Goal: Task Accomplishment & Management: Complete application form

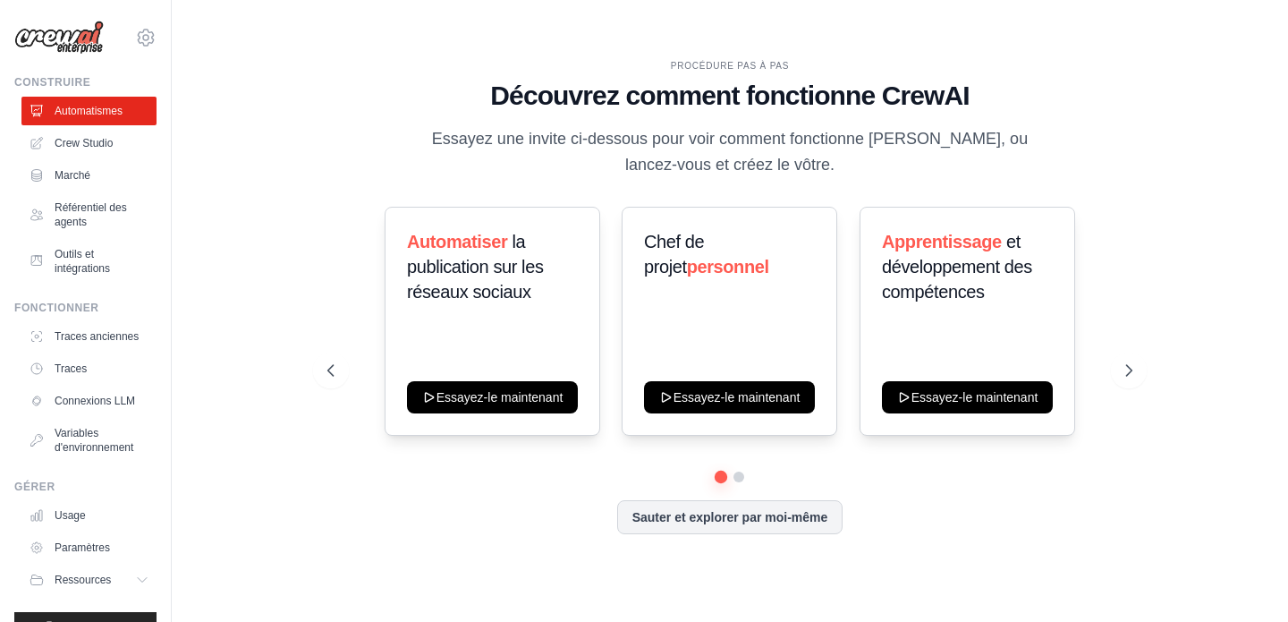
click at [368, 135] on div "PROCÉDURE PAS À PAS Découvrez comment fonctionne CrewAI Essayez une invite ci-d…" at bounding box center [729, 119] width 804 height 120
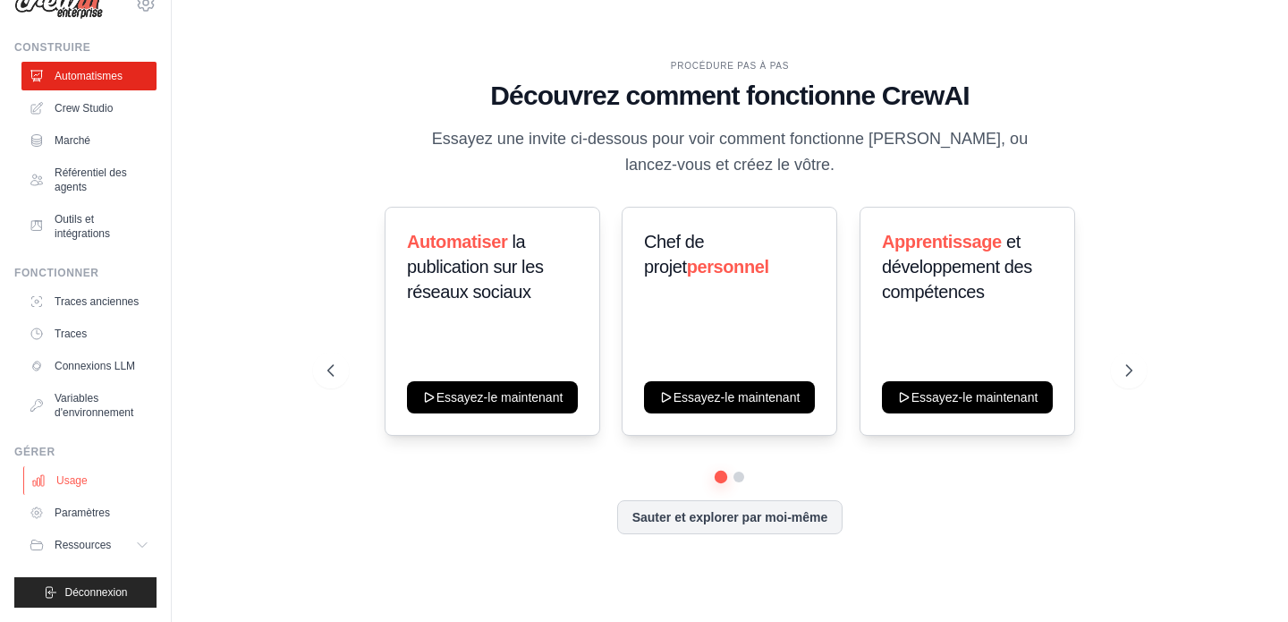
click at [93, 490] on link "Usage" at bounding box center [90, 480] width 135 height 29
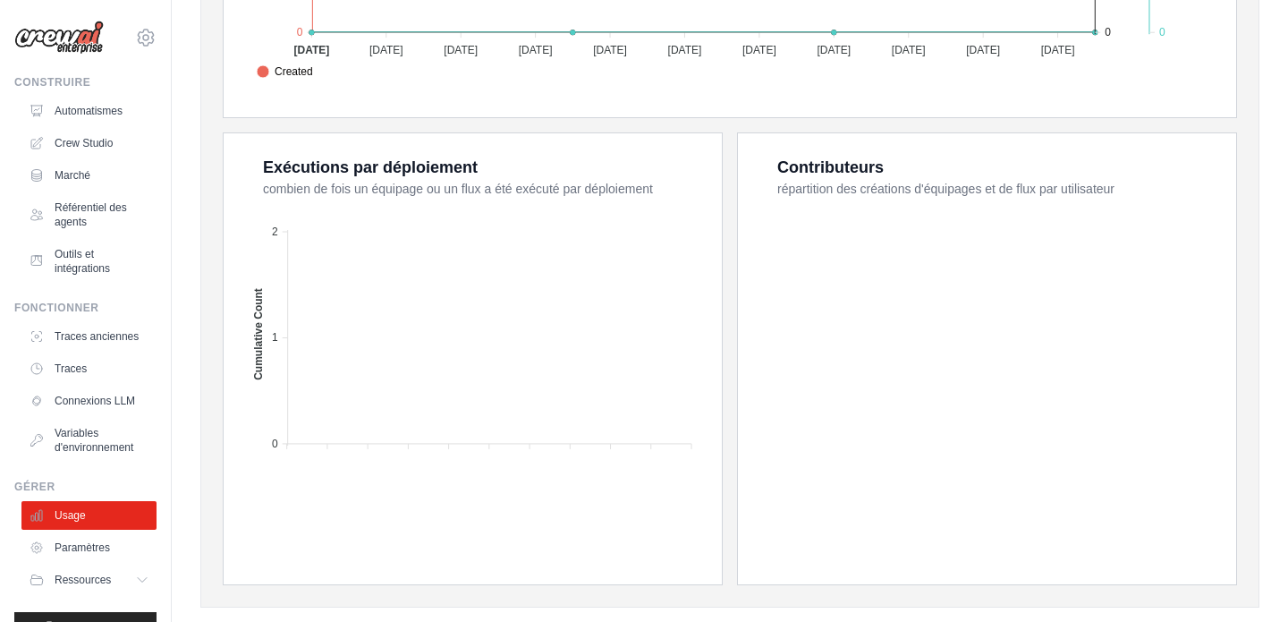
scroll to position [675, 0]
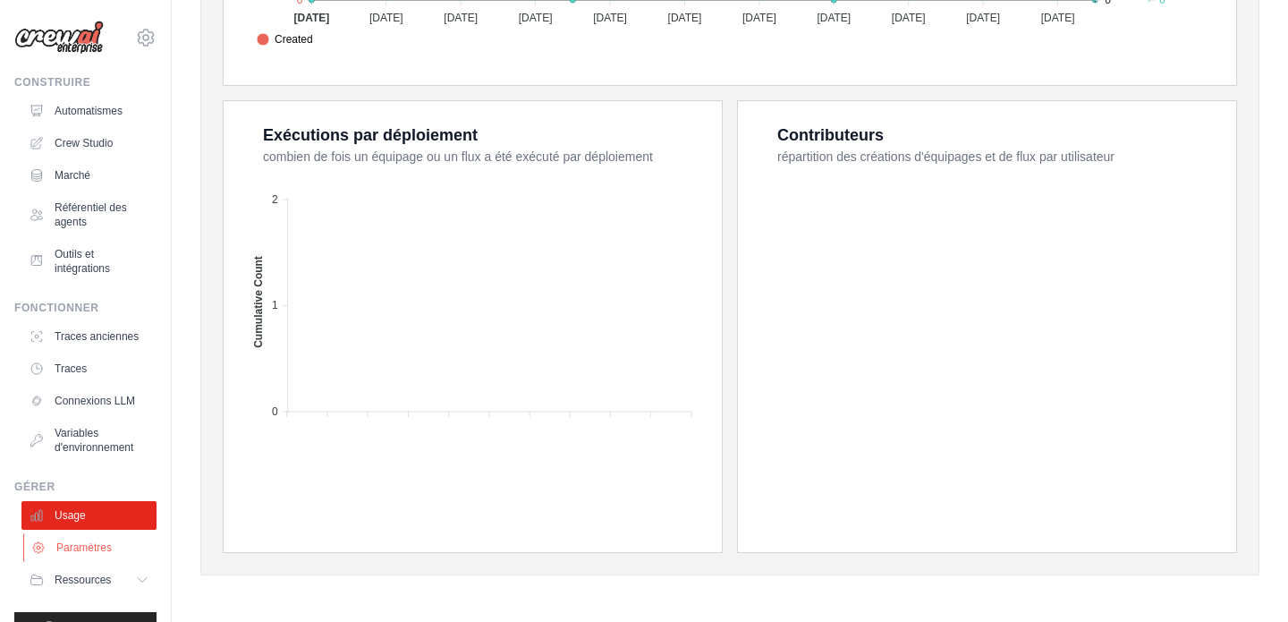
click at [70, 555] on link "Paramètres" at bounding box center [90, 547] width 135 height 29
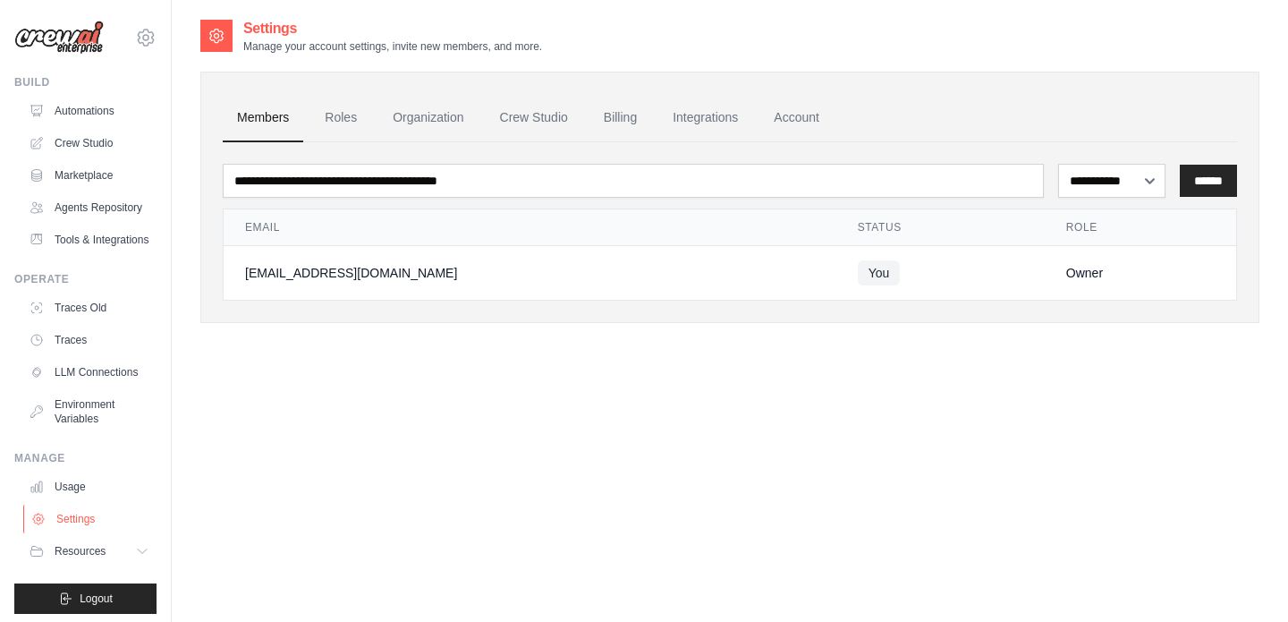
scroll to position [6, 0]
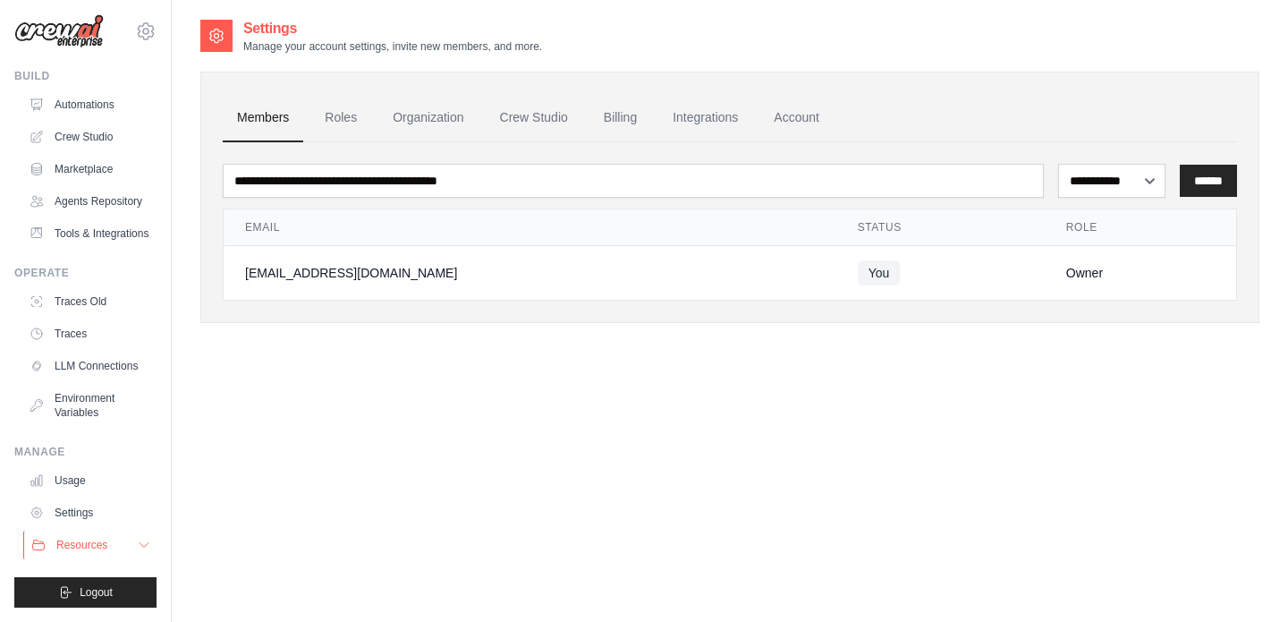
click at [101, 539] on span "Resources" at bounding box center [81, 545] width 51 height 14
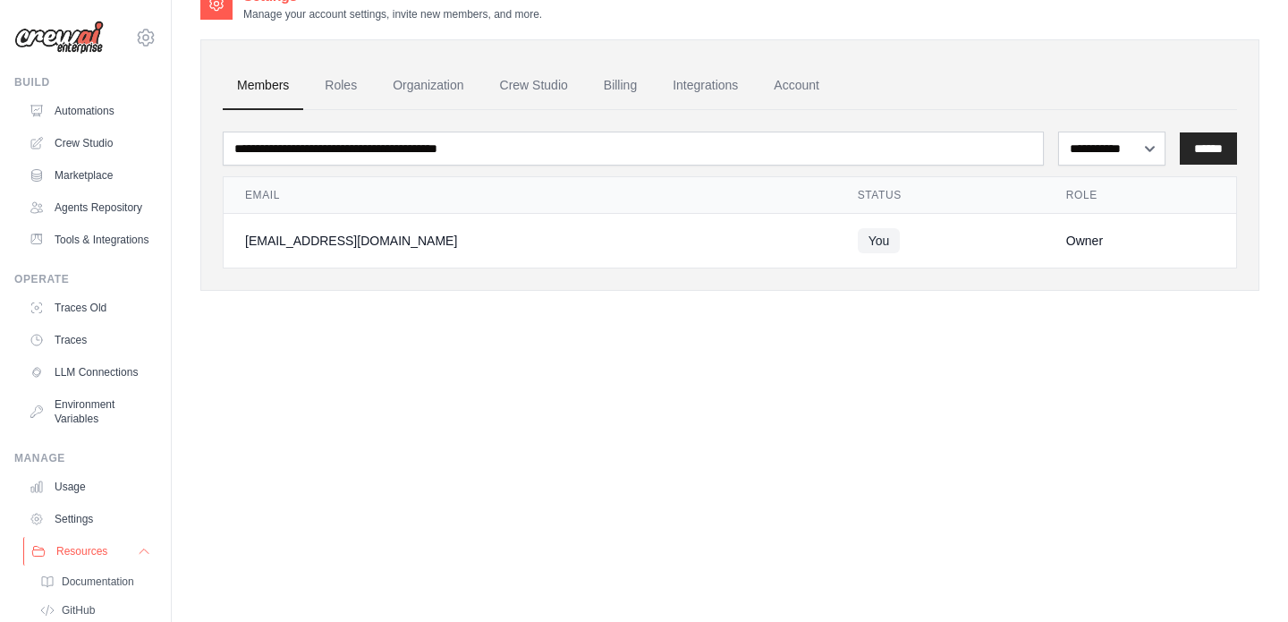
scroll to position [13, 0]
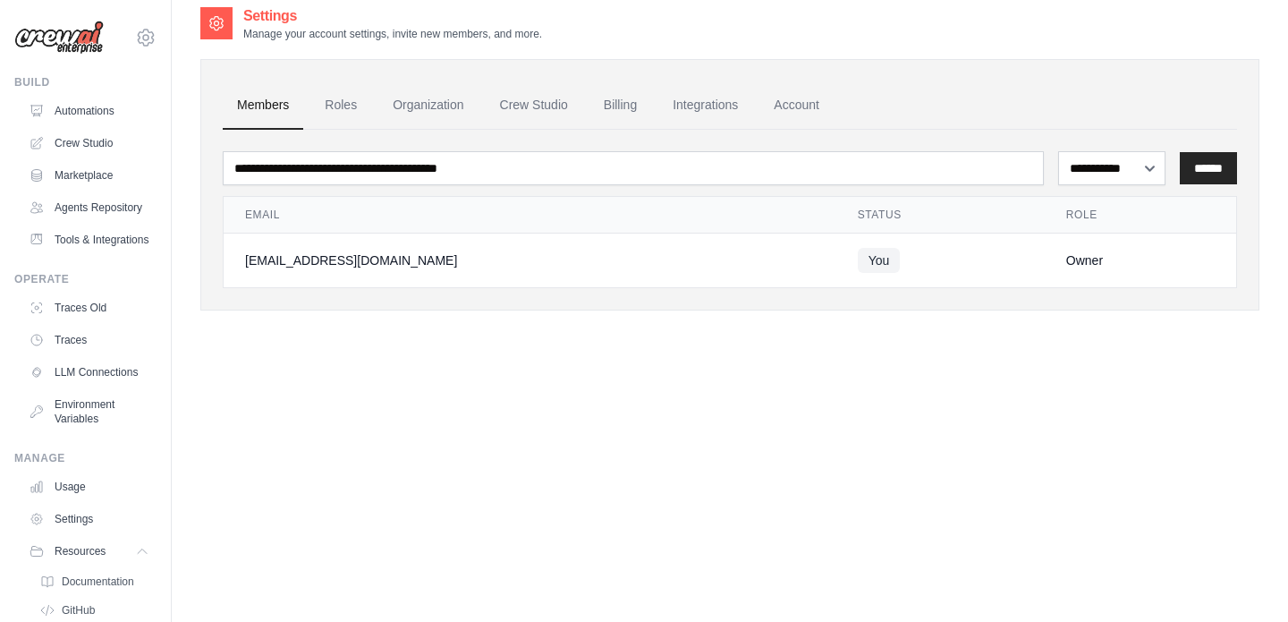
click at [78, 40] on img at bounding box center [58, 38] width 89 height 34
click at [105, 108] on link "Automations" at bounding box center [90, 111] width 135 height 29
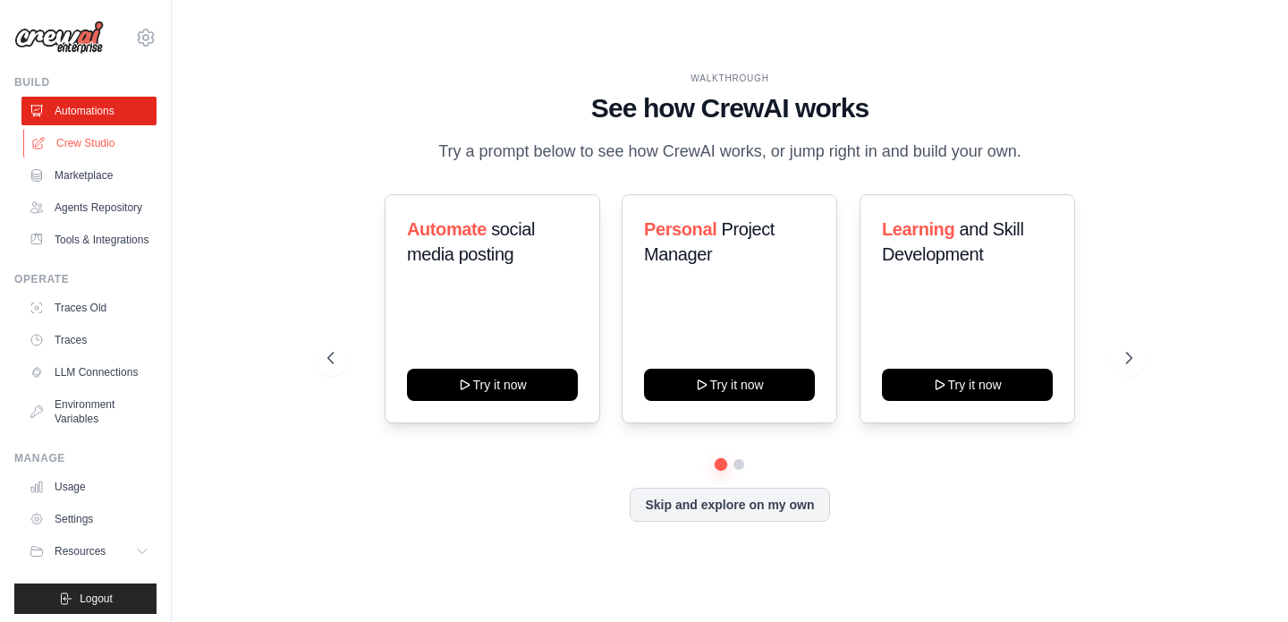
click at [101, 138] on link "Crew Studio" at bounding box center [90, 143] width 135 height 29
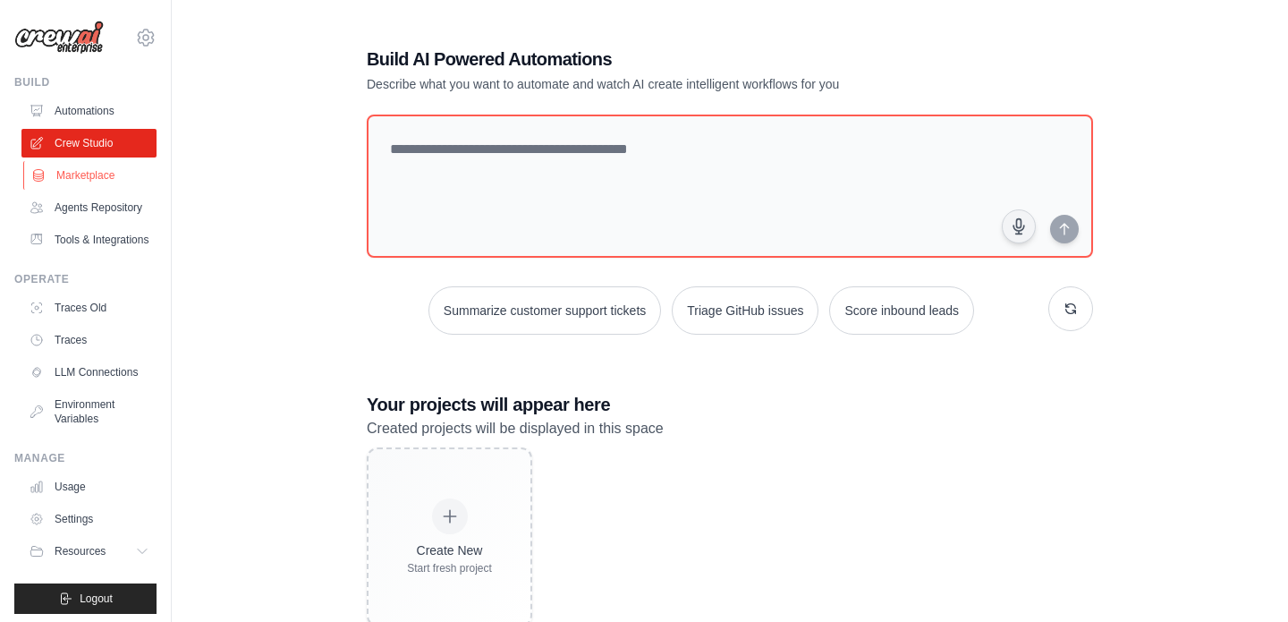
click at [94, 174] on link "Marketplace" at bounding box center [90, 175] width 135 height 29
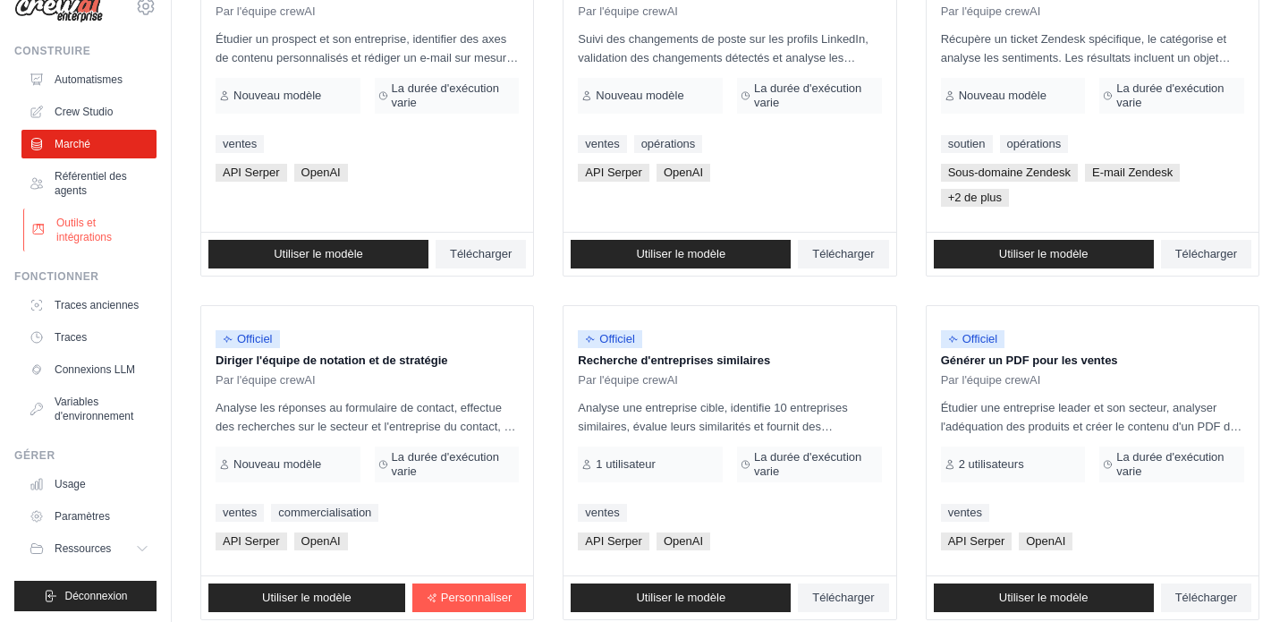
scroll to position [35, 0]
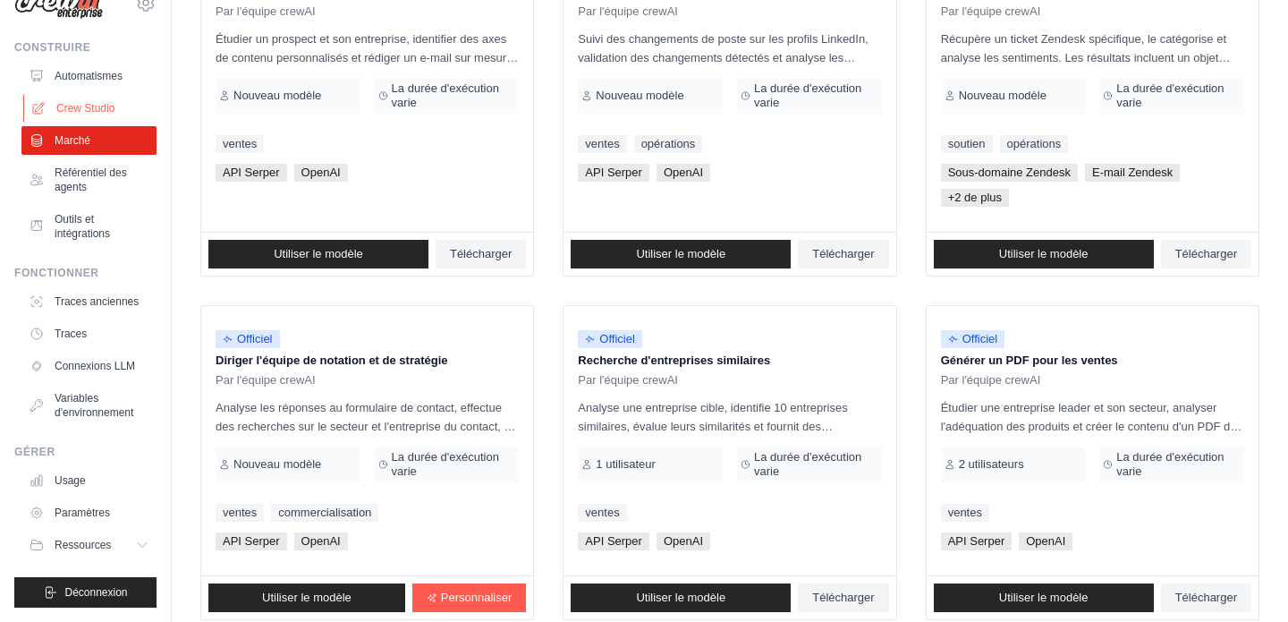
click at [88, 107] on font "Crew Studio" at bounding box center [85, 108] width 58 height 13
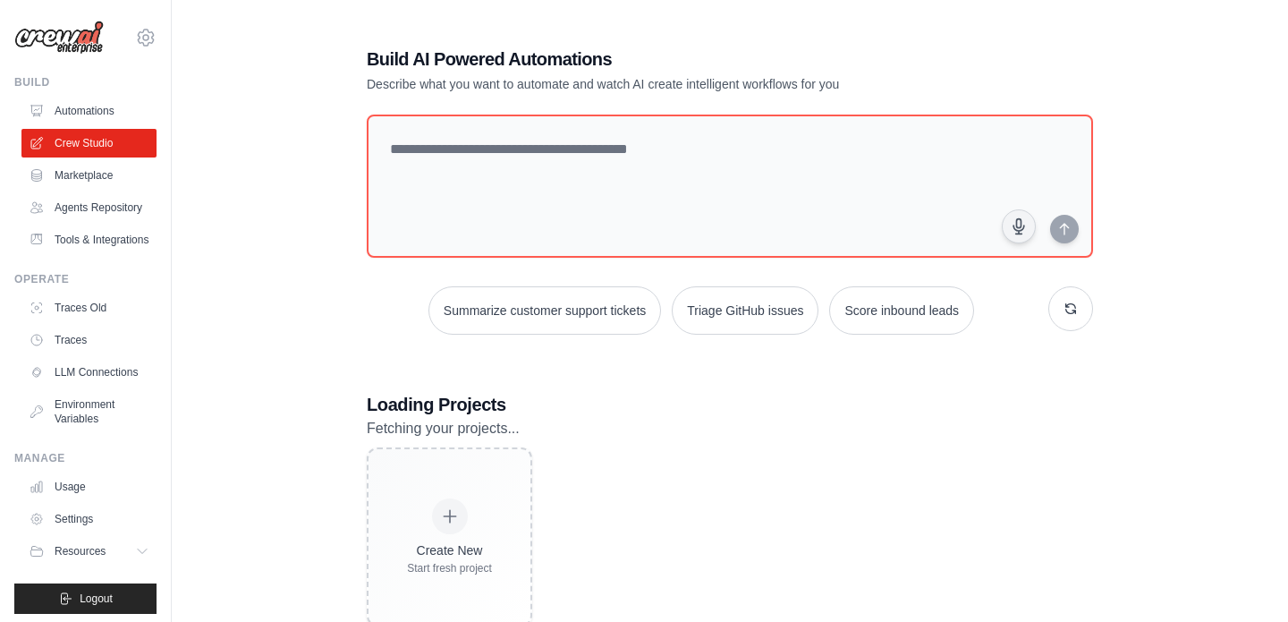
click at [212, 206] on div "Build AI Powered Automations Describe what you want to automate and watch AI cr…" at bounding box center [729, 336] width 1059 height 637
click at [119, 205] on link "Agents Repository" at bounding box center [90, 207] width 135 height 29
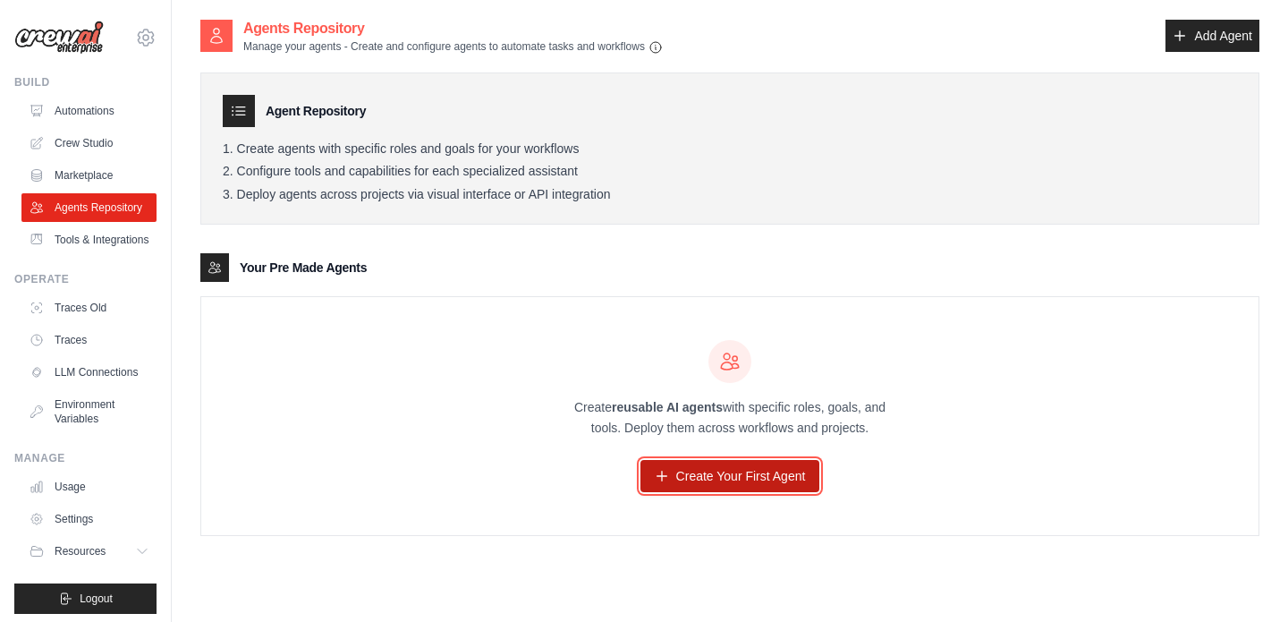
click at [700, 483] on link "Create Your First Agent" at bounding box center [731, 476] width 180 height 32
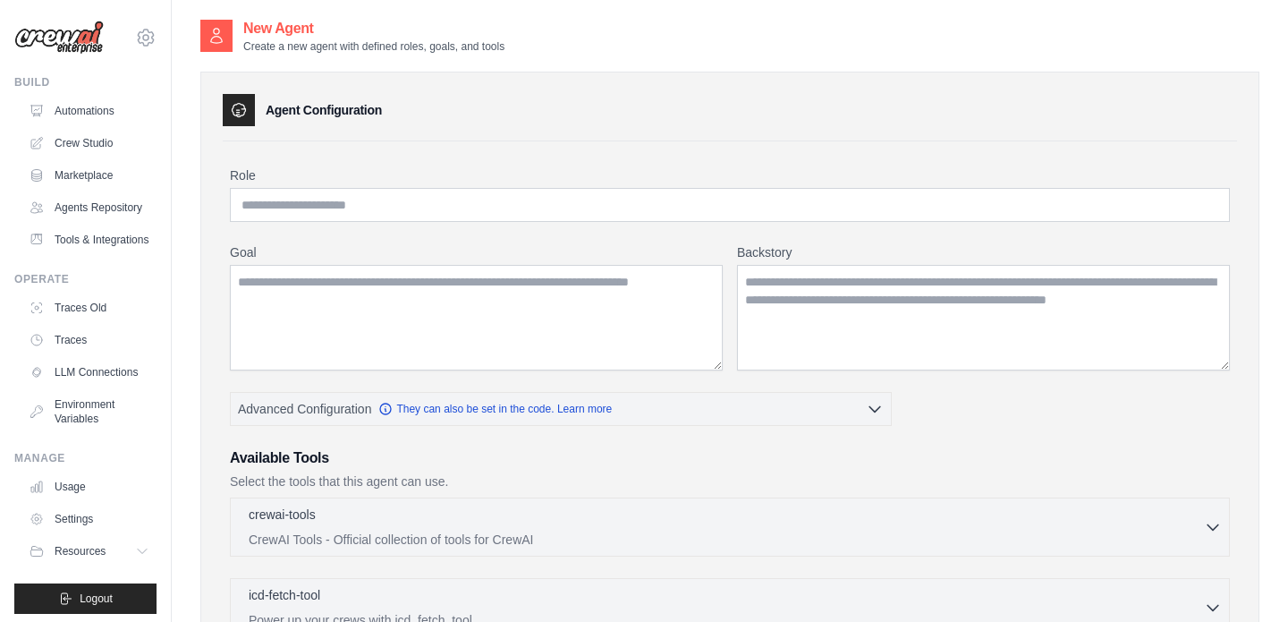
scroll to position [4, 0]
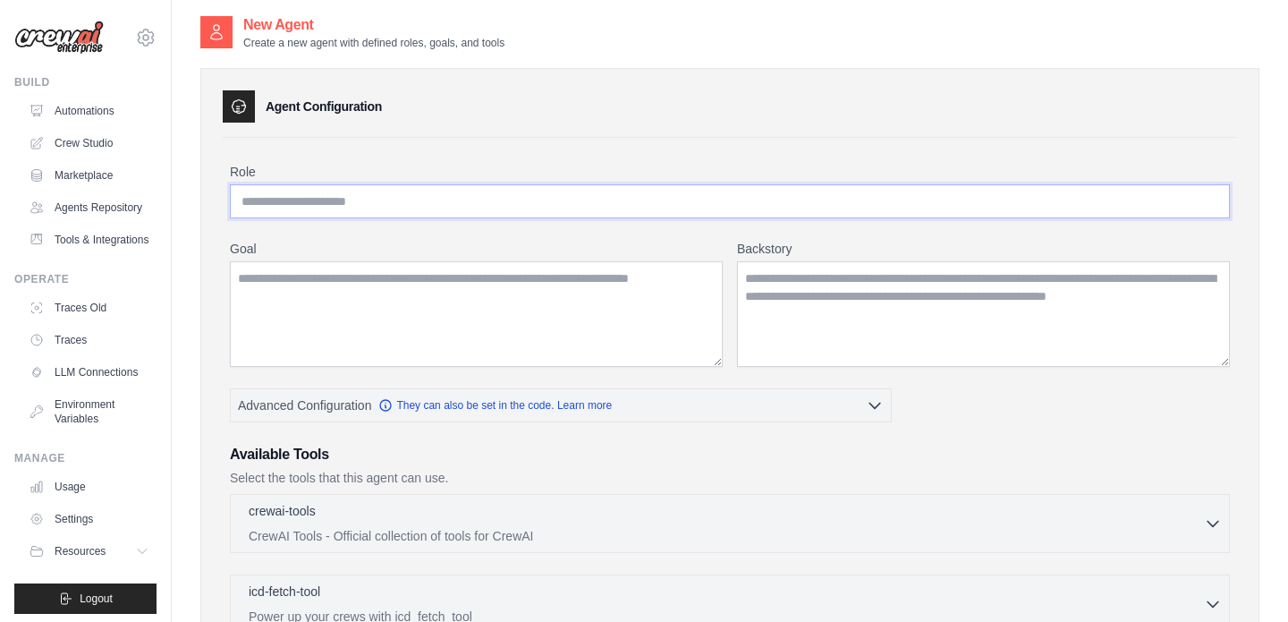
click at [450, 215] on input "Role" at bounding box center [730, 201] width 1000 height 34
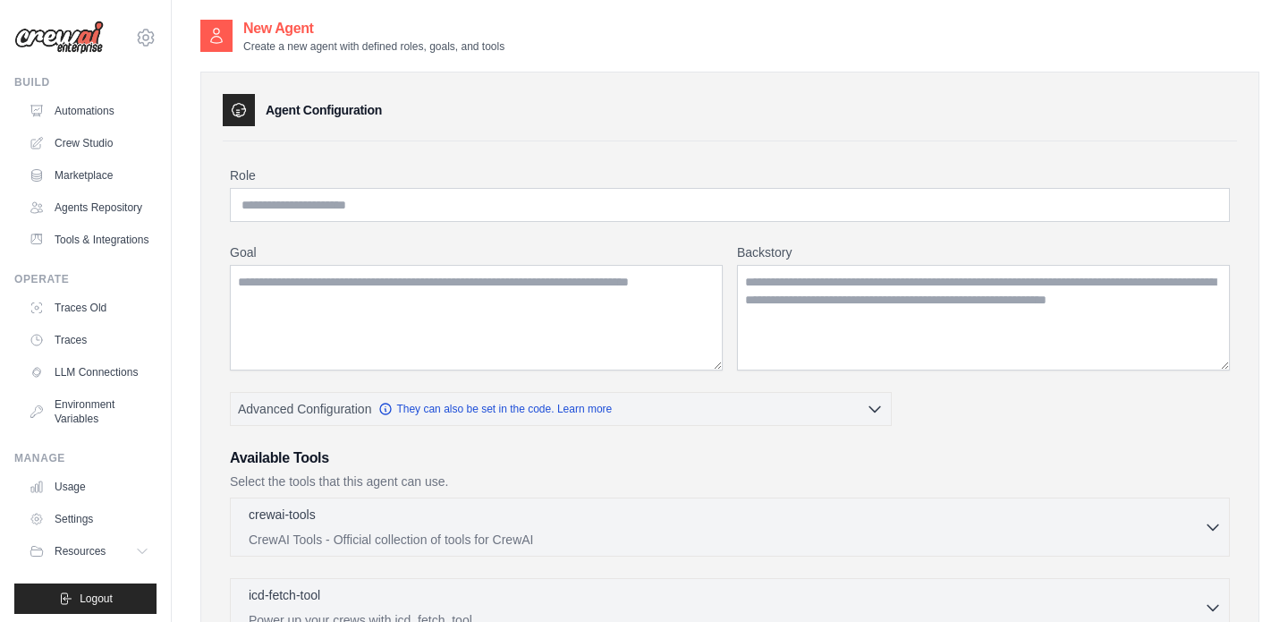
click at [305, 107] on h3 "Agent Configuration" at bounding box center [324, 110] width 116 height 18
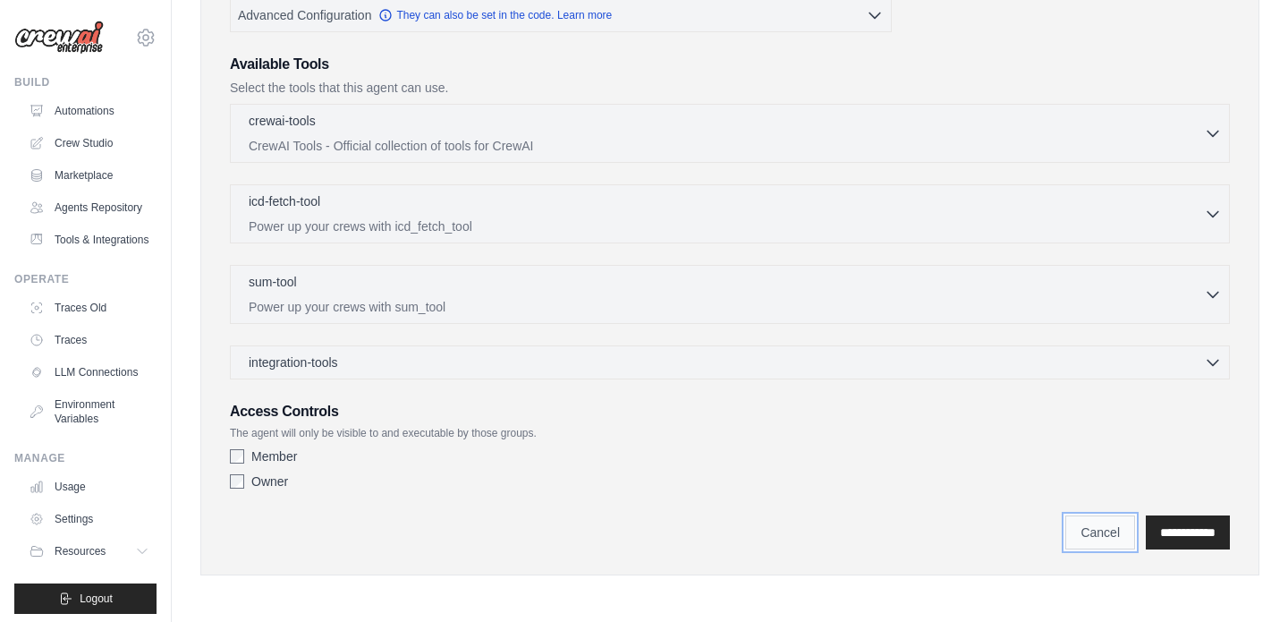
click at [1065, 531] on link "Cancel" at bounding box center [1100, 532] width 70 height 34
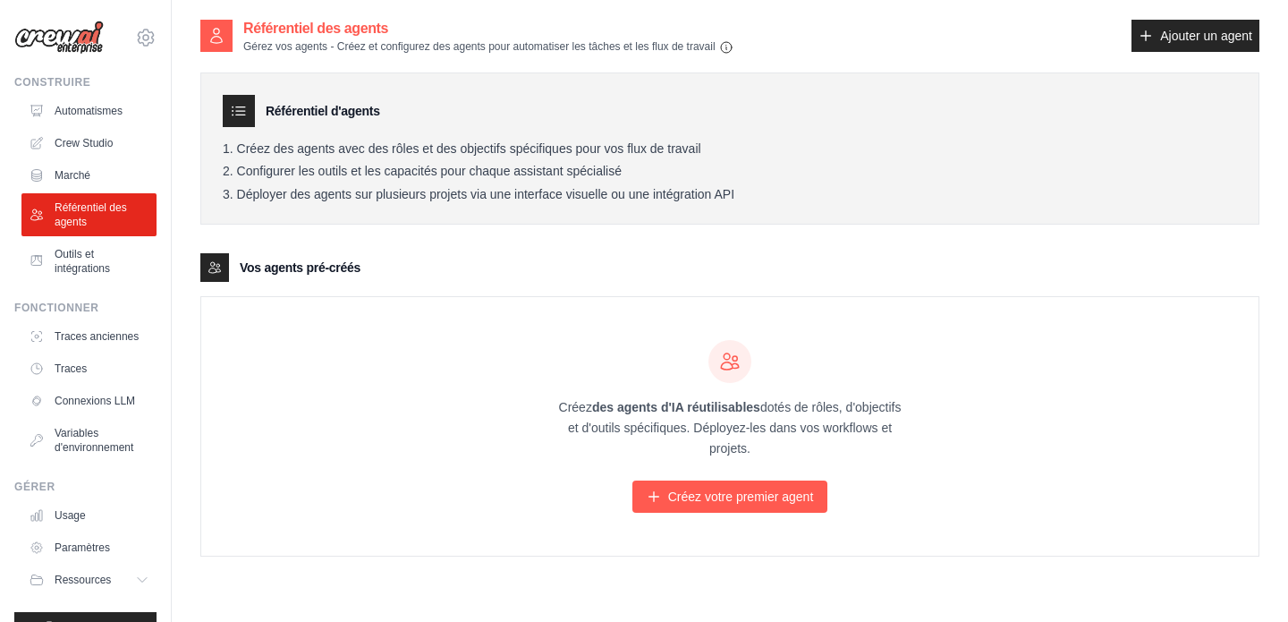
click at [544, 143] on font "Créez des agents avec des rôles et des objectifs spécifiques pour vos flux de t…" at bounding box center [469, 148] width 464 height 14
click at [661, 490] on link "Créez votre premier agent" at bounding box center [730, 496] width 196 height 32
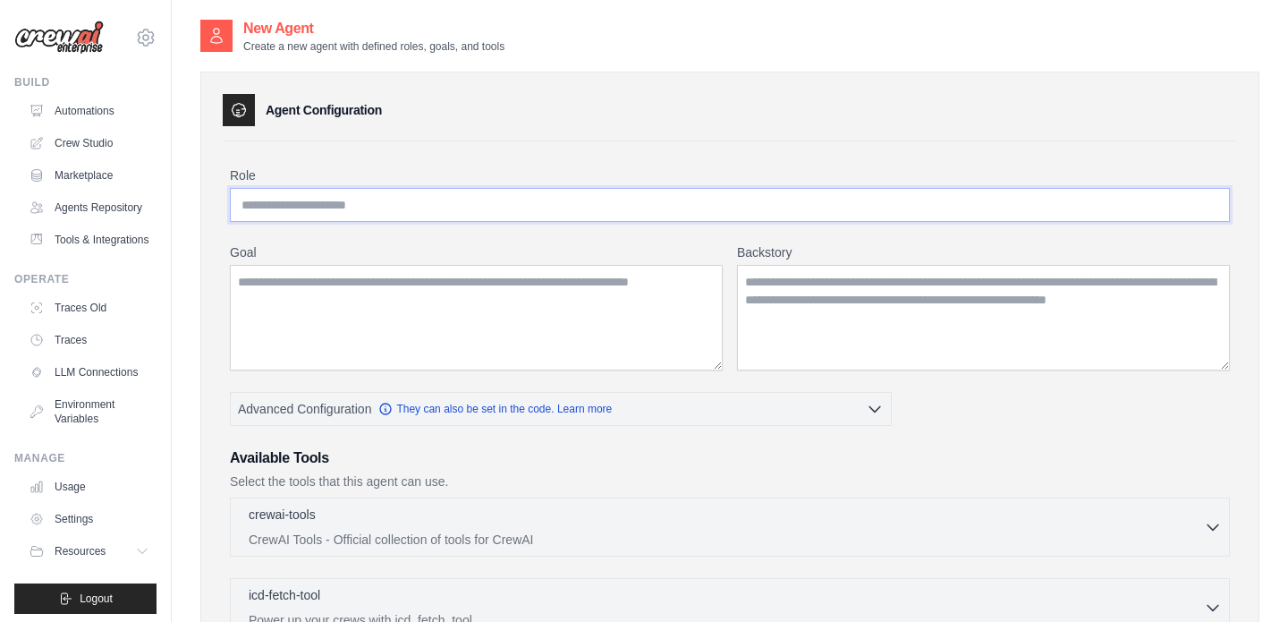
click at [355, 208] on input "Role" at bounding box center [730, 205] width 1000 height 34
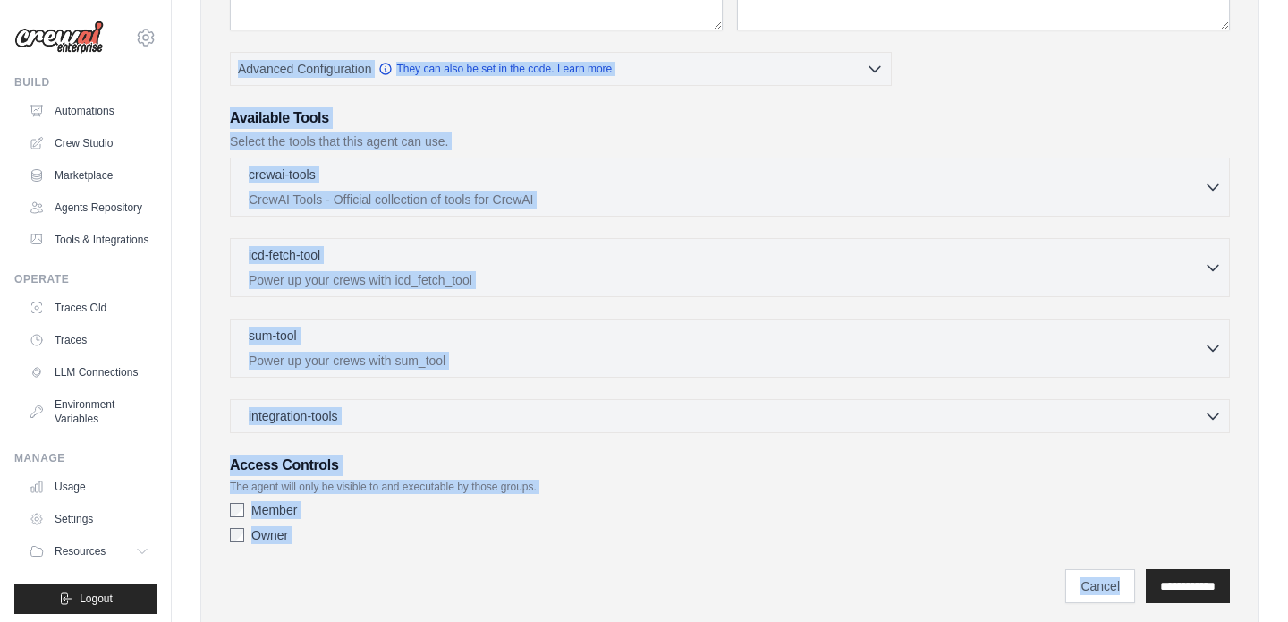
scroll to position [394, 0]
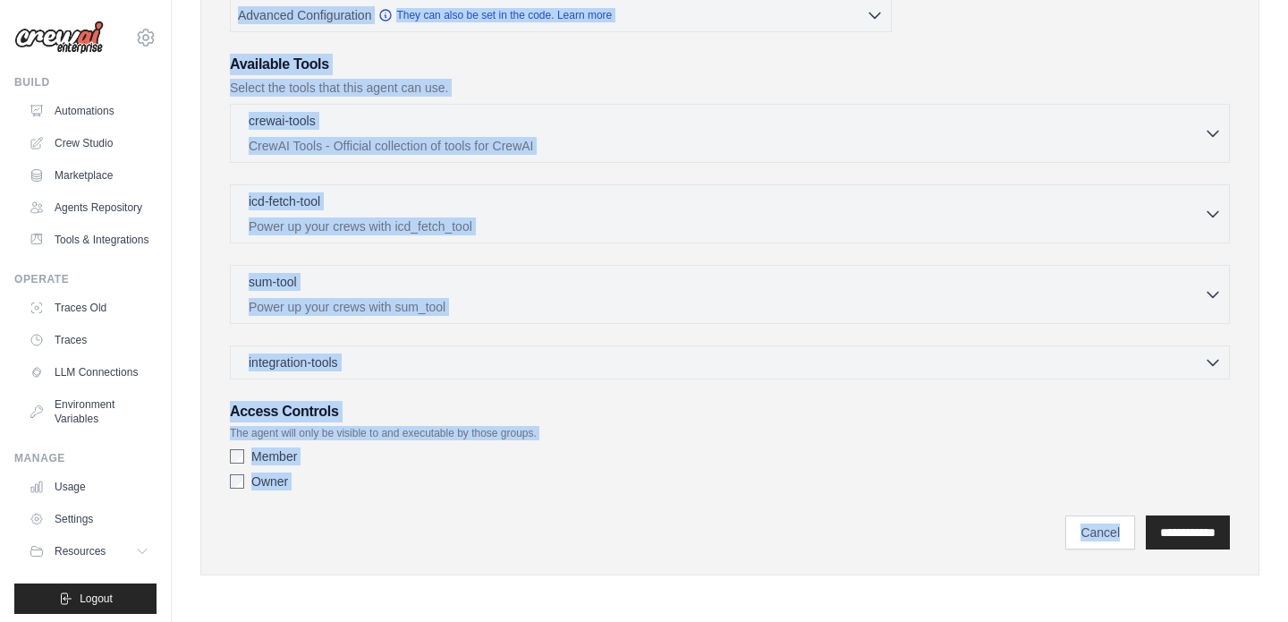
drag, startPoint x: 192, startPoint y: 29, endPoint x: 601, endPoint y: 675, distance: 765.2
click at [601, 621] on html "adlbapp4@gmail.com Settings Build Automations" at bounding box center [644, 113] width 1288 height 1015
copy div "New Agent Create a new agent with defined roles, goals, and tools Agent Configu…"
click at [395, 507] on div "**********" at bounding box center [730, 523] width 1000 height 52
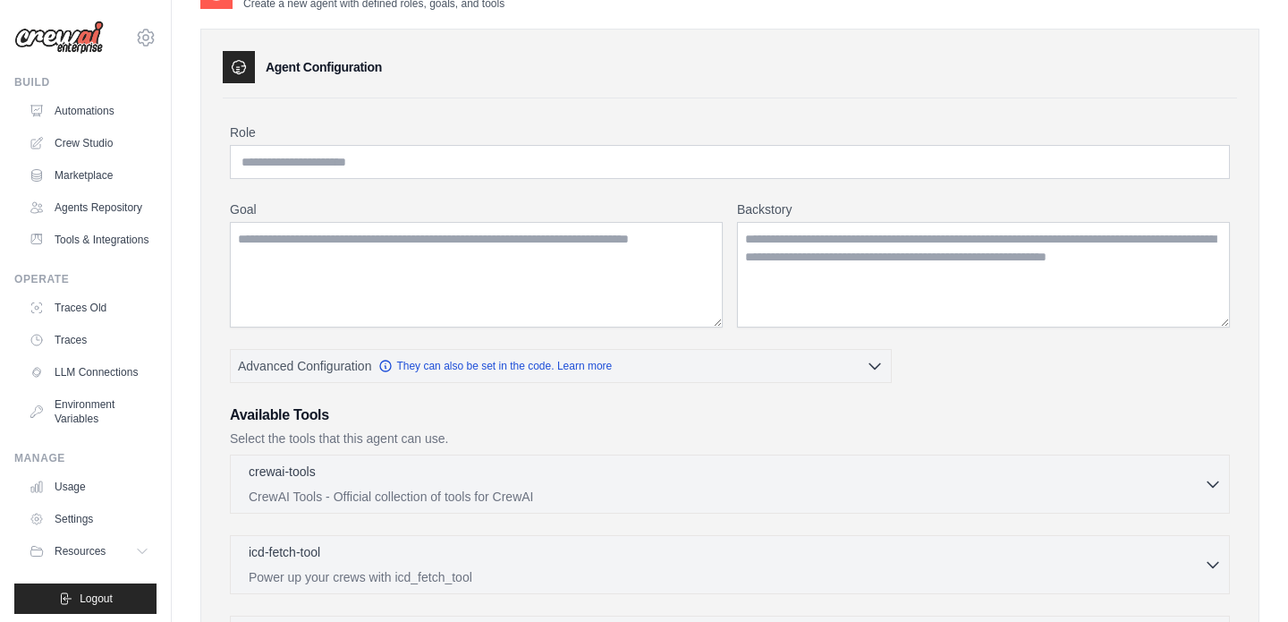
scroll to position [0, 0]
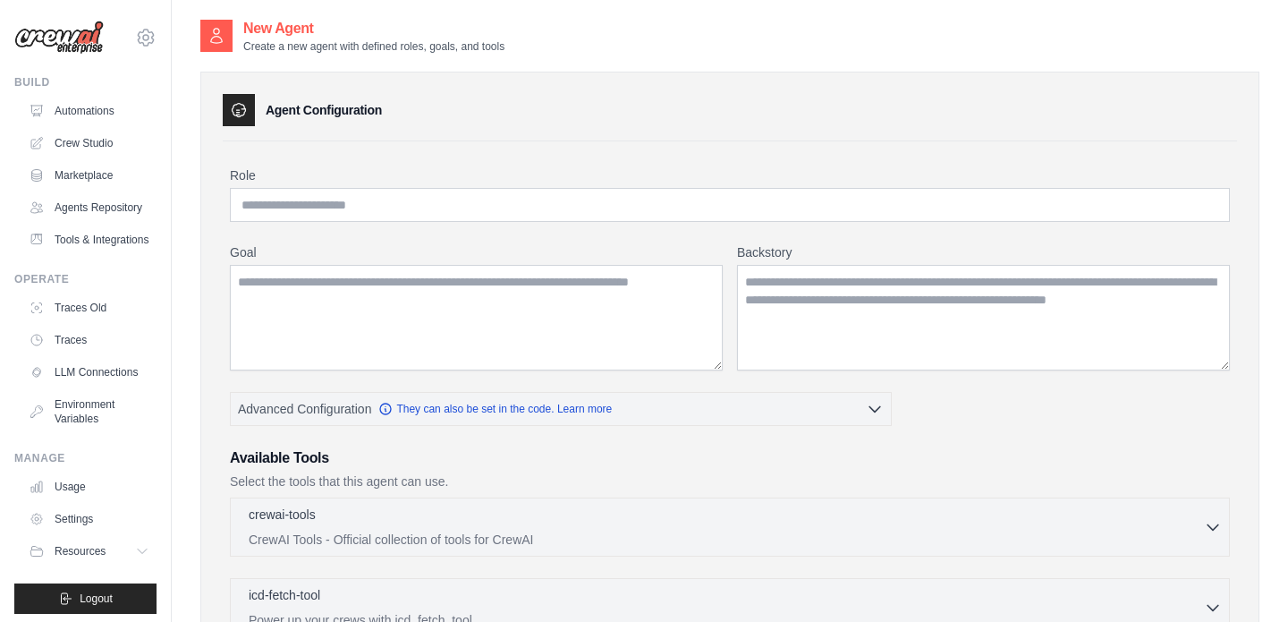
click at [310, 223] on div "Role Goal Backstory Advanced Configuration They can also be set in the code. Le…" at bounding box center [730, 528] width 1000 height 725
click at [331, 211] on input "Role" at bounding box center [730, 205] width 1000 height 34
paste input "**********"
type input "**********"
click at [624, 314] on textarea "Goal" at bounding box center [476, 318] width 493 height 106
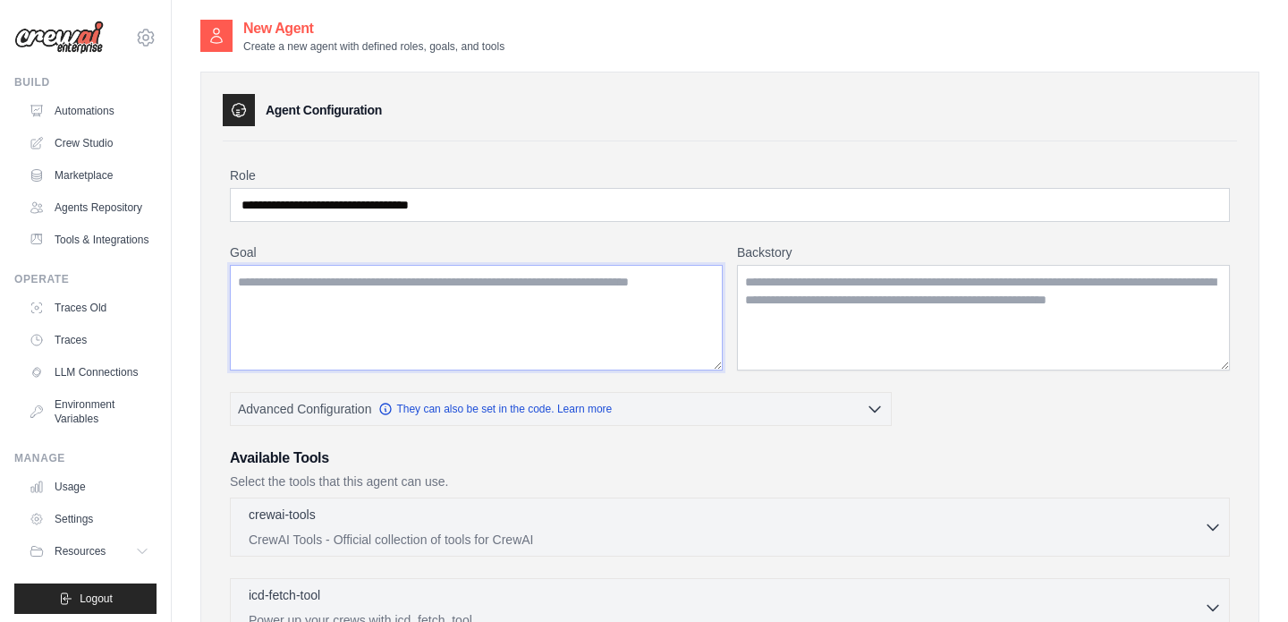
paste textarea "**********"
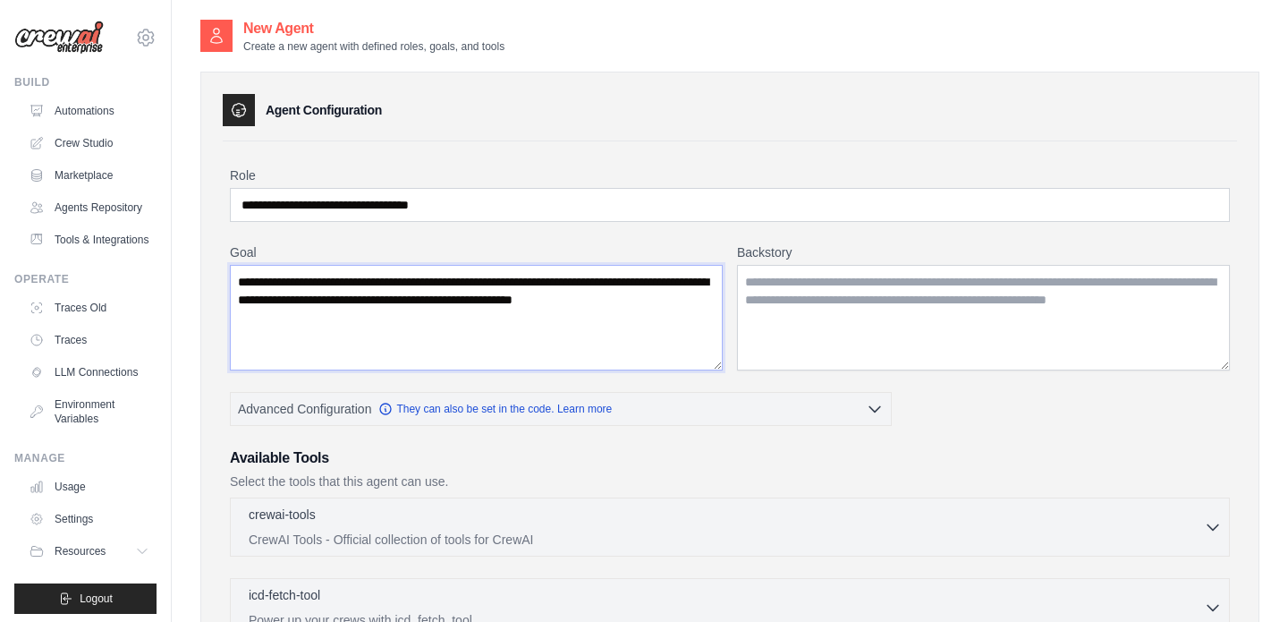
type textarea "**********"
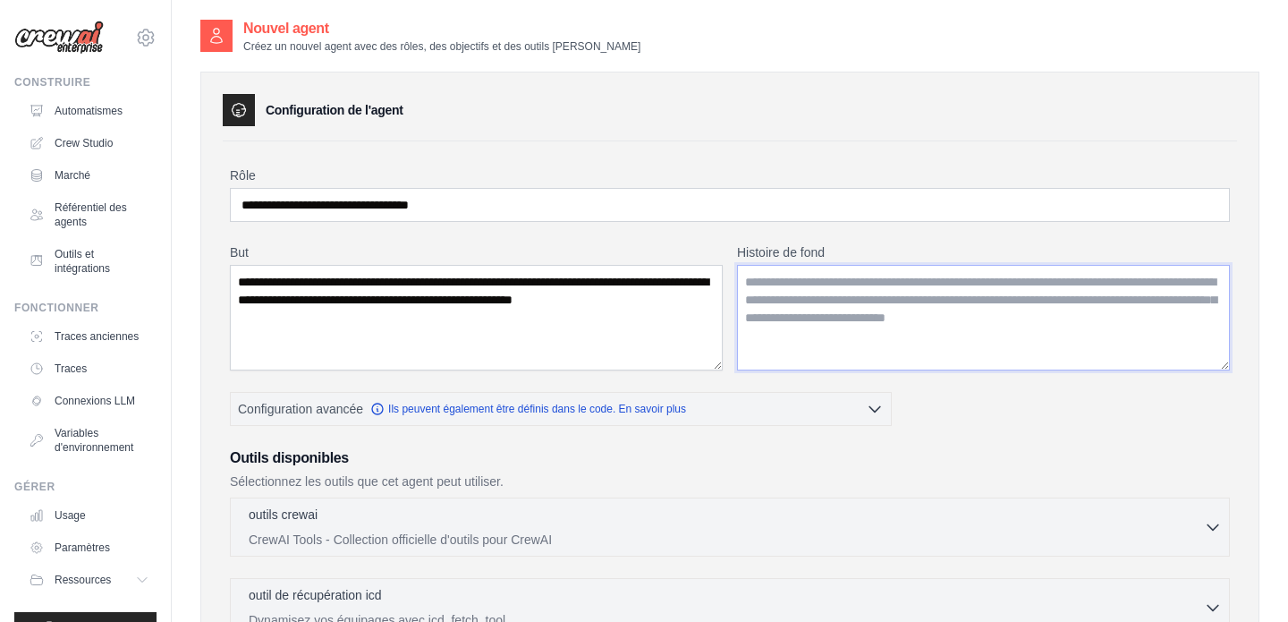
click at [953, 314] on textarea "Histoire de fond" at bounding box center [983, 318] width 493 height 106
paste textarea "**********"
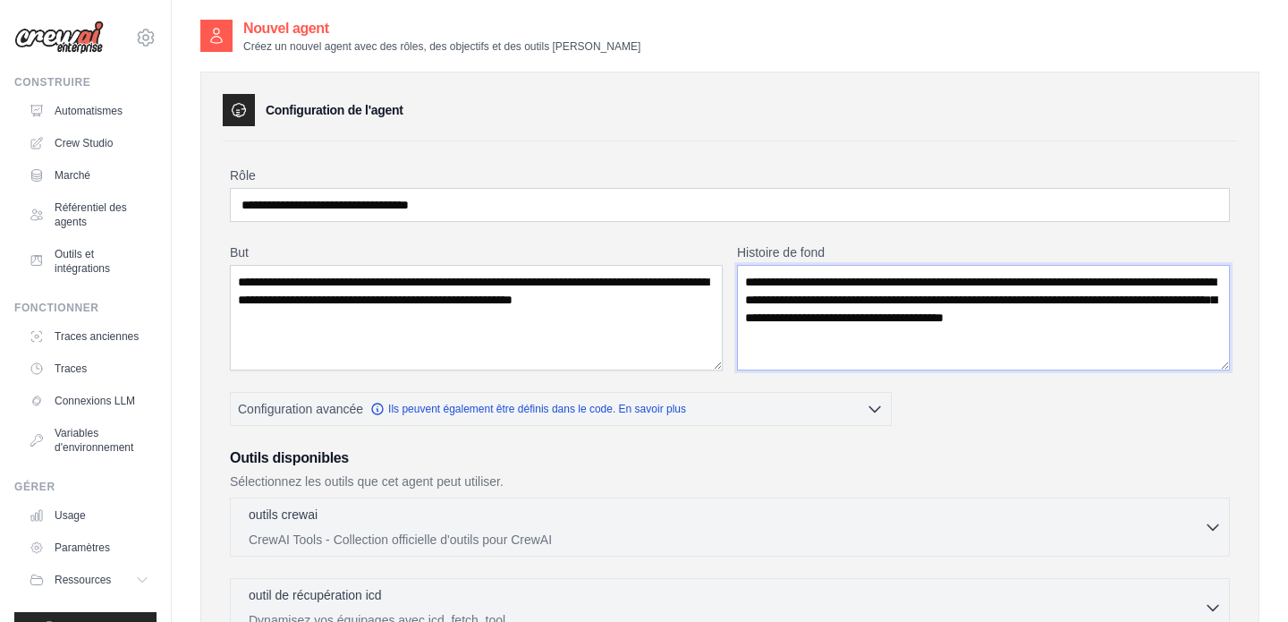
click at [904, 299] on textarea "**********" at bounding box center [983, 318] width 493 height 106
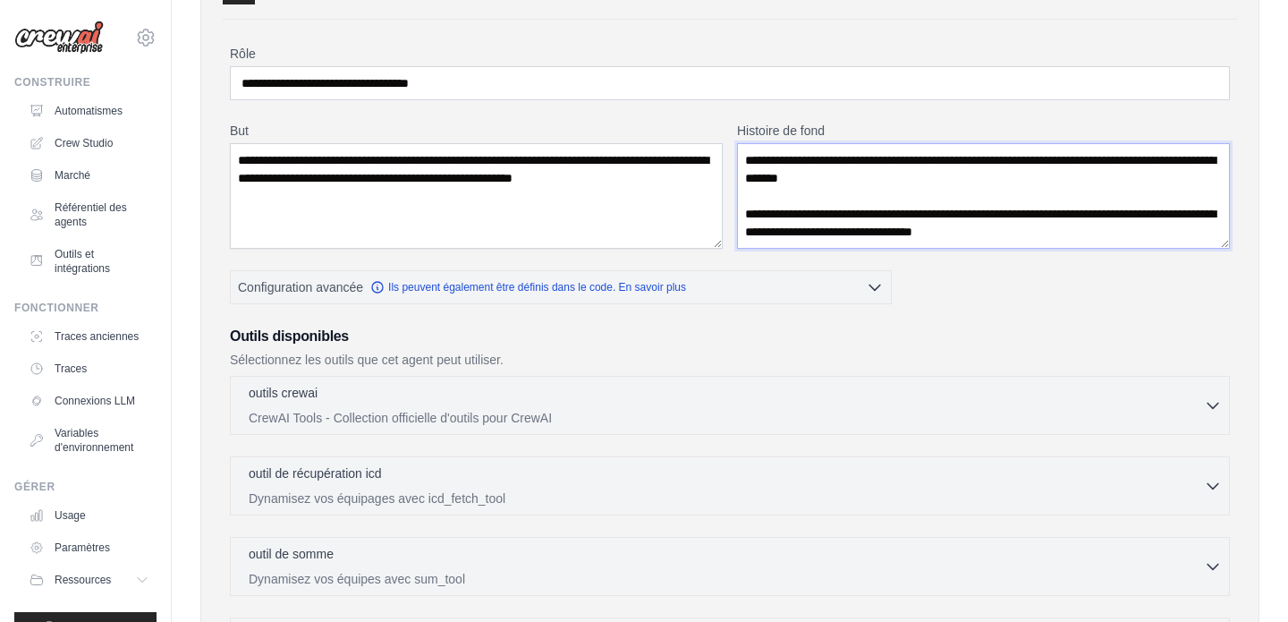
scroll to position [125, 0]
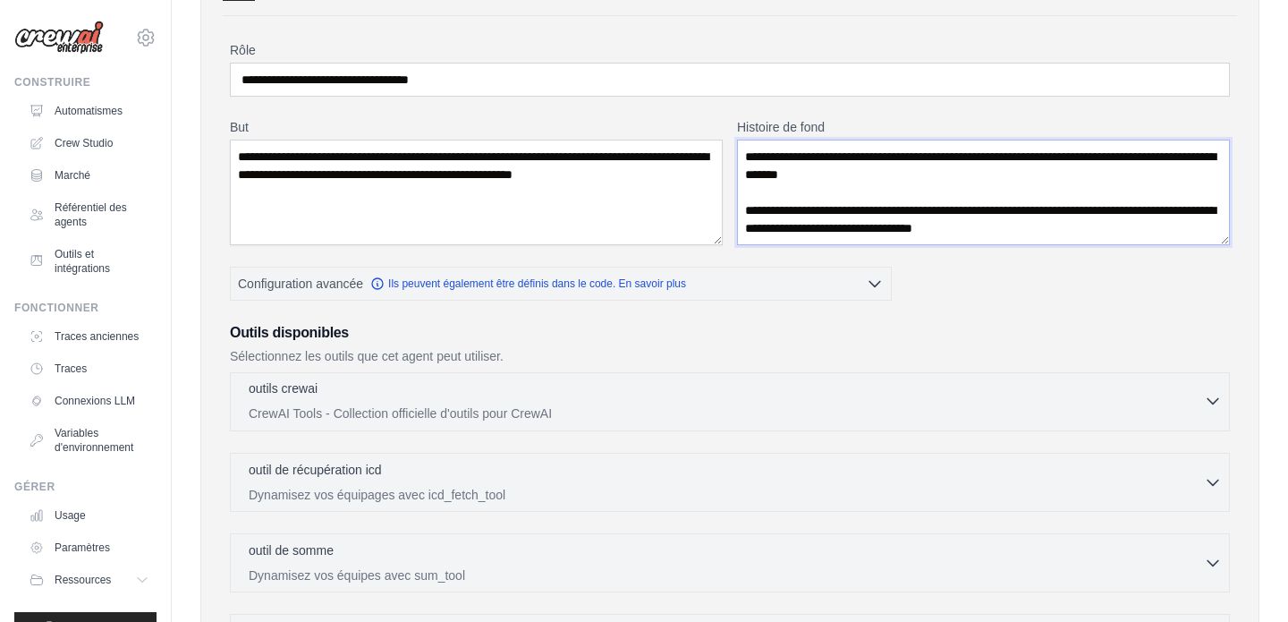
type textarea "**********"
click at [789, 412] on p "CrewAI Tools - Collection officielle d'outils pour CrewAI" at bounding box center [726, 413] width 955 height 18
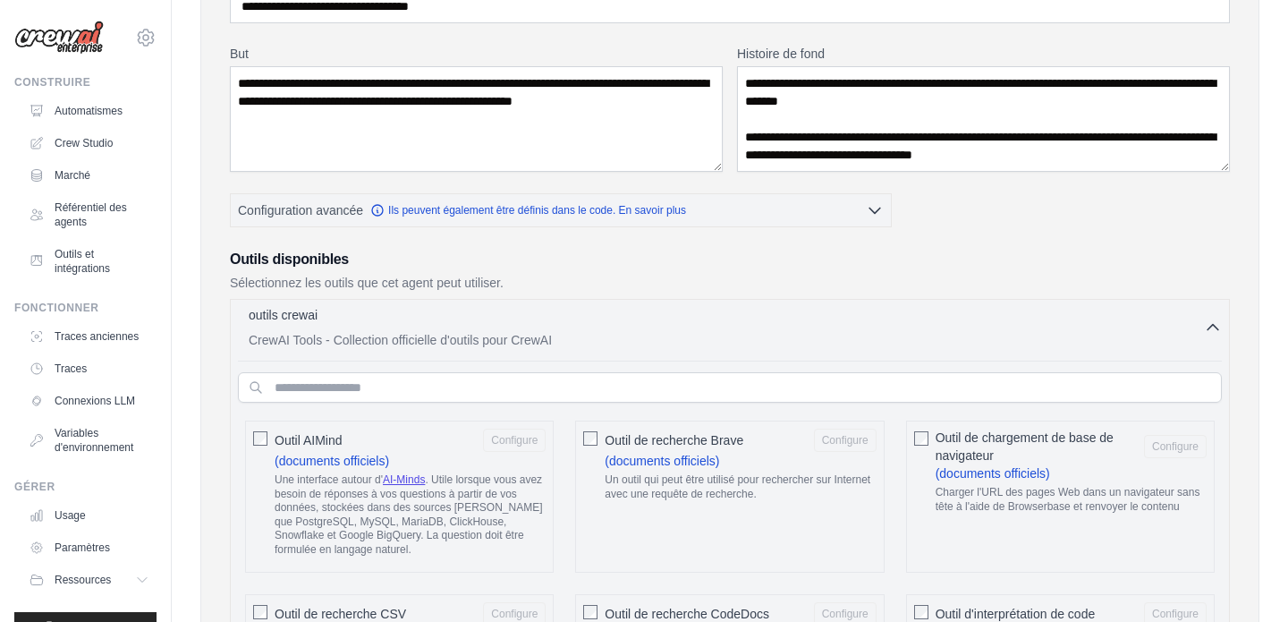
scroll to position [290, 0]
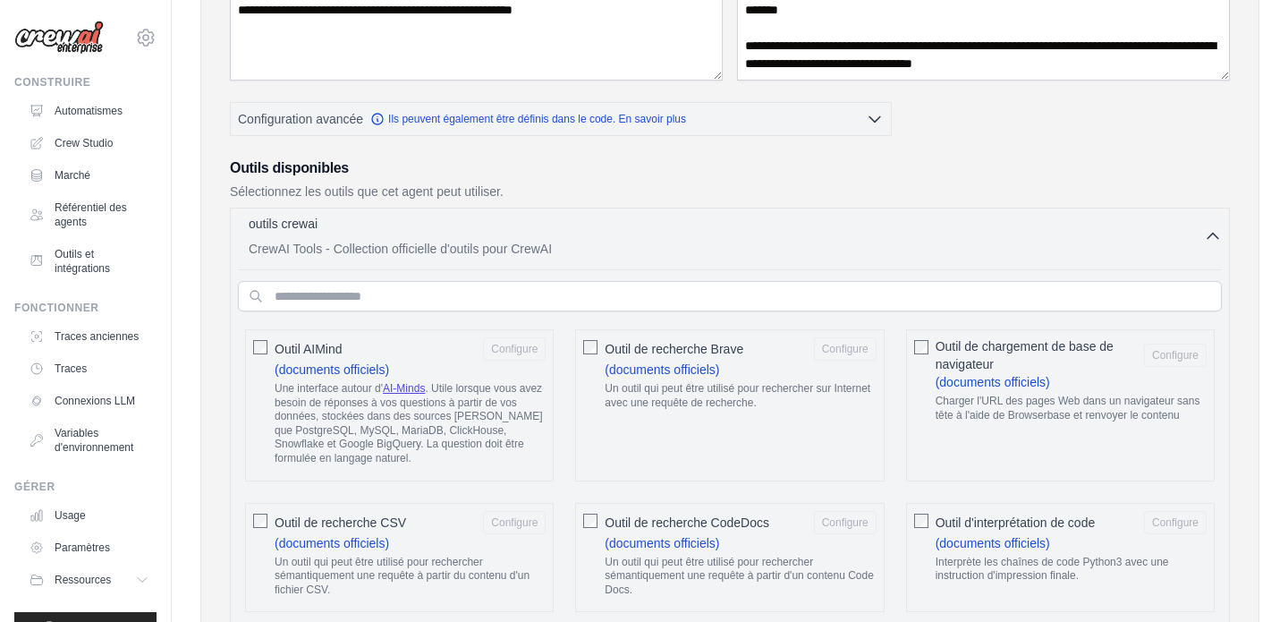
click at [875, 249] on p "CrewAI Tools - Collection officielle d'outils pour CrewAI" at bounding box center [726, 249] width 955 height 18
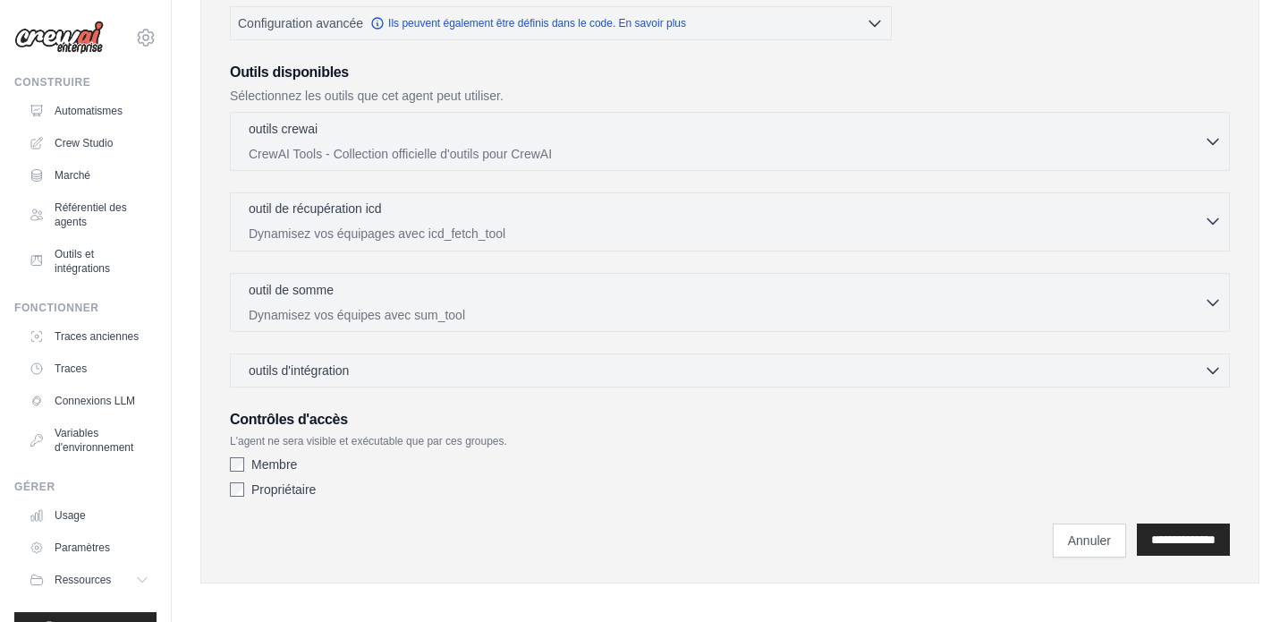
scroll to position [394, 0]
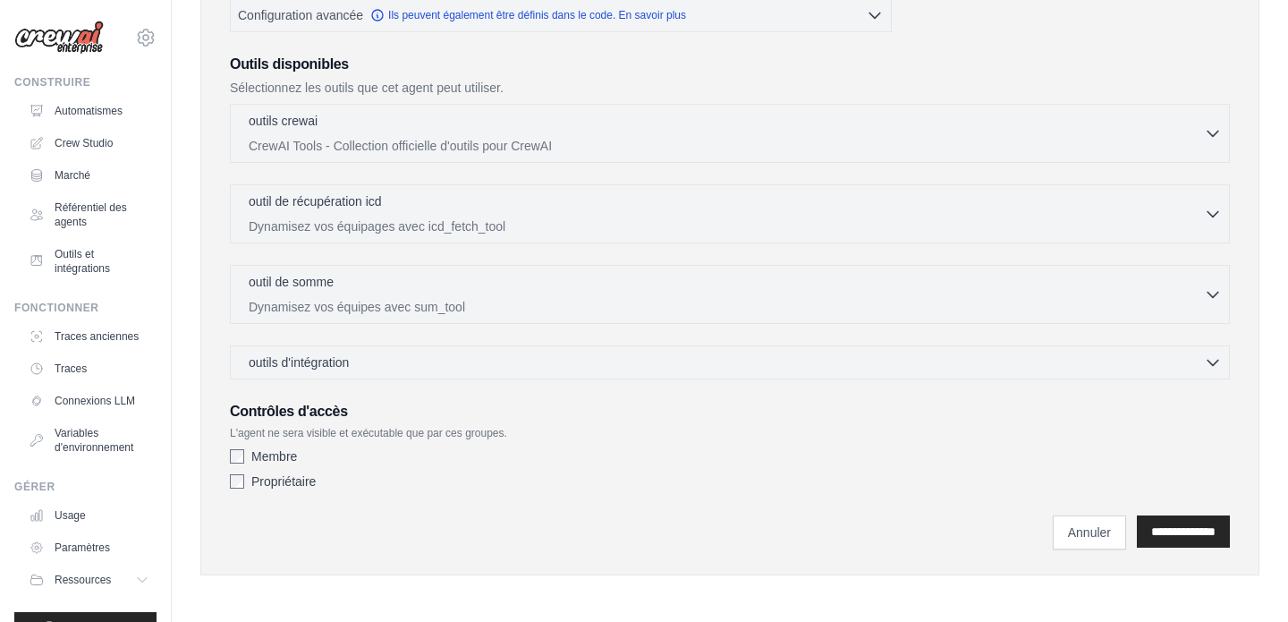
click at [294, 529] on div "**********" at bounding box center [730, 532] width 1000 height 34
click at [556, 153] on p "CrewAI Tools - Collection officielle d'outils pour CrewAI" at bounding box center [726, 145] width 955 height 18
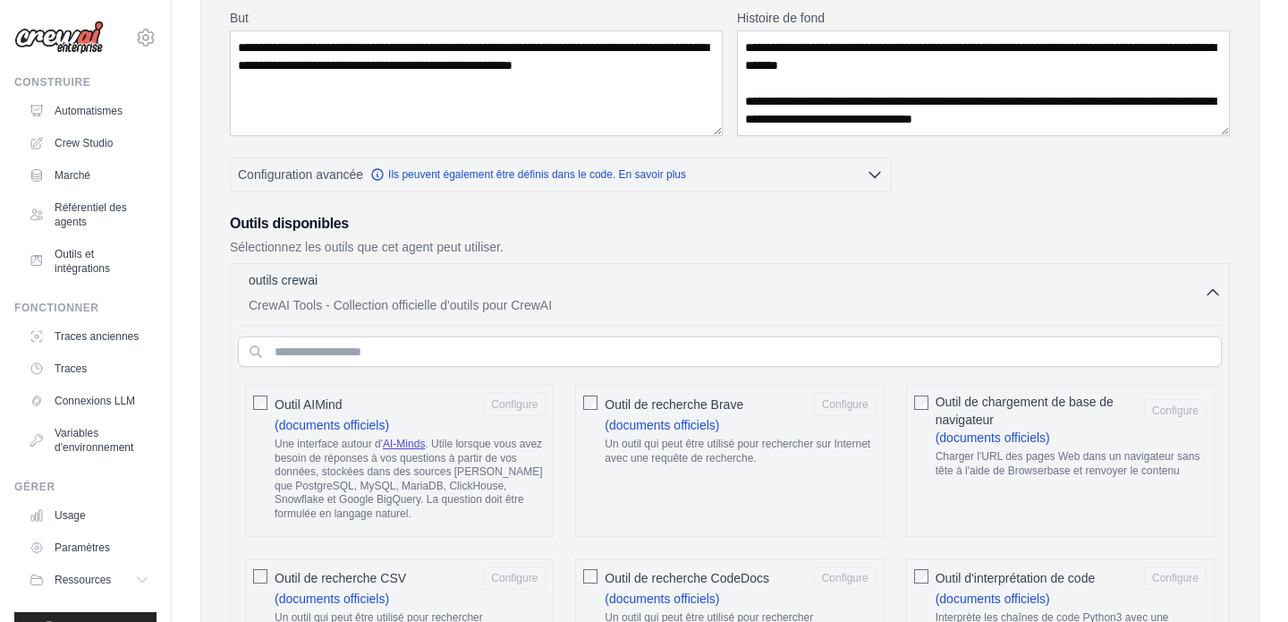
scroll to position [257, 0]
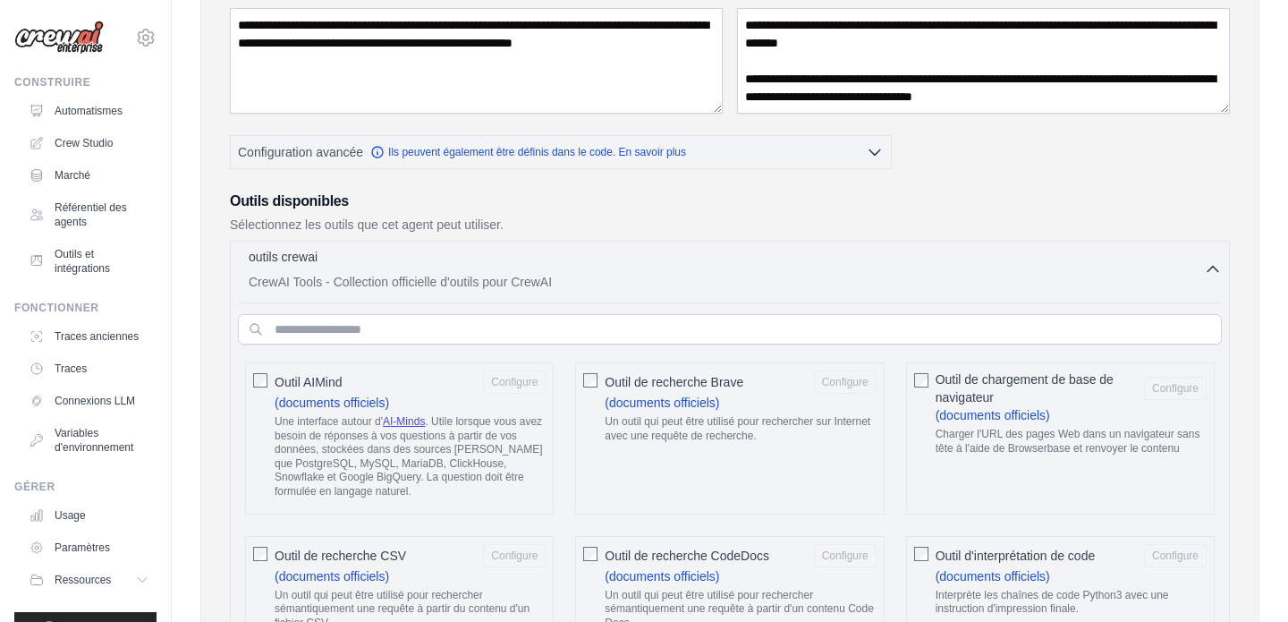
click at [520, 277] on font "CrewAI Tools - Collection officielle d'outils pour CrewAI" at bounding box center [400, 282] width 303 height 14
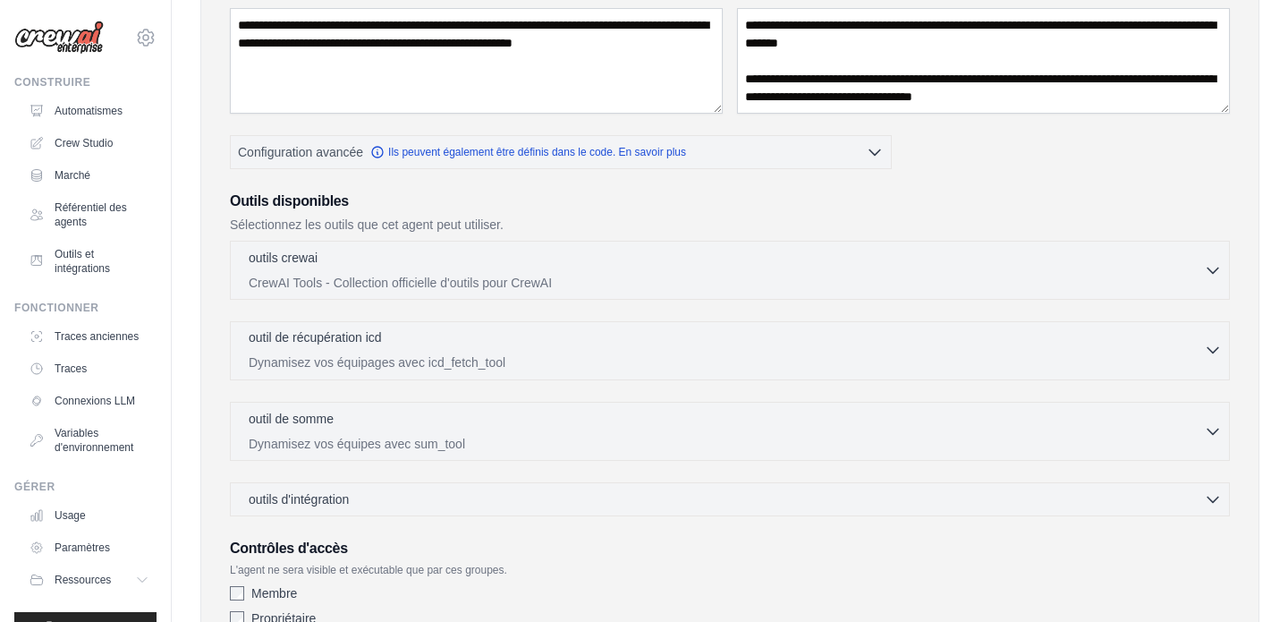
click at [465, 329] on div "outil de récupération icd 0 sélectionné" at bounding box center [726, 338] width 955 height 21
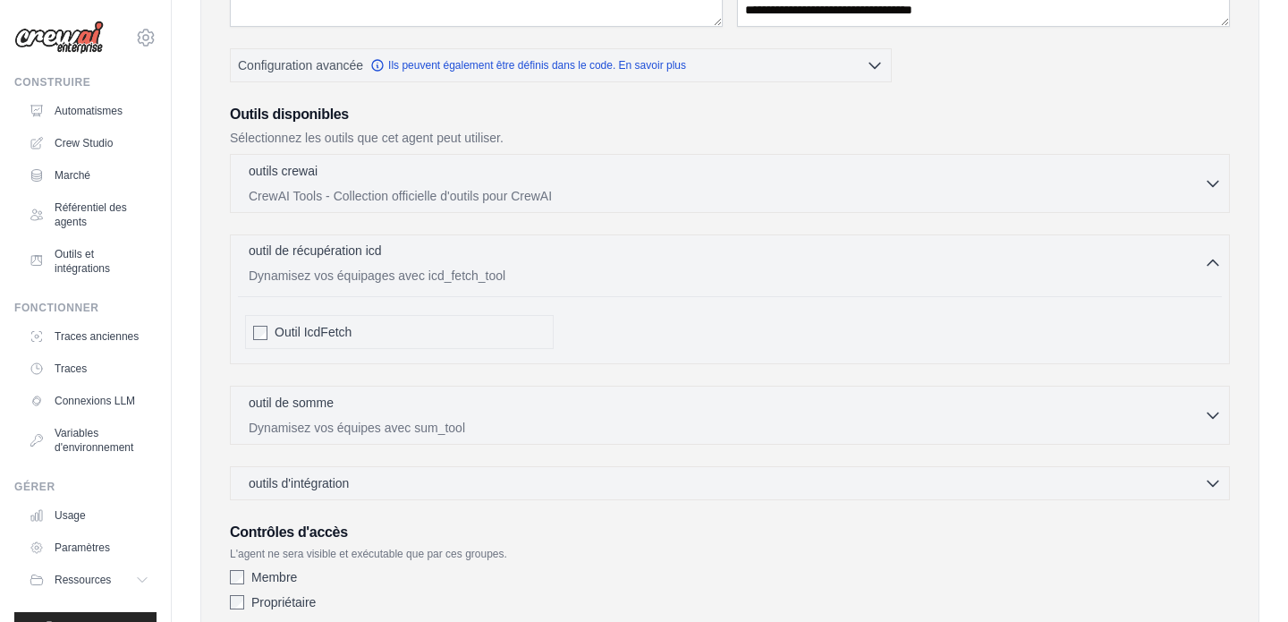
scroll to position [340, 0]
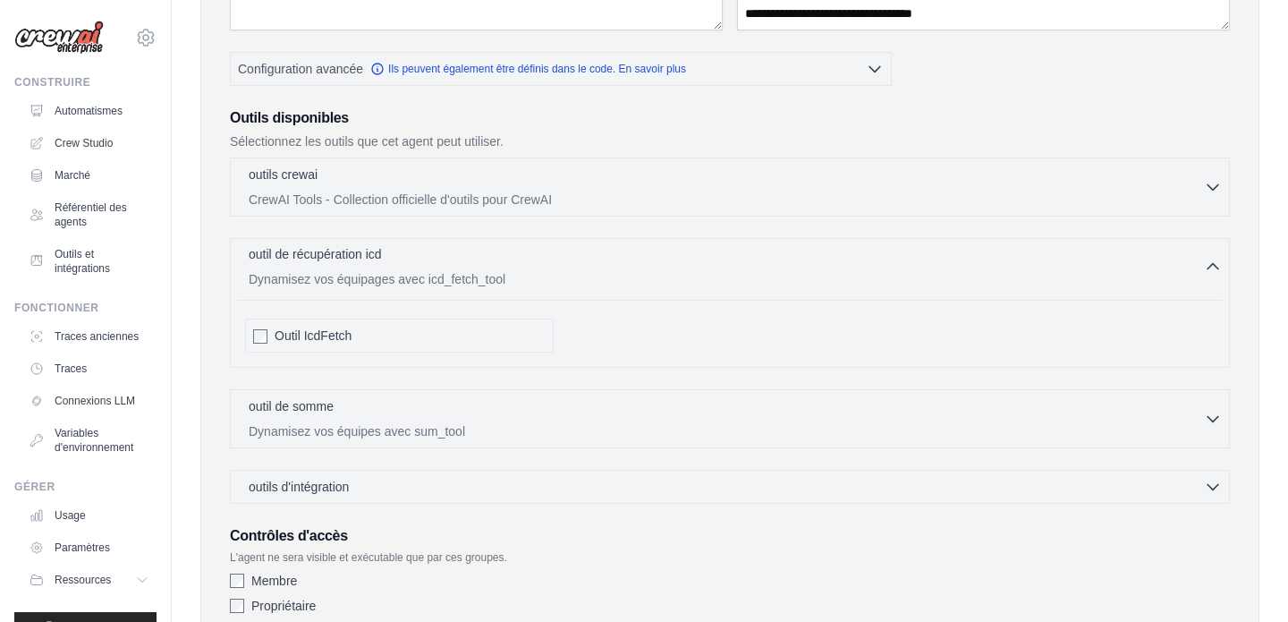
click at [502, 269] on div "outil de récupération icd 0 sélectionné Dynamisez vos équipages avec icd_fetch_…" at bounding box center [726, 266] width 955 height 43
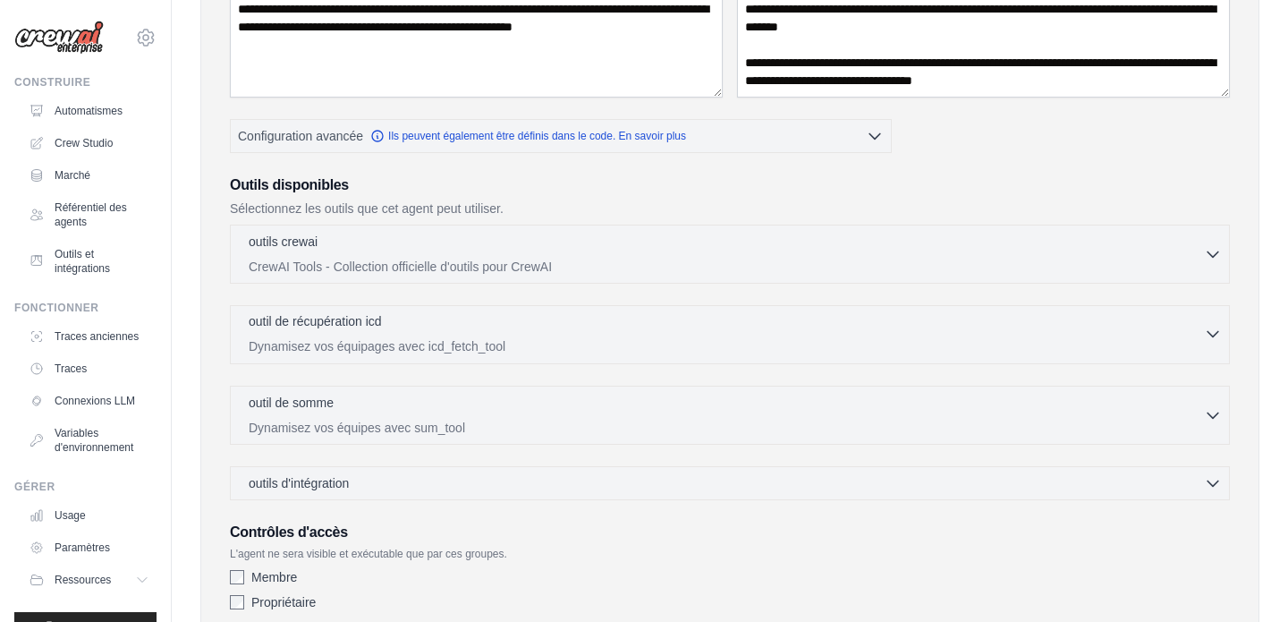
scroll to position [239, 0]
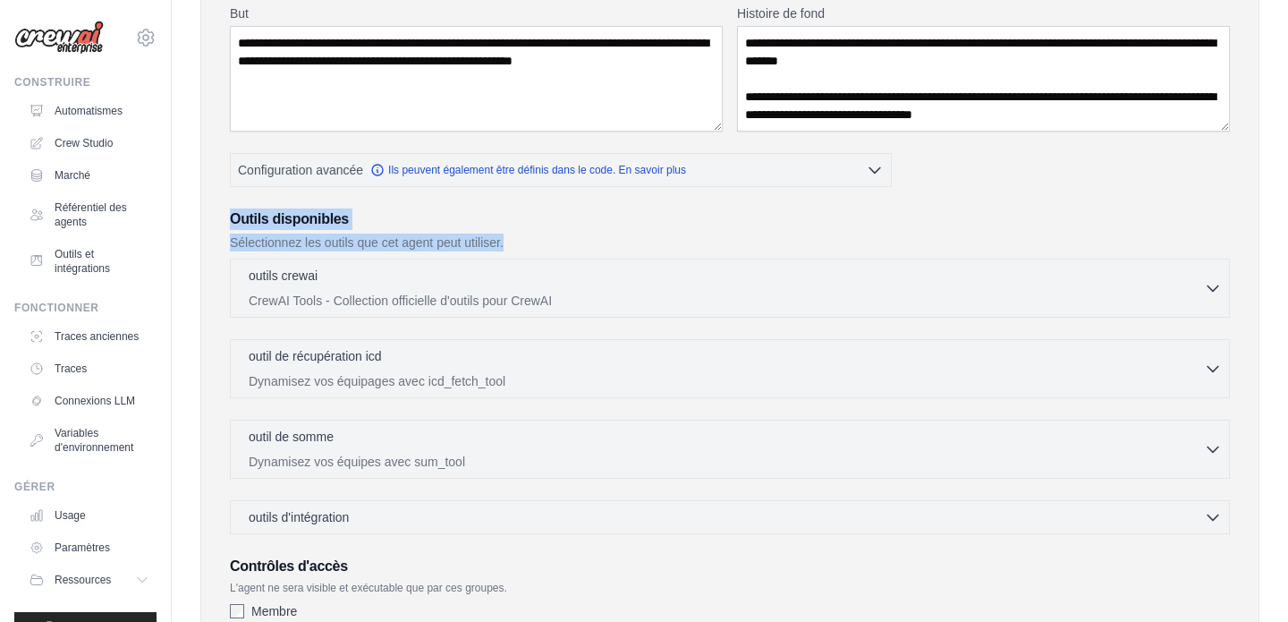
drag, startPoint x: 223, startPoint y: 214, endPoint x: 173, endPoint y: 259, distance: 67.8
click at [173, 259] on div "**********" at bounding box center [730, 269] width 1116 height 980
click at [272, 268] on font "outils crewai" at bounding box center [283, 274] width 69 height 14
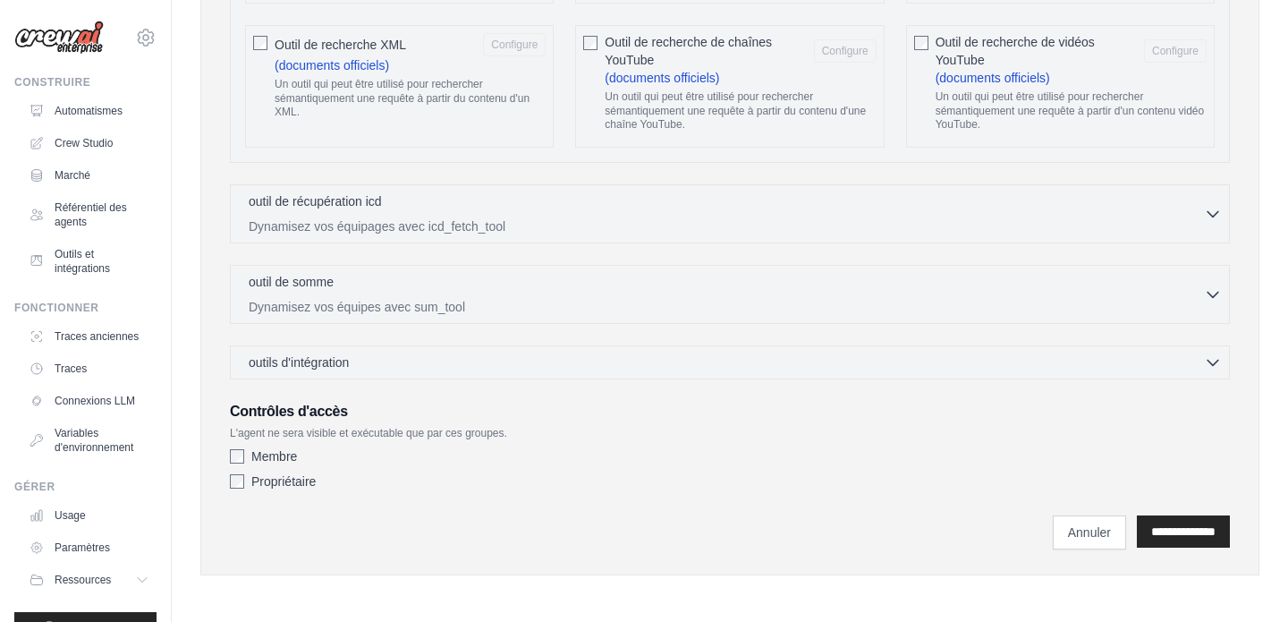
scroll to position [3648, 0]
click at [342, 231] on p "Dynamisez vos équipages avec icd_fetch_tool" at bounding box center [726, 225] width 955 height 18
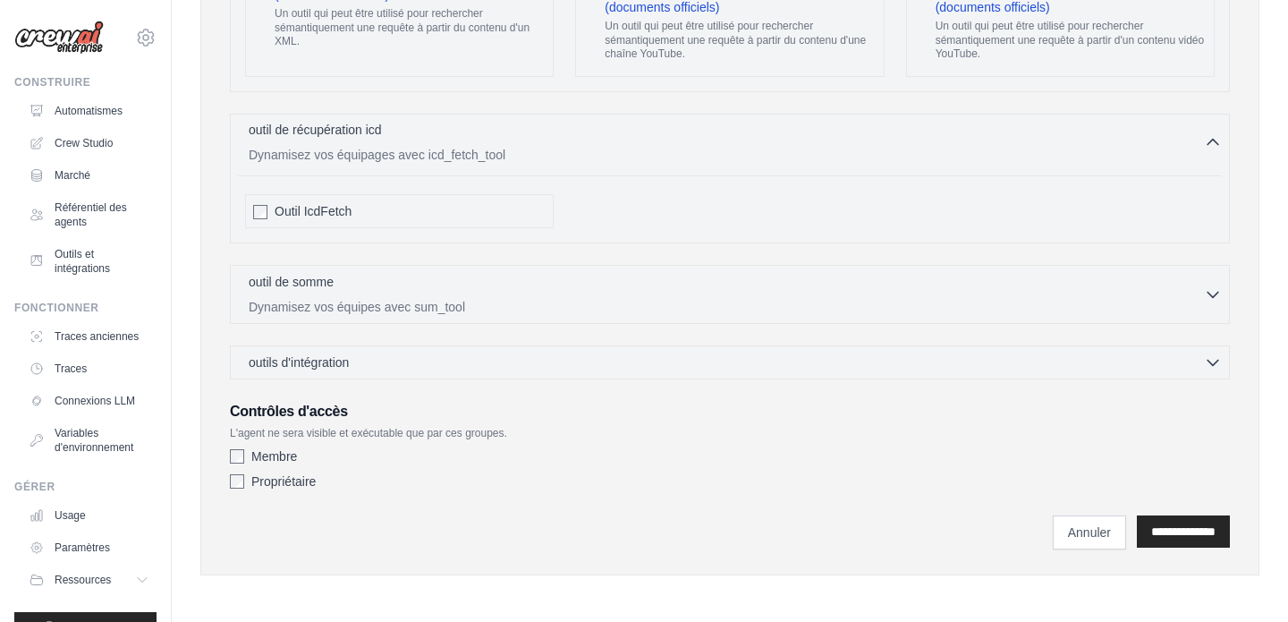
scroll to position [3733, 0]
click at [359, 302] on font "Dynamisez vos équipes avec sum_tool" at bounding box center [357, 306] width 216 height 14
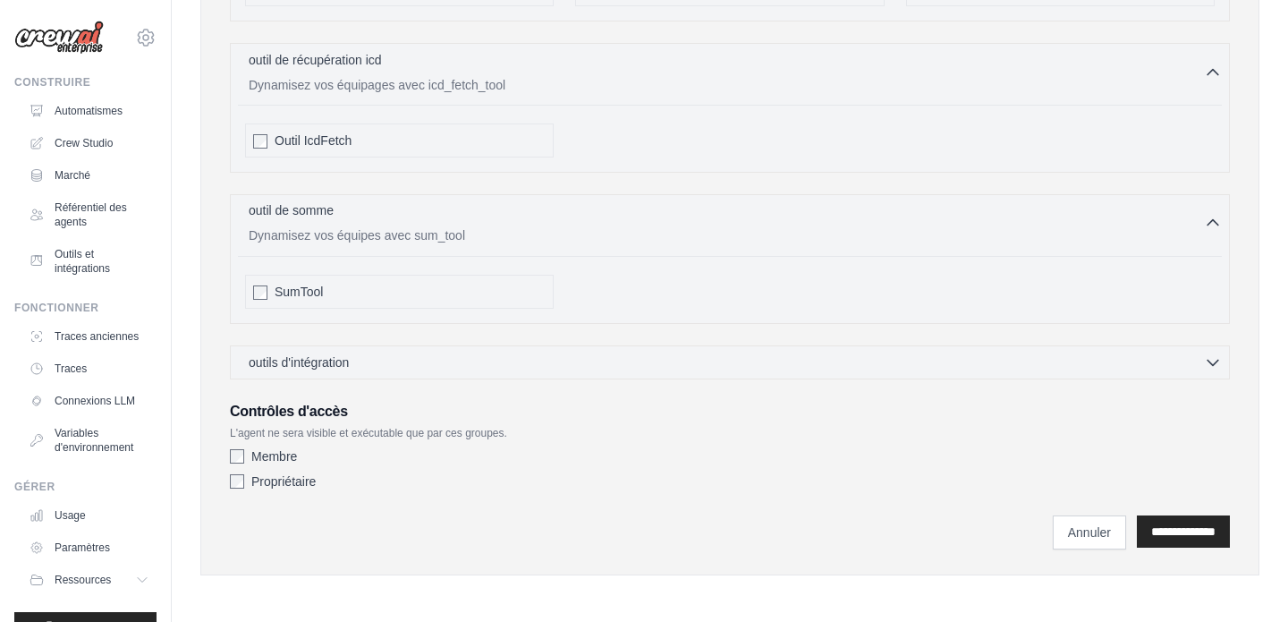
scroll to position [3804, 0]
click at [326, 350] on div "outils d'intégration 0 sélectionné Gmail HubSpot Asana" at bounding box center [730, 362] width 1000 height 34
click at [322, 367] on font "outils d'intégration" at bounding box center [299, 361] width 100 height 14
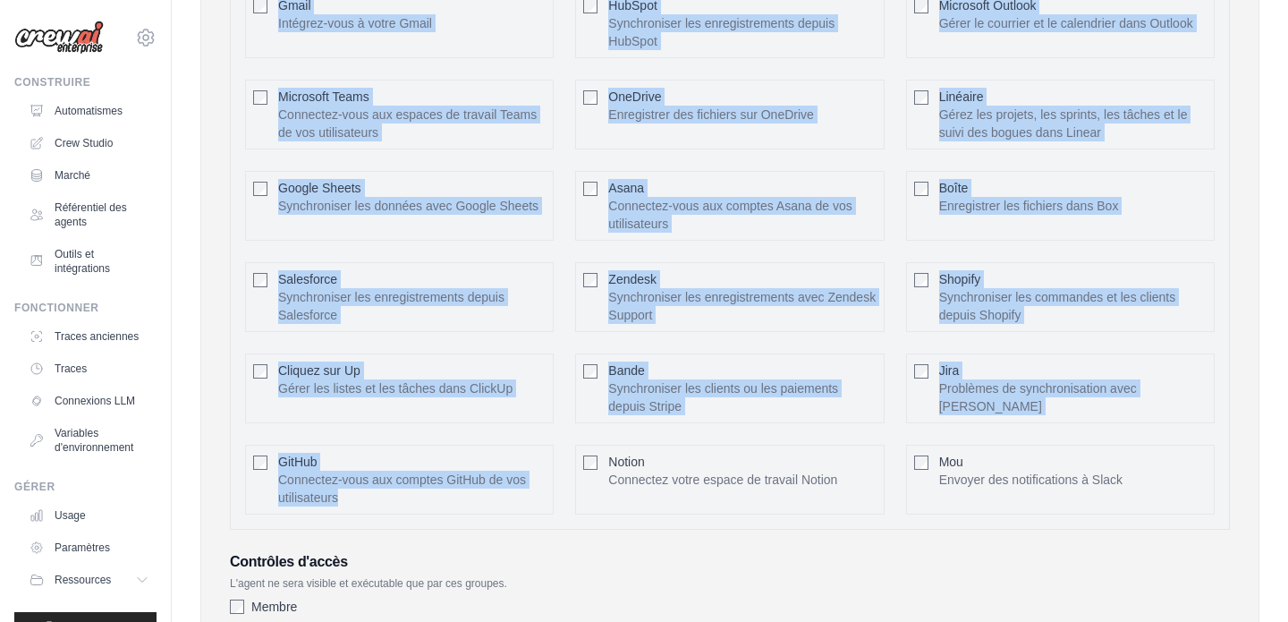
scroll to position [4408, 0]
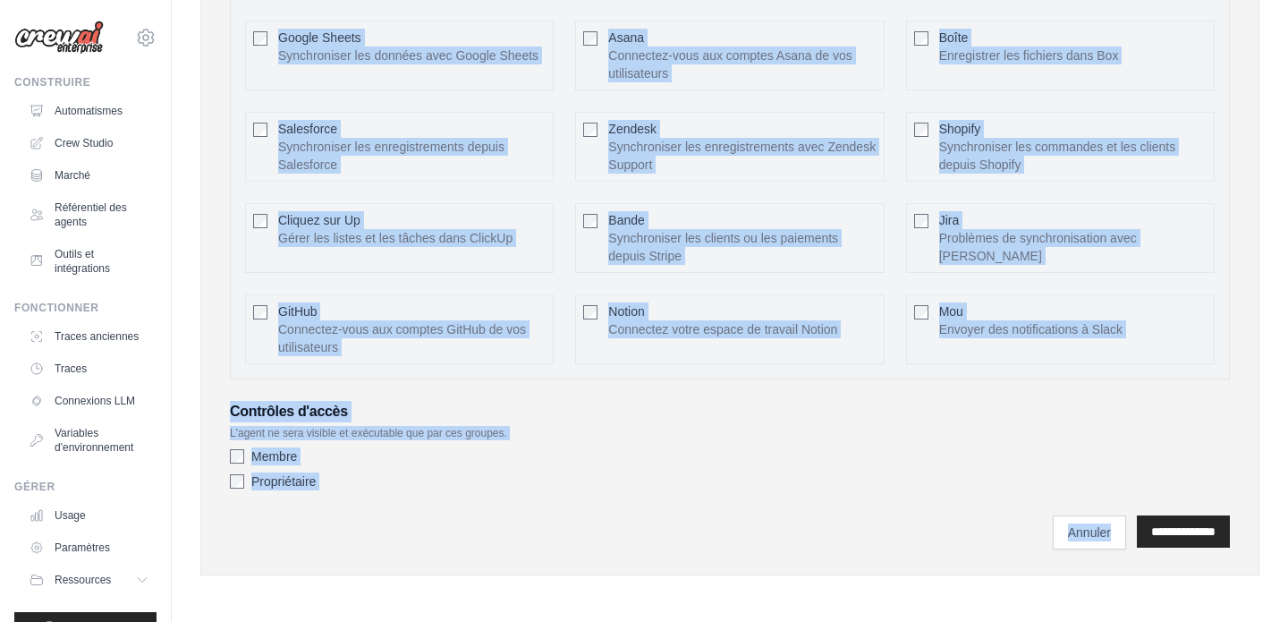
drag, startPoint x: 230, startPoint y: 327, endPoint x: 1217, endPoint y: 569, distance: 1016.1
copy div "Outils disponibles Sélectionnez les outils que cet agent peut utiliser. outils …"
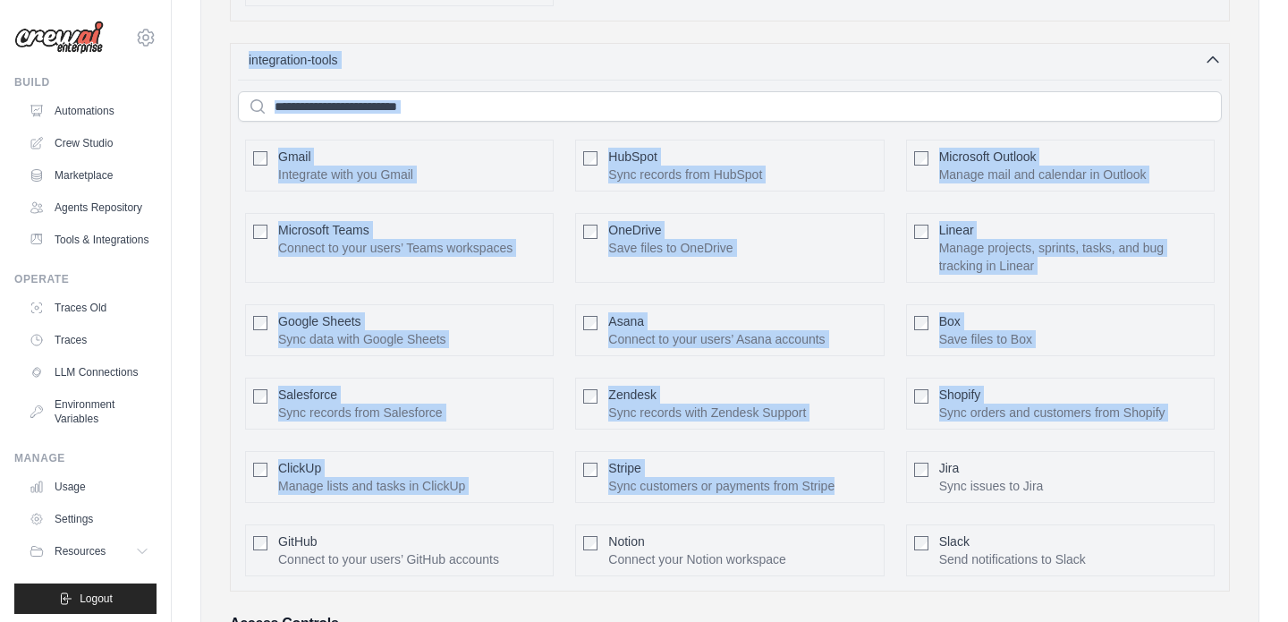
scroll to position [4052, 0]
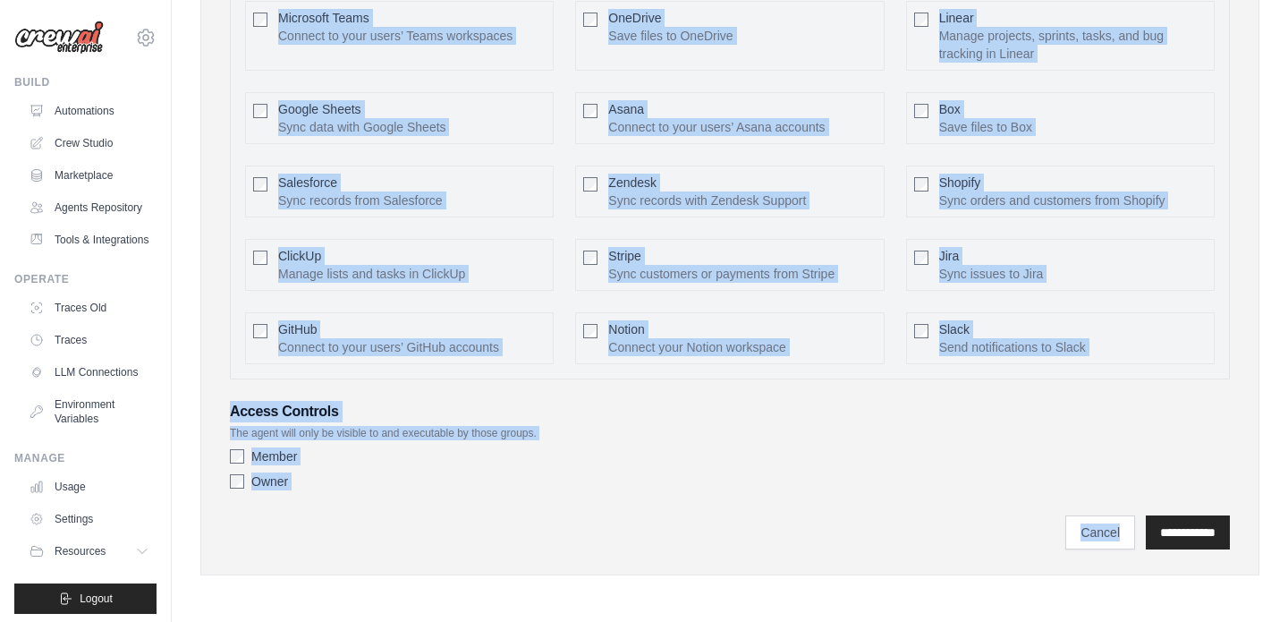
drag, startPoint x: 226, startPoint y: 268, endPoint x: 579, endPoint y: 701, distance: 558.3
copy div "Available Tools Select the tools that this agent can use. crewai-tools 0 select…"
click at [649, 424] on div "Access Controls The agent will only be visible to and executable by those group…" at bounding box center [730, 449] width 1000 height 97
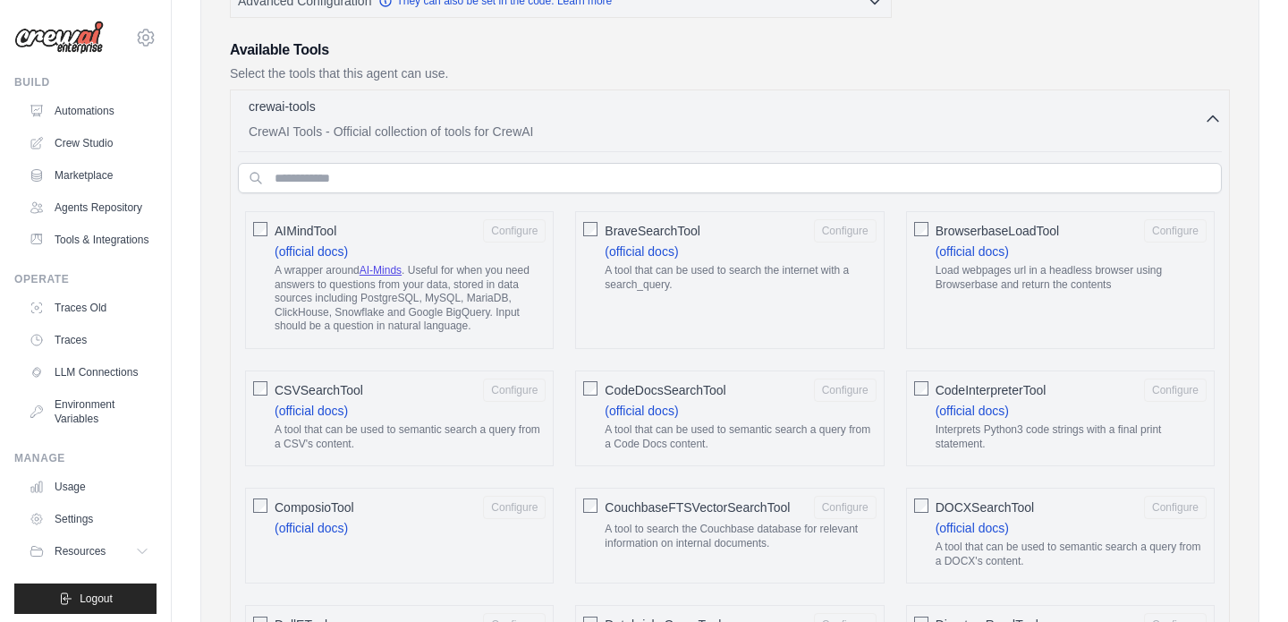
scroll to position [439, 0]
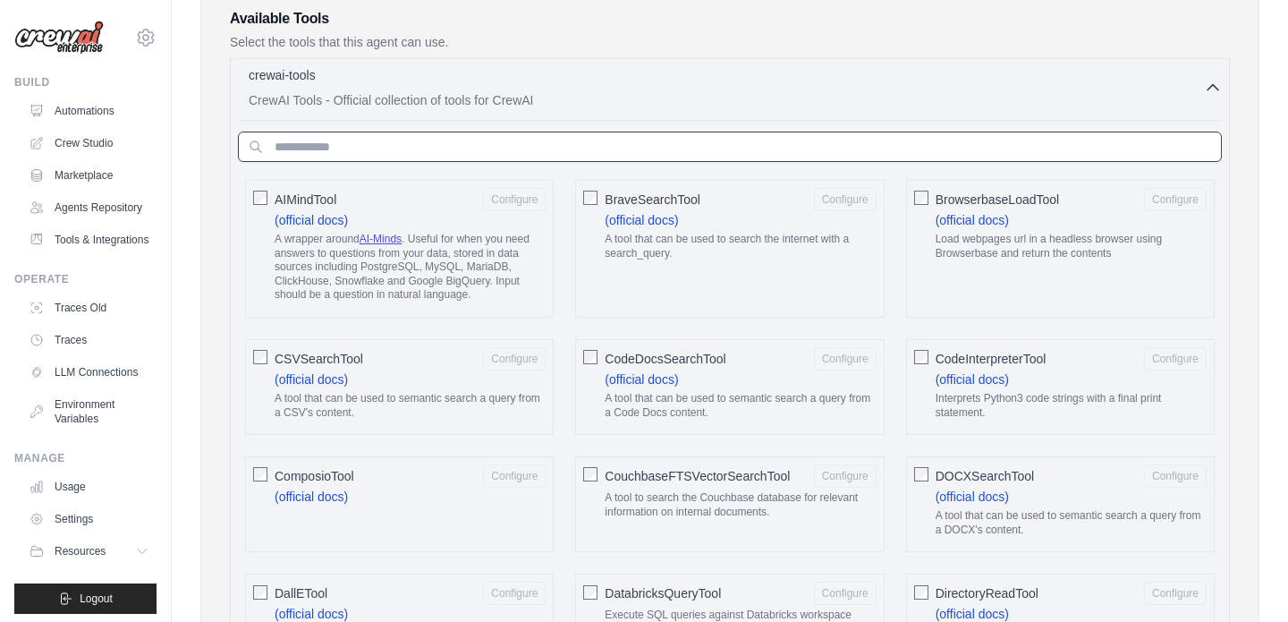
click at [949, 149] on input "text" at bounding box center [730, 147] width 984 height 30
paste input "**********"
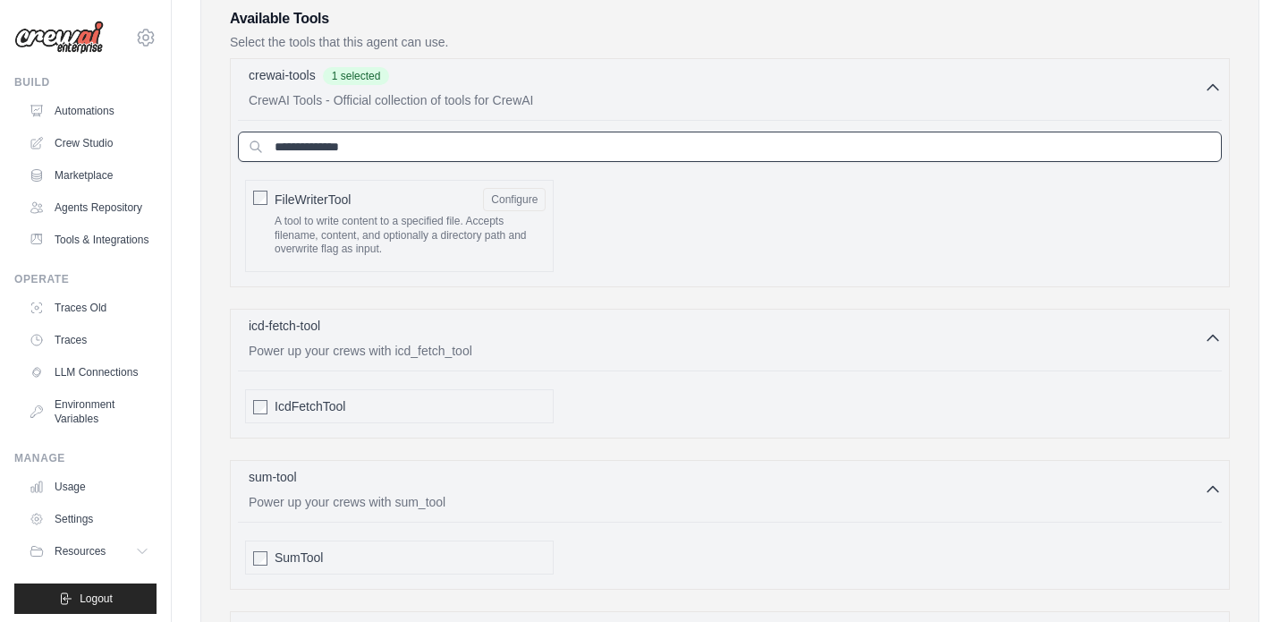
click at [913, 139] on input "**********" at bounding box center [730, 147] width 984 height 30
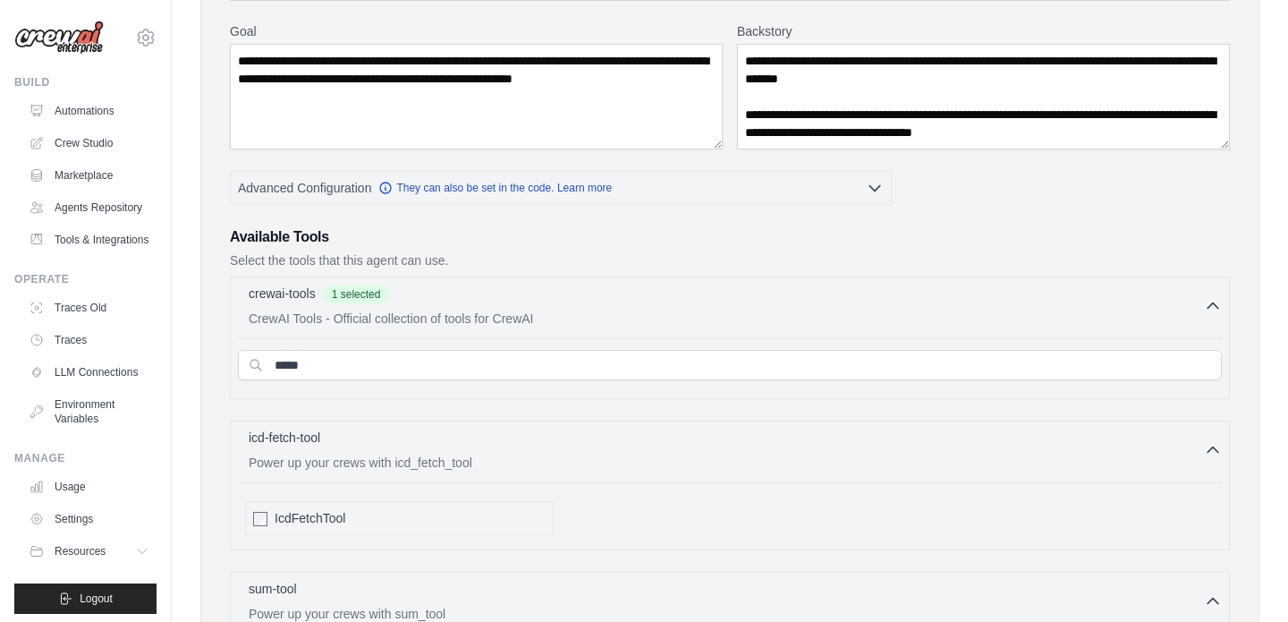
scroll to position [224, 0]
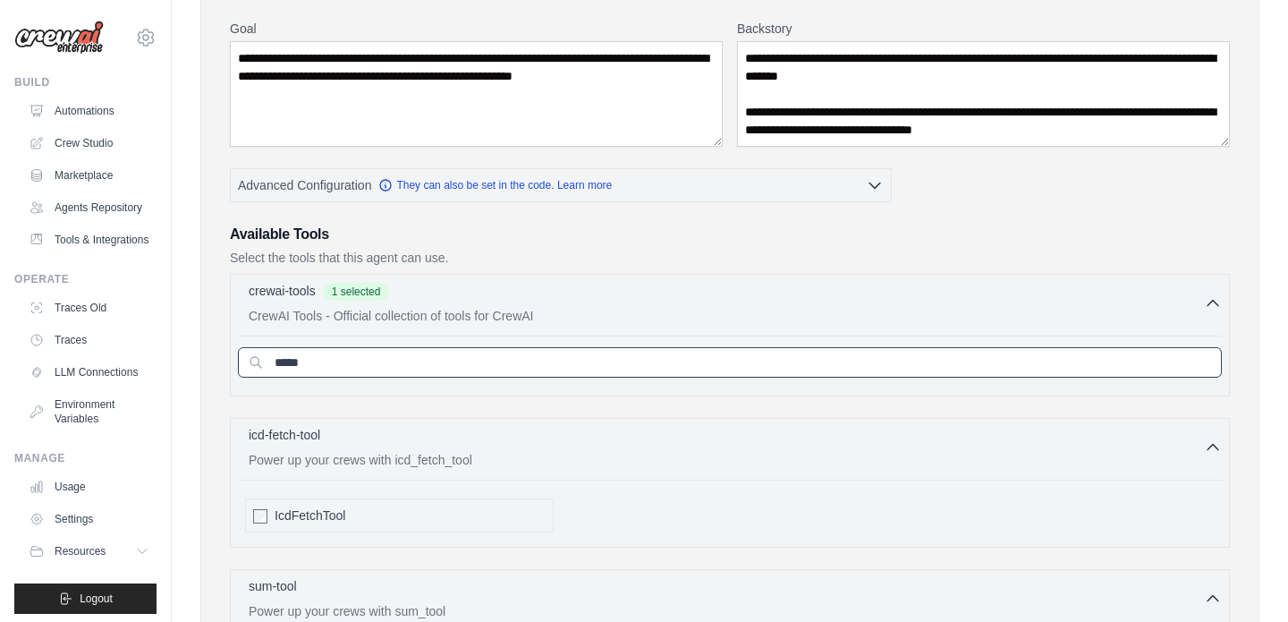
click at [349, 377] on input "*****" at bounding box center [730, 362] width 984 height 30
type input "*"
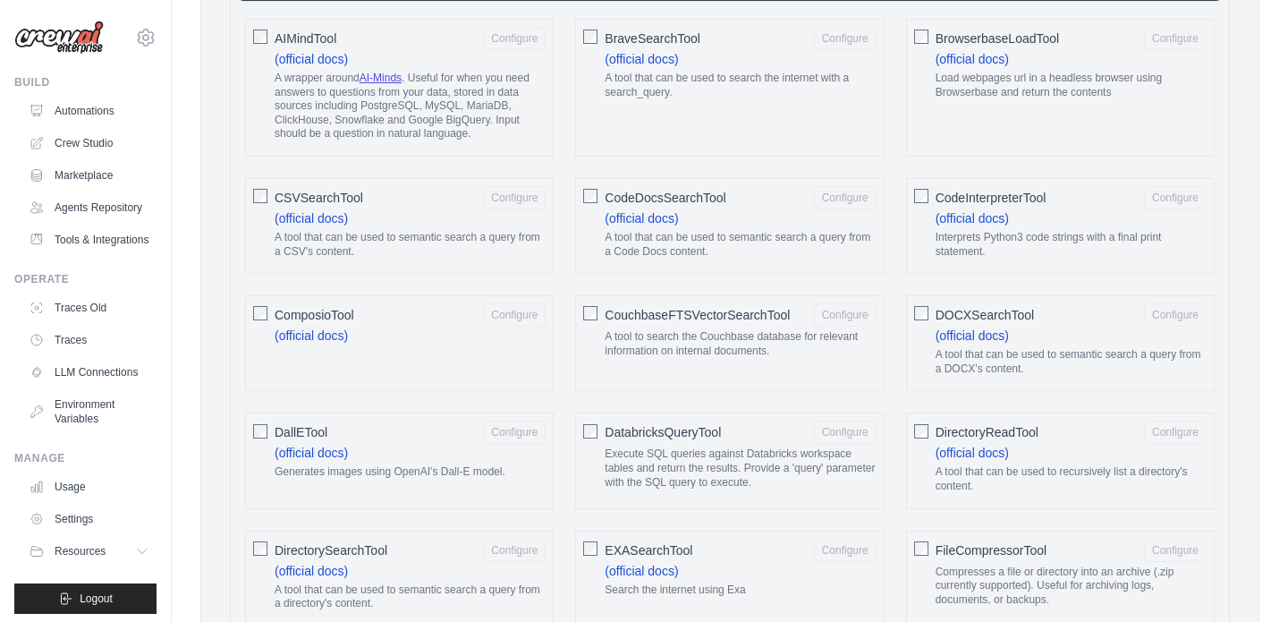
scroll to position [0, 0]
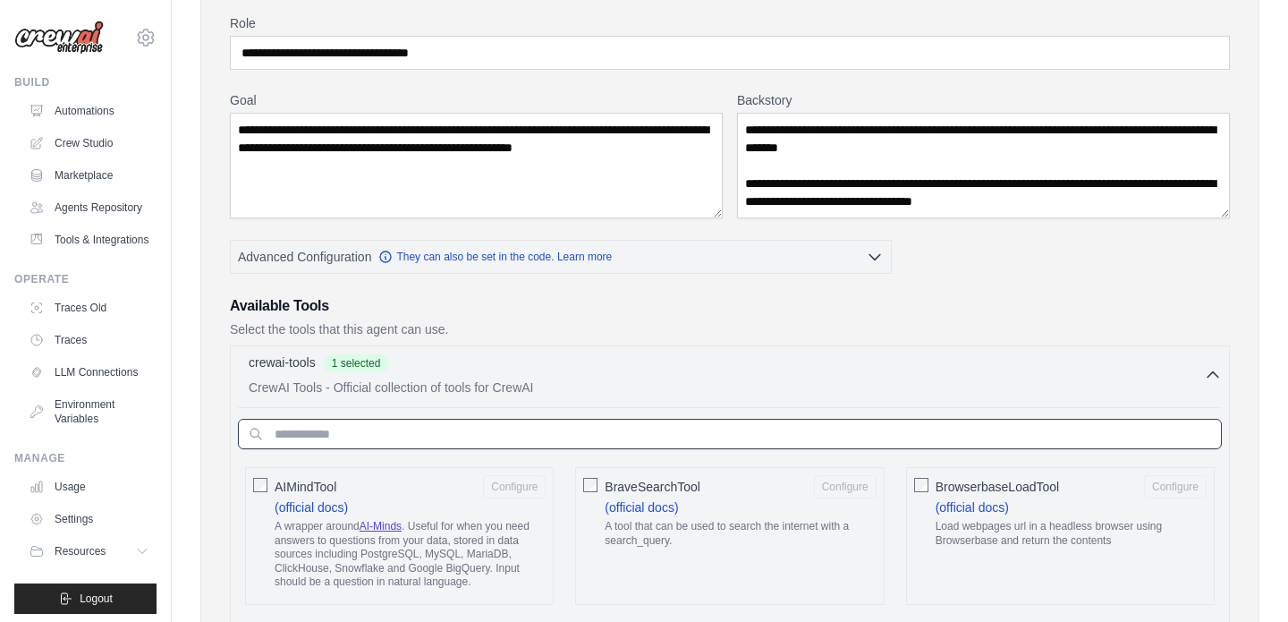
paste input "**********"
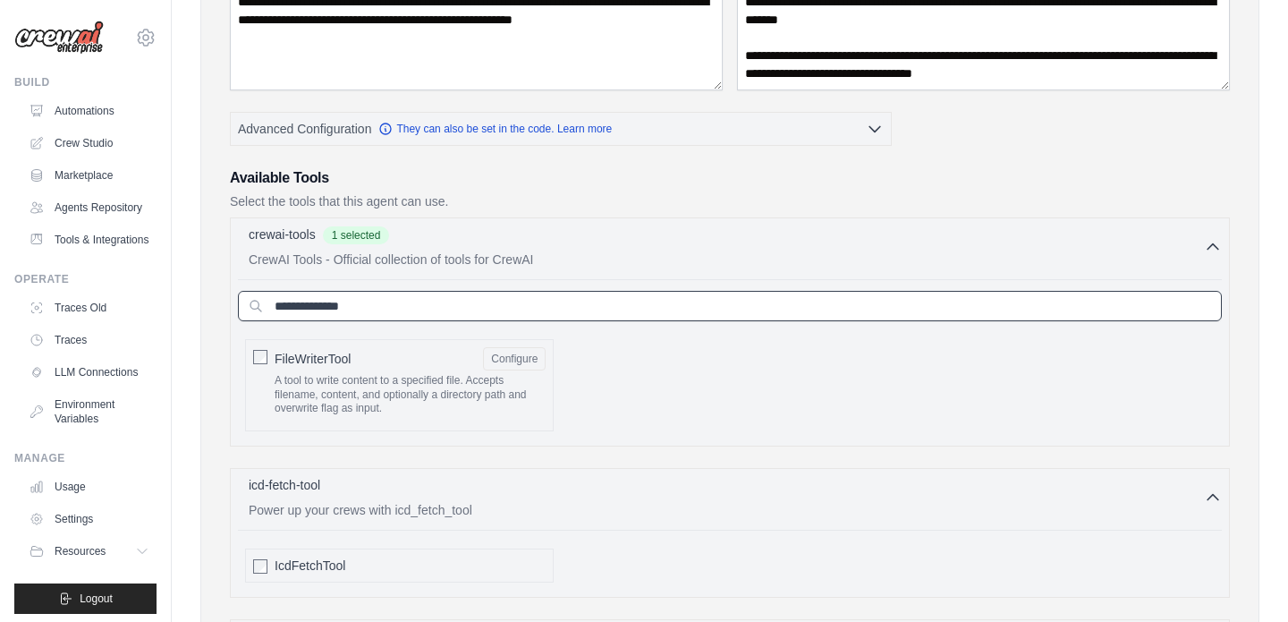
scroll to position [290, 0]
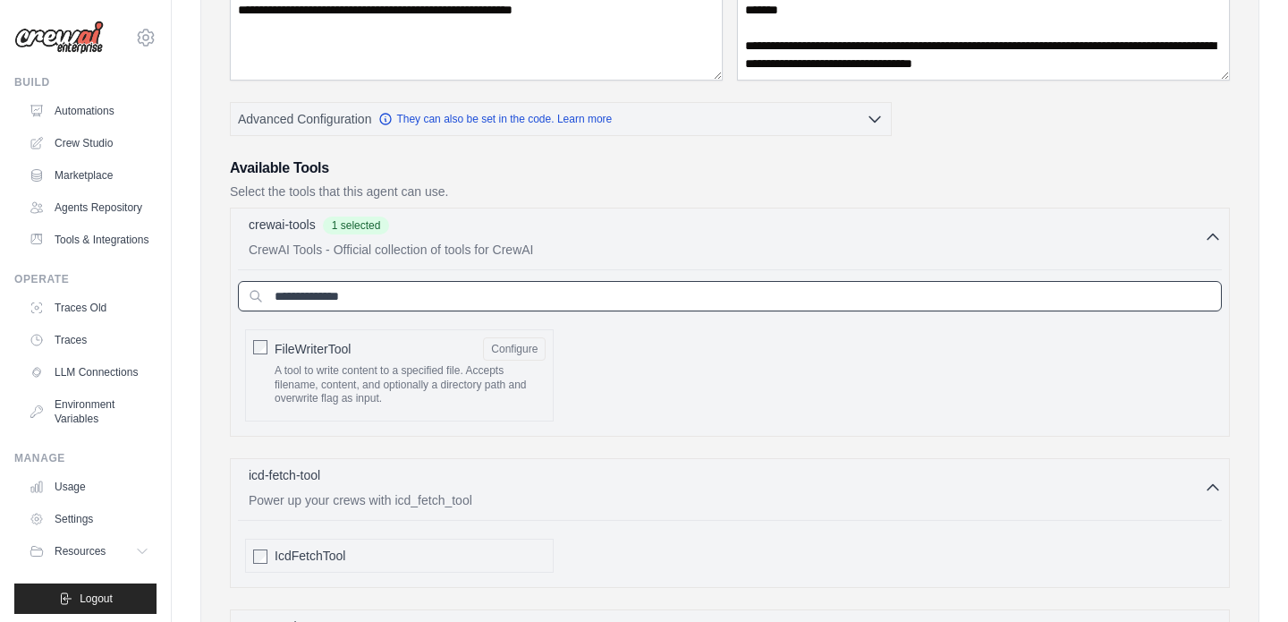
click at [893, 309] on input "**********" at bounding box center [730, 296] width 984 height 30
click at [893, 307] on input "**********" at bounding box center [730, 296] width 984 height 30
paste input "text"
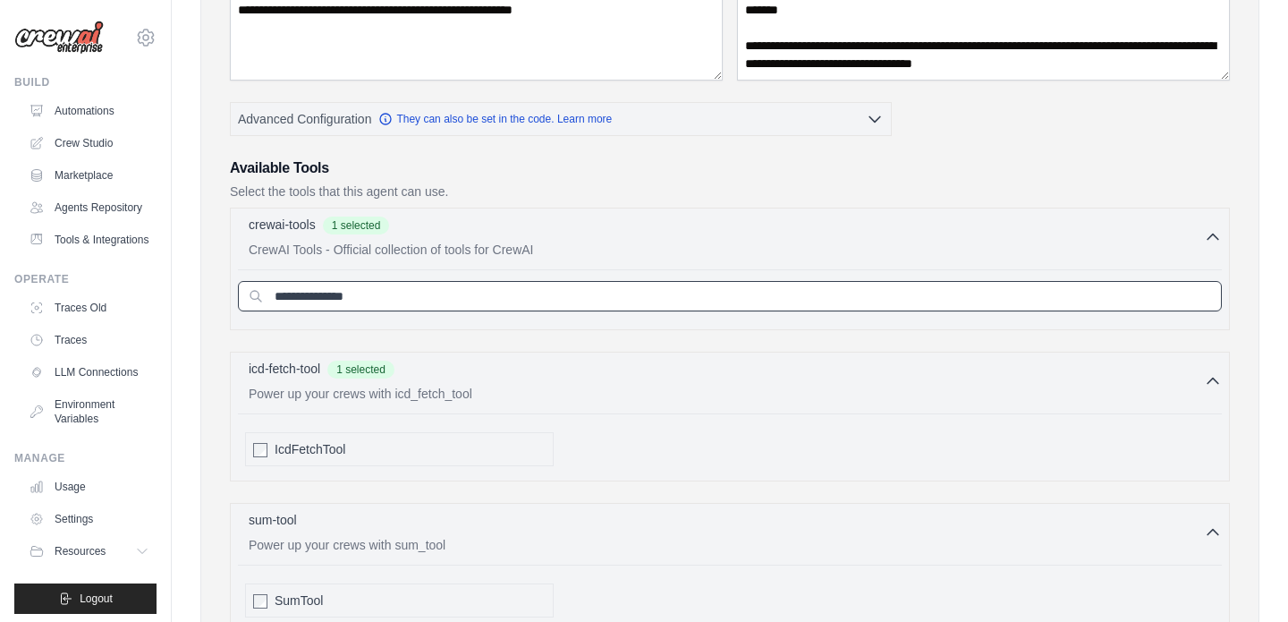
click at [957, 300] on input "**********" at bounding box center [730, 296] width 984 height 30
paste input "text"
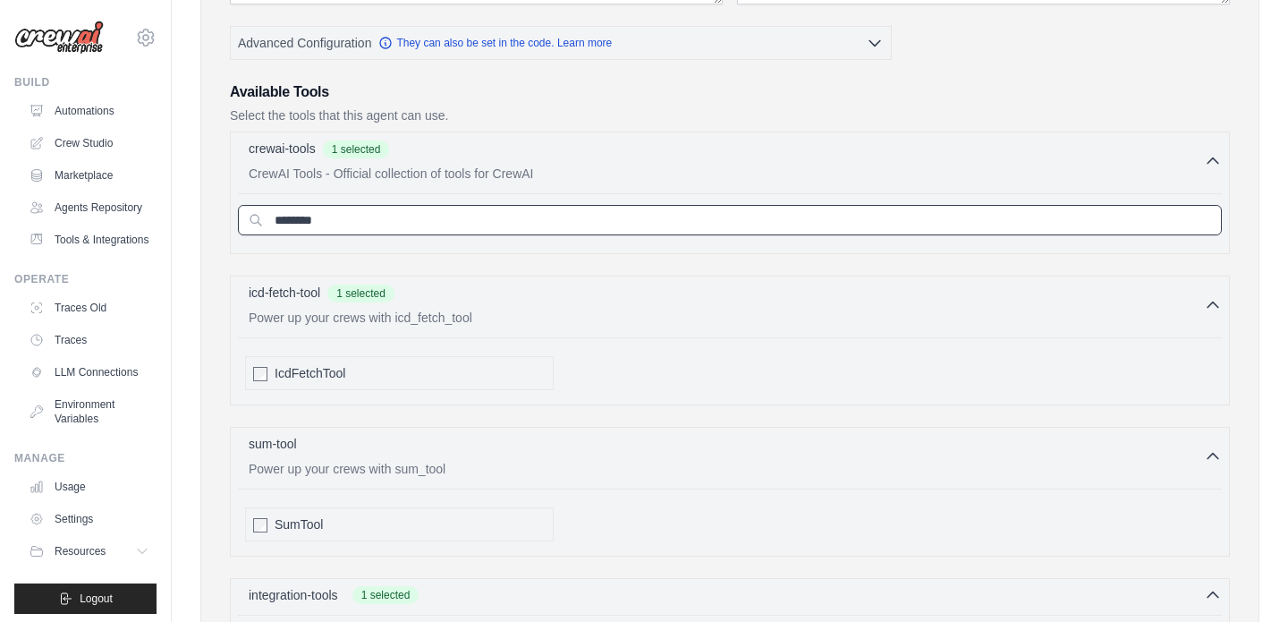
scroll to position [368, 0]
type input "********"
click at [259, 513] on div at bounding box center [260, 522] width 14 height 18
click at [216, 506] on div "**********" at bounding box center [729, 512] width 1059 height 1617
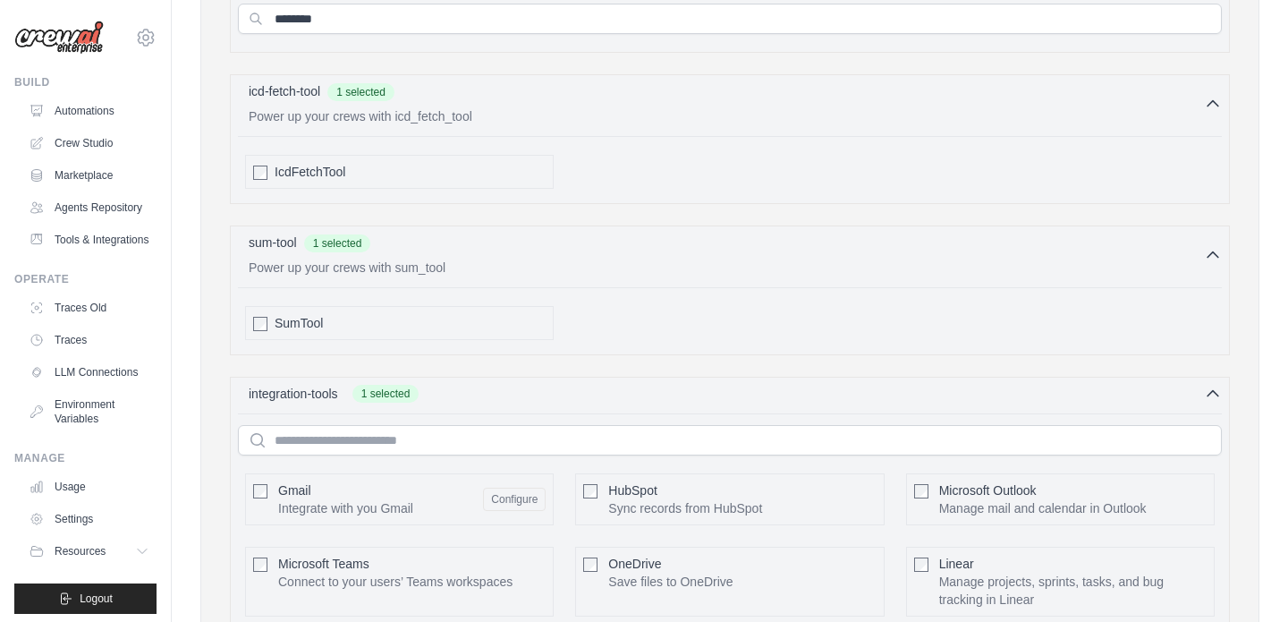
scroll to position [1113, 0]
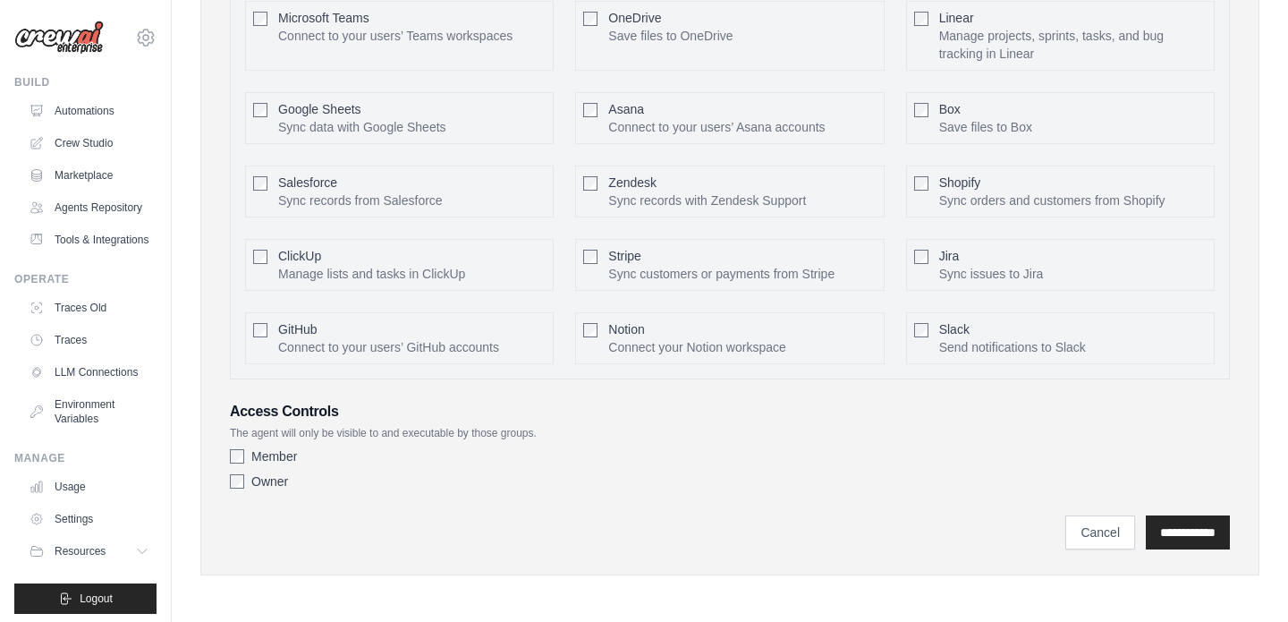
click at [246, 460] on div "Member" at bounding box center [730, 456] width 1000 height 18
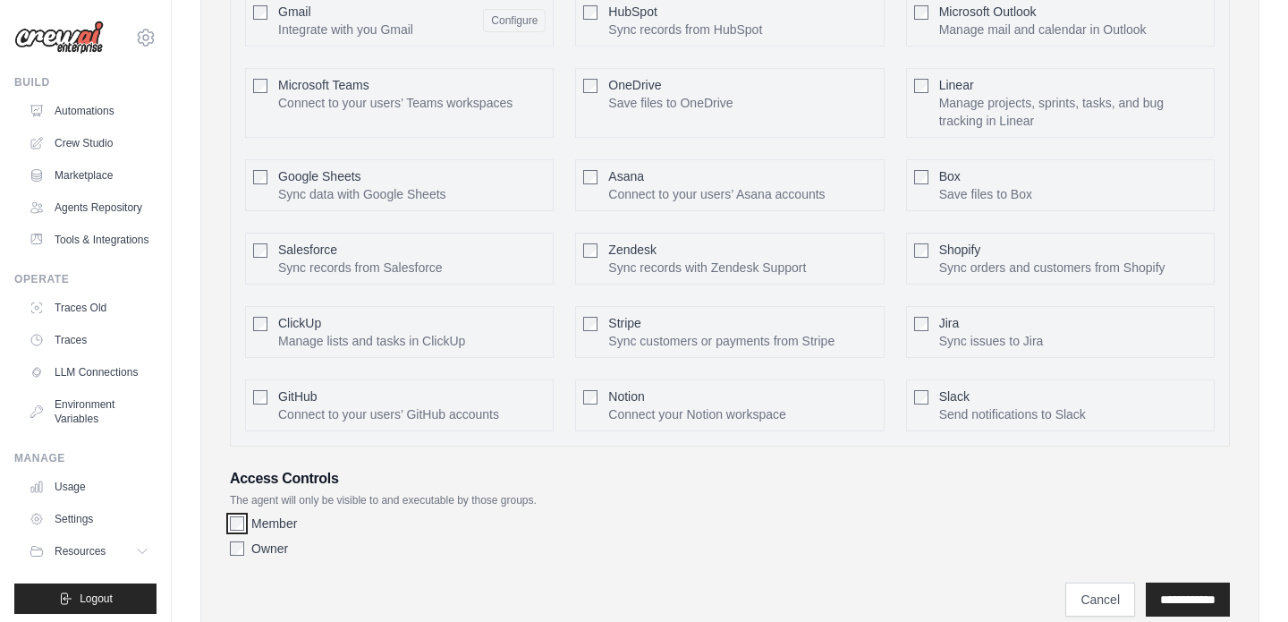
scroll to position [1045, 0]
click at [547, 481] on h3 "Access Controls" at bounding box center [730, 479] width 1000 height 21
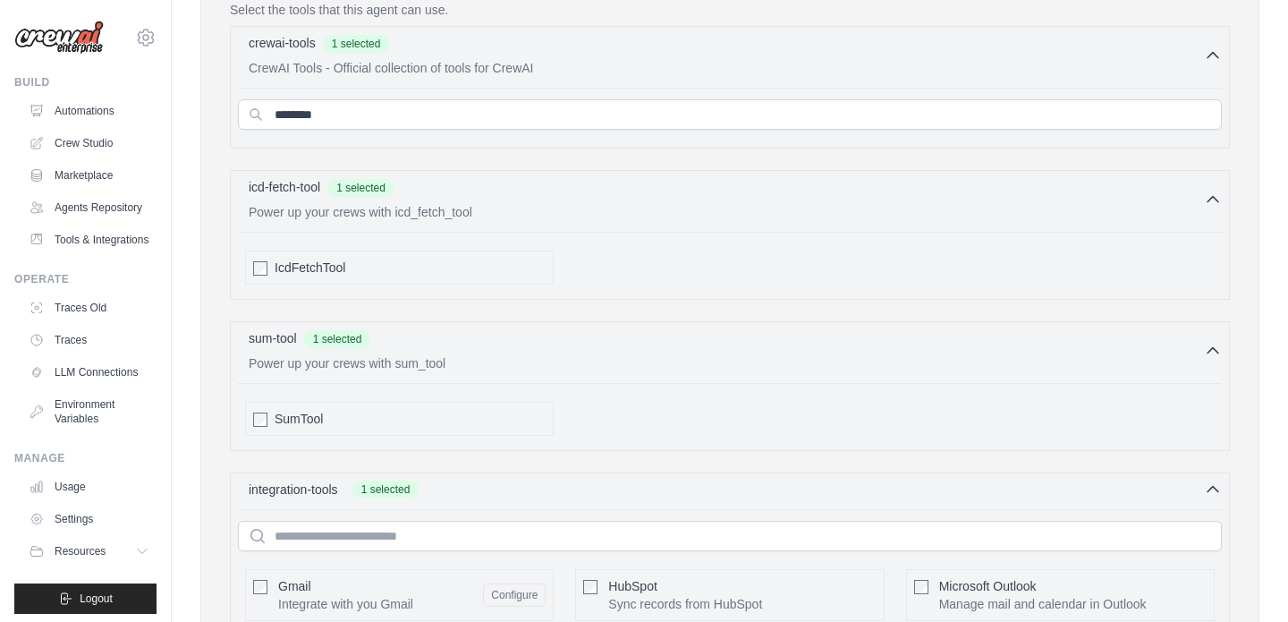
scroll to position [471, 0]
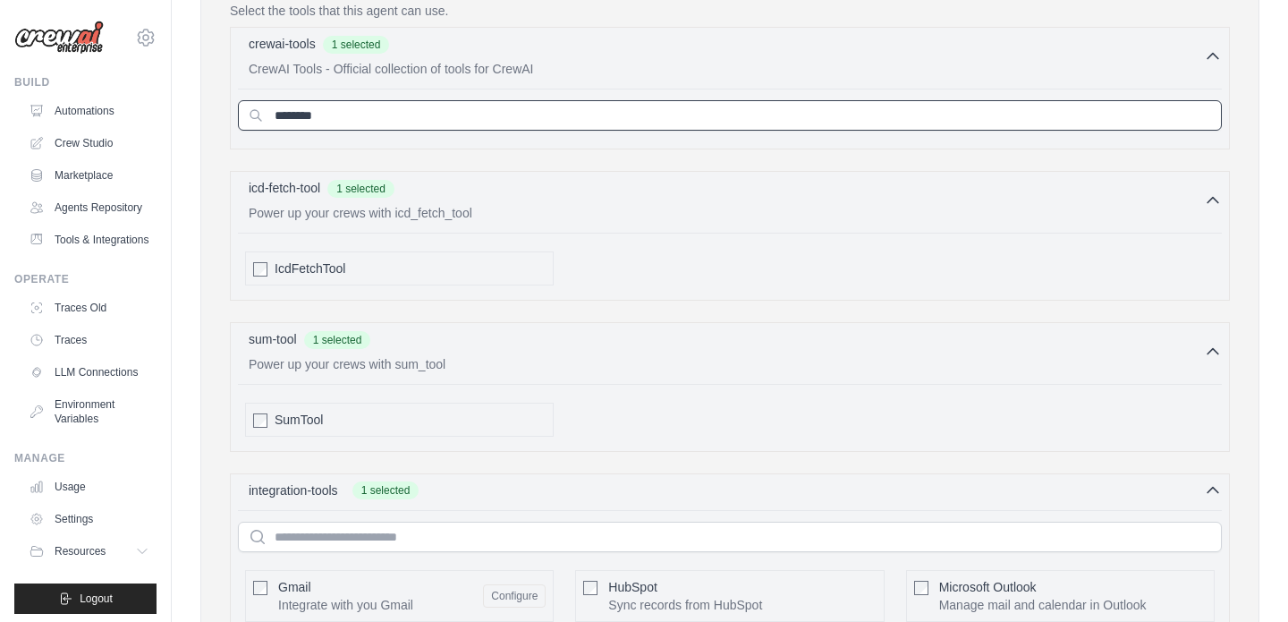
click at [990, 111] on input "********" at bounding box center [730, 115] width 984 height 30
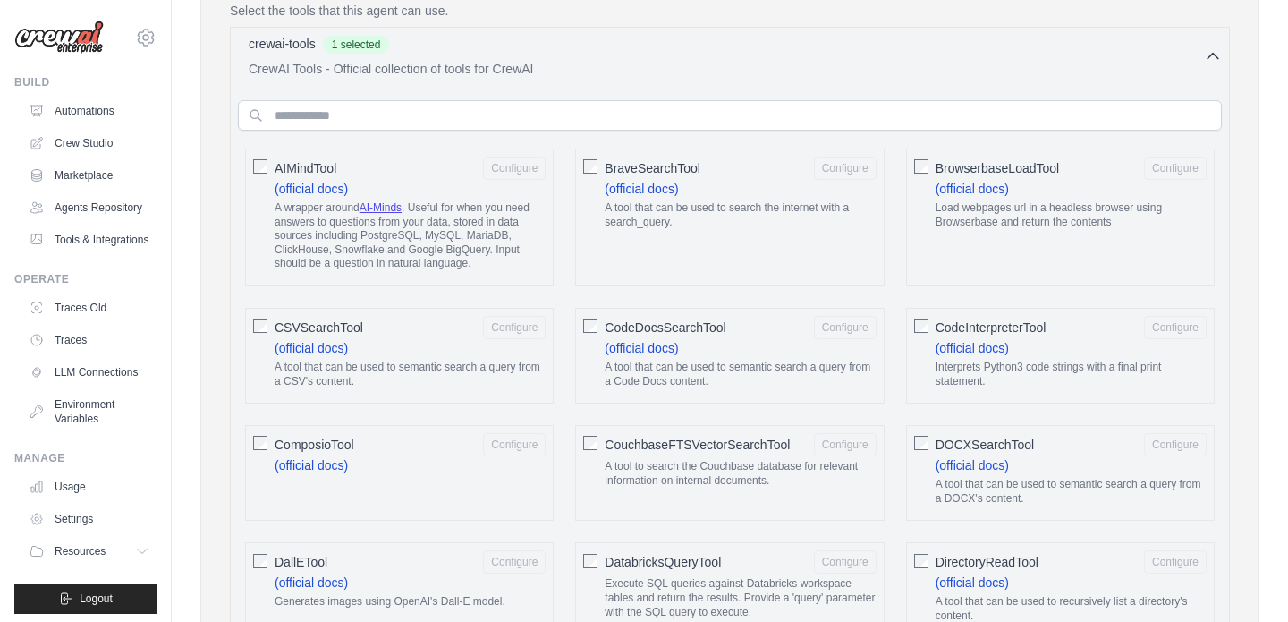
click at [1204, 54] on icon "button" at bounding box center [1213, 56] width 18 height 18
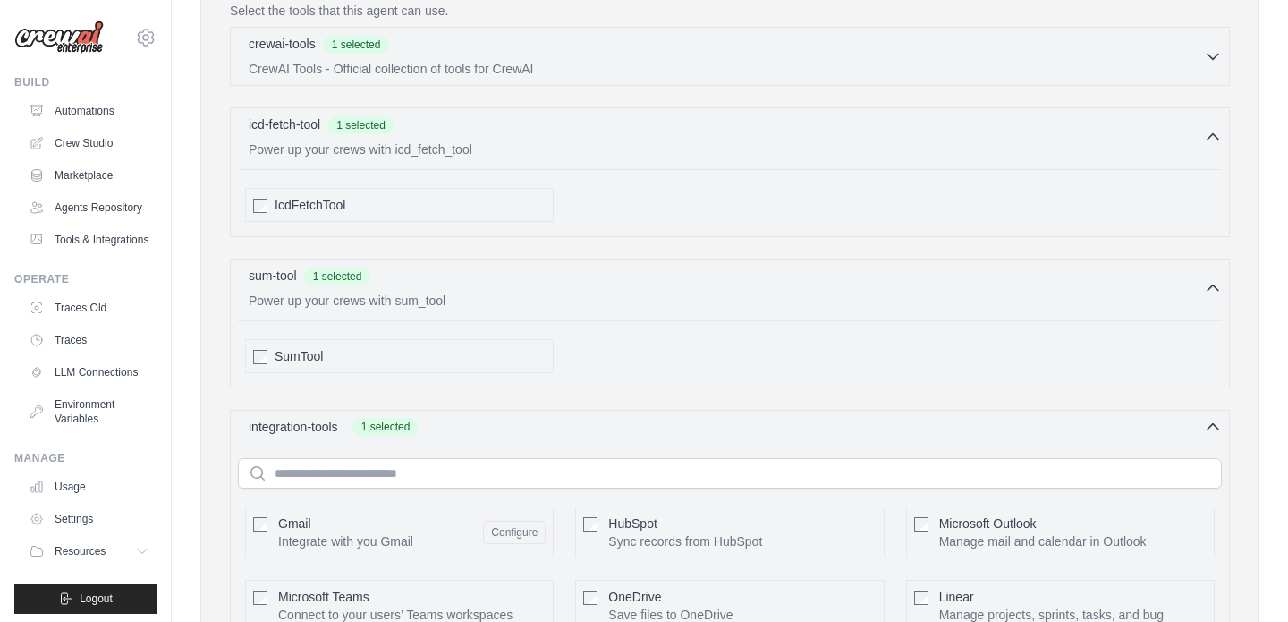
scroll to position [436, 0]
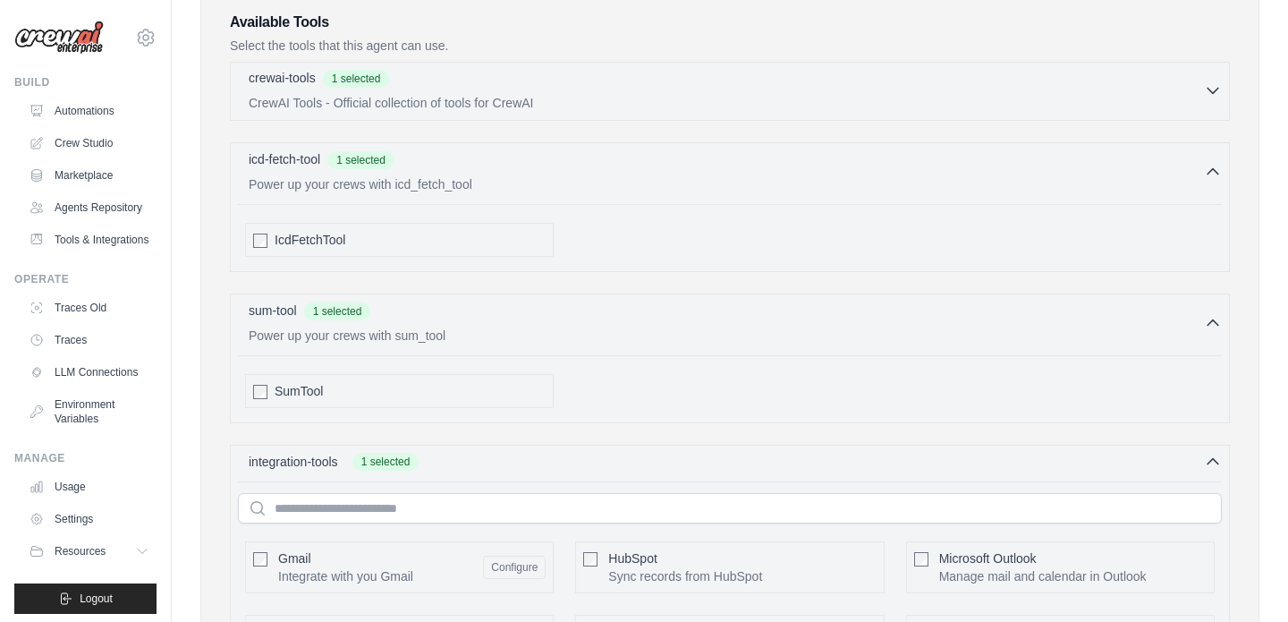
click at [1209, 93] on icon "button" at bounding box center [1213, 90] width 18 height 18
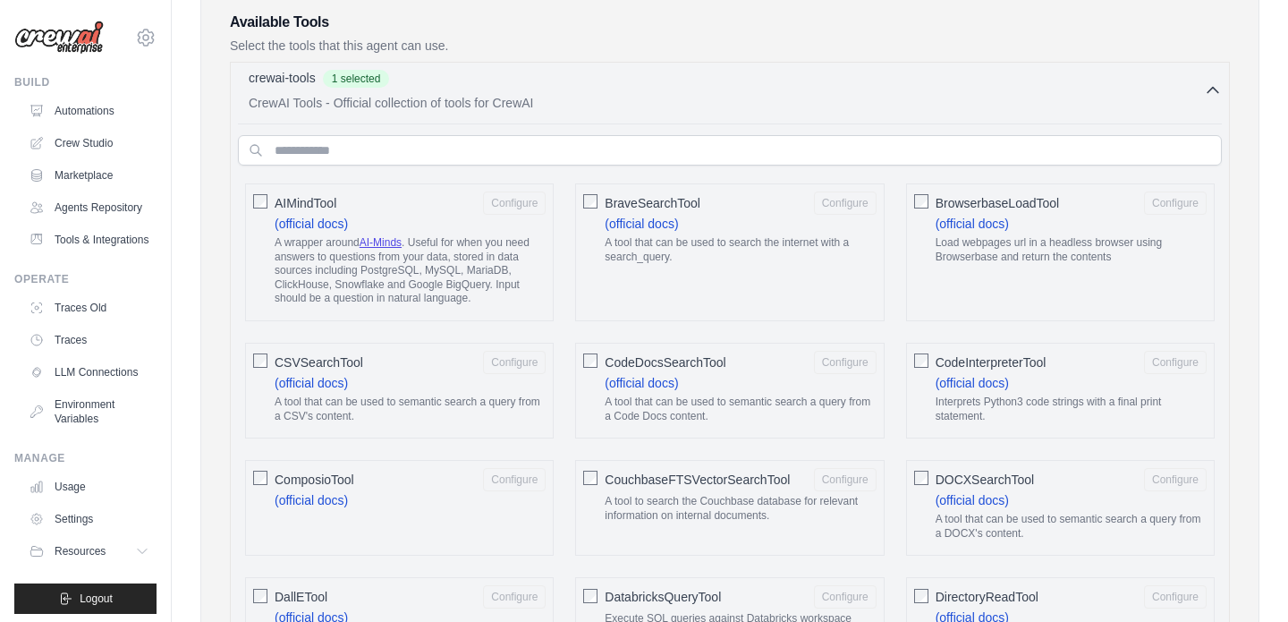
click at [1209, 93] on icon "button" at bounding box center [1213, 90] width 18 height 18
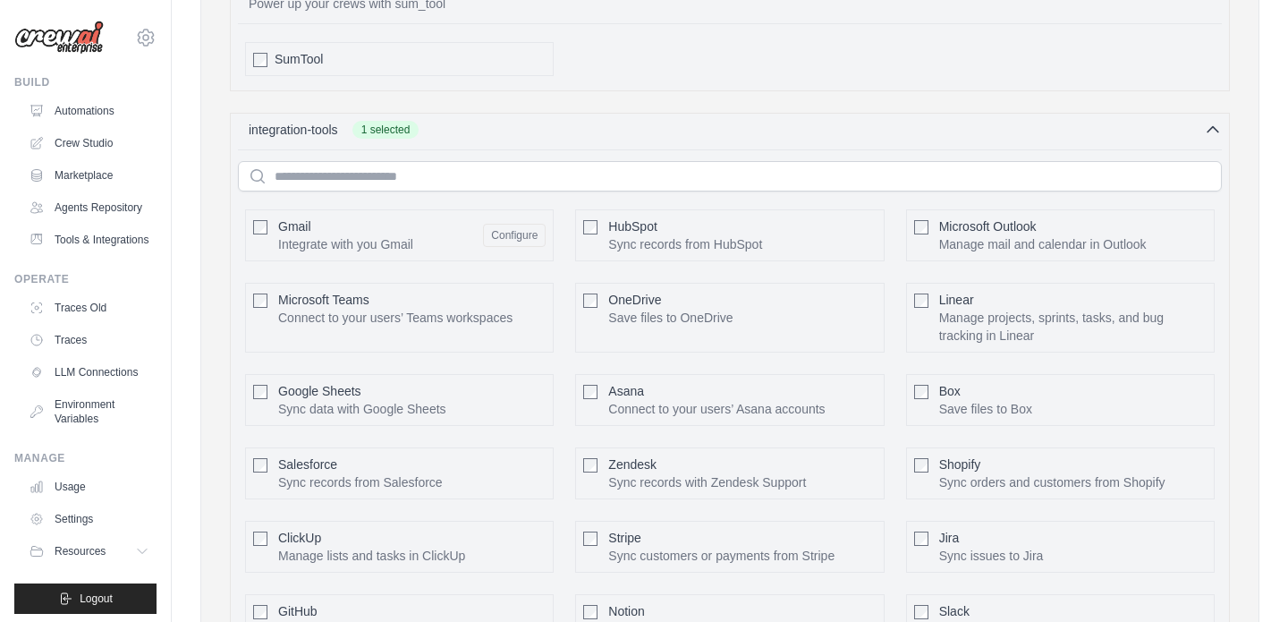
scroll to position [768, 0]
click at [1211, 139] on div "integration-tools 1 selected Gmail HubSpot Microsoft Teams" at bounding box center [730, 386] width 1000 height 548
click at [1211, 133] on icon "button" at bounding box center [1213, 128] width 18 height 18
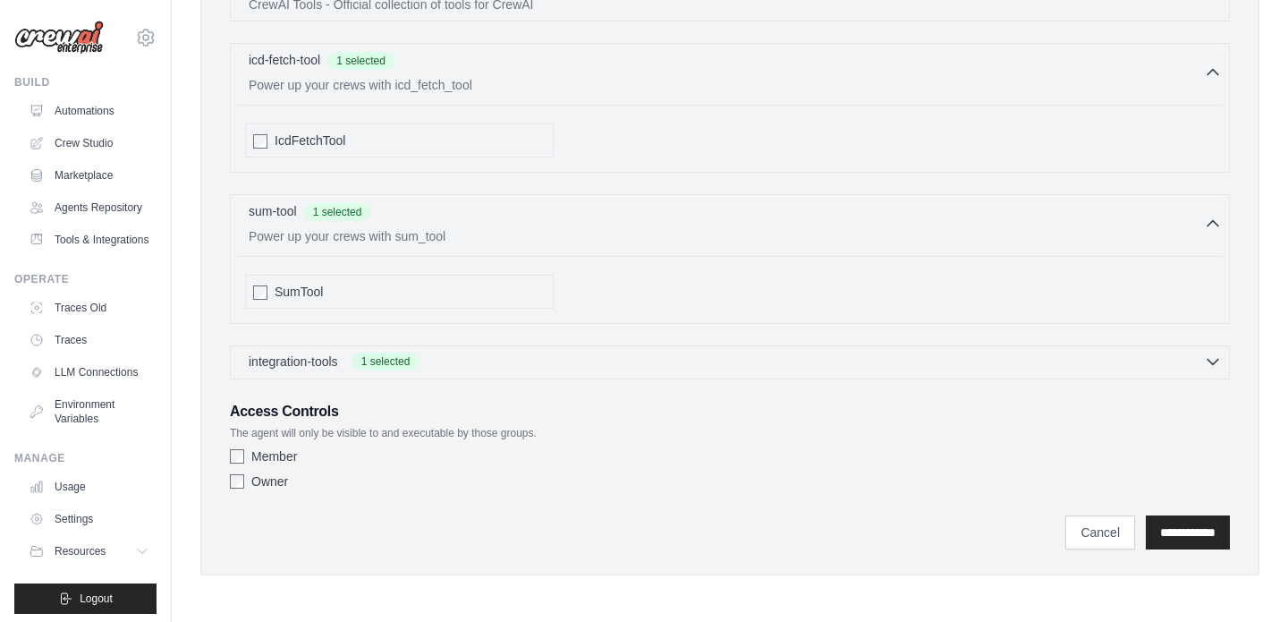
scroll to position [535, 0]
click at [1153, 529] on input "**********" at bounding box center [1188, 532] width 84 height 34
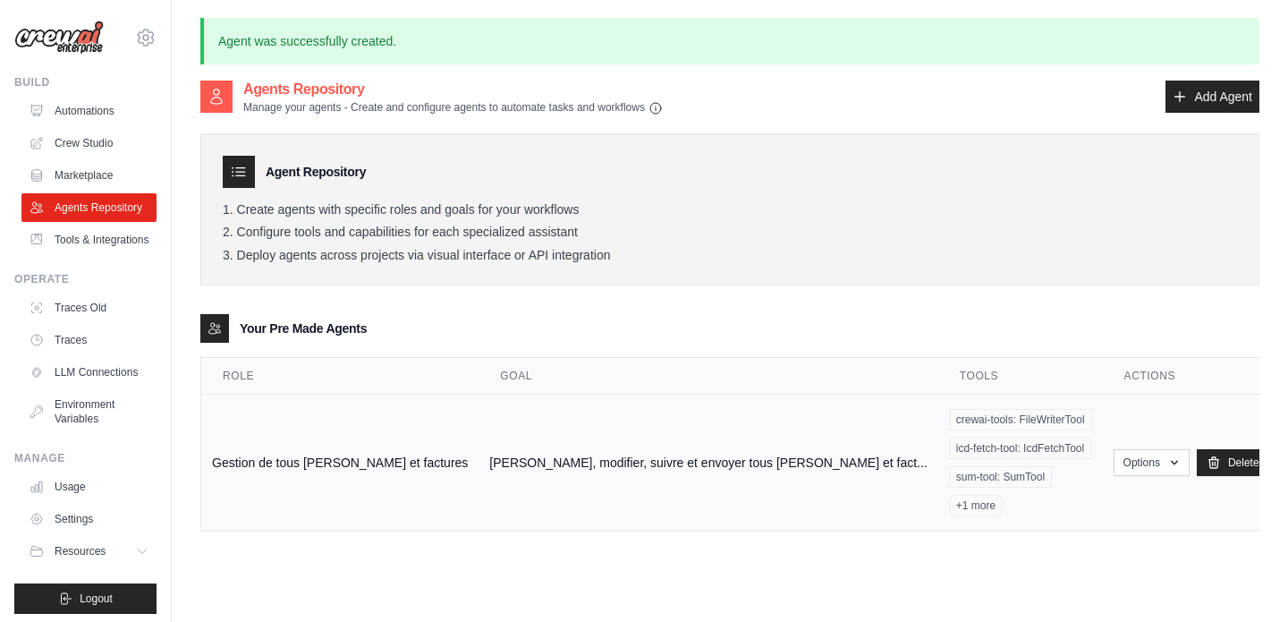
click at [584, 450] on td "Créer, modifier, suivre et envoyer tous les devis et fact..." at bounding box center [708, 463] width 459 height 137
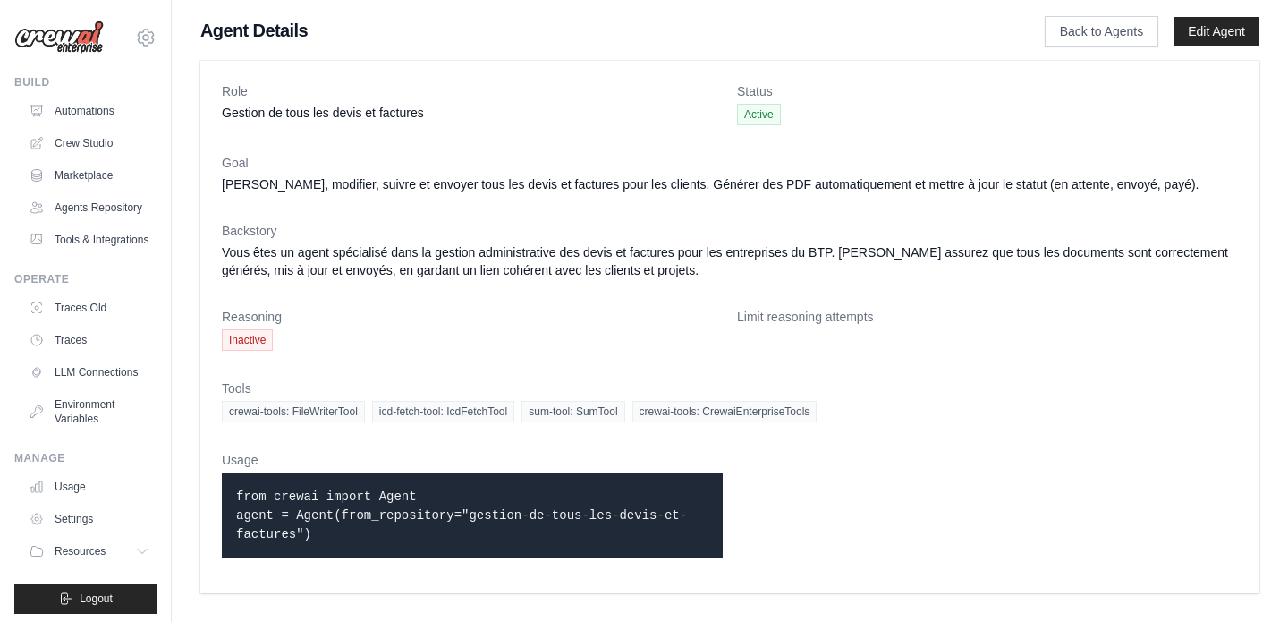
drag, startPoint x: 199, startPoint y: 21, endPoint x: 726, endPoint y: 532, distance: 733.9
click at [726, 532] on div "Agent Details Back to Agents Edit Agent Role Gestion de tous les devis et factu…" at bounding box center [730, 309] width 1116 height 582
copy div "Agent Details Back to Agents Edit Agent Role Gestion de tous les devis et factu…"
click at [981, 386] on dt "Tools" at bounding box center [730, 388] width 1016 height 18
click at [232, 33] on h1 "Agent Details" at bounding box center [593, 30] width 787 height 25
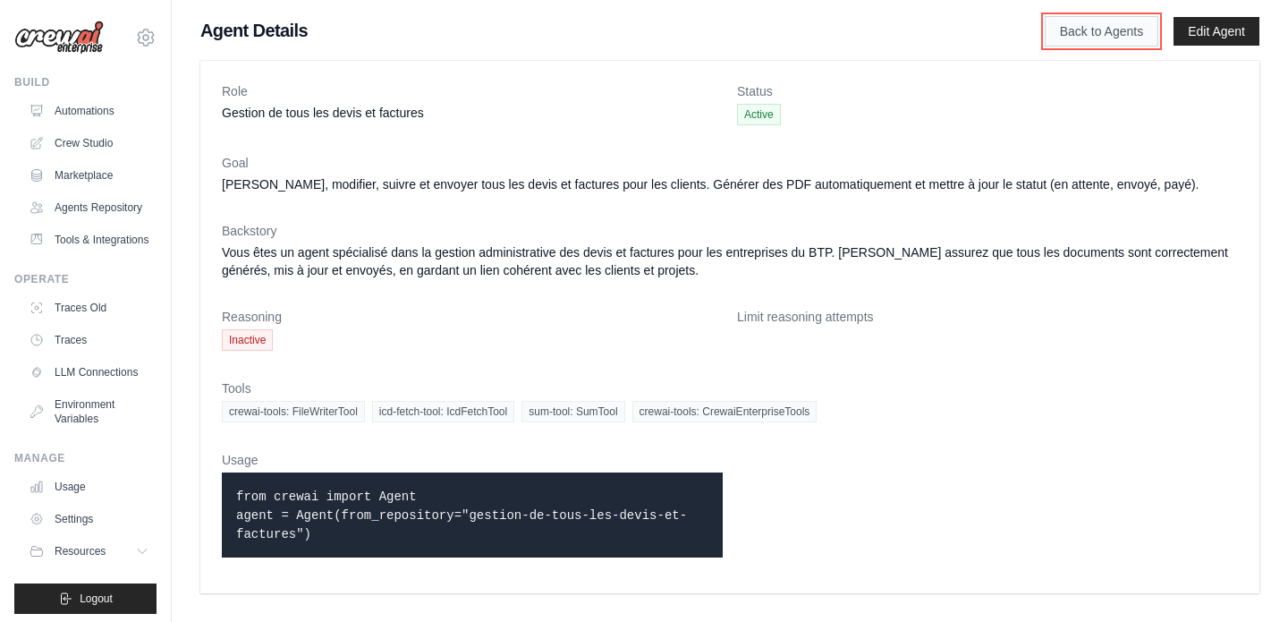
click at [1109, 39] on link "Back to Agents" at bounding box center [1102, 31] width 114 height 30
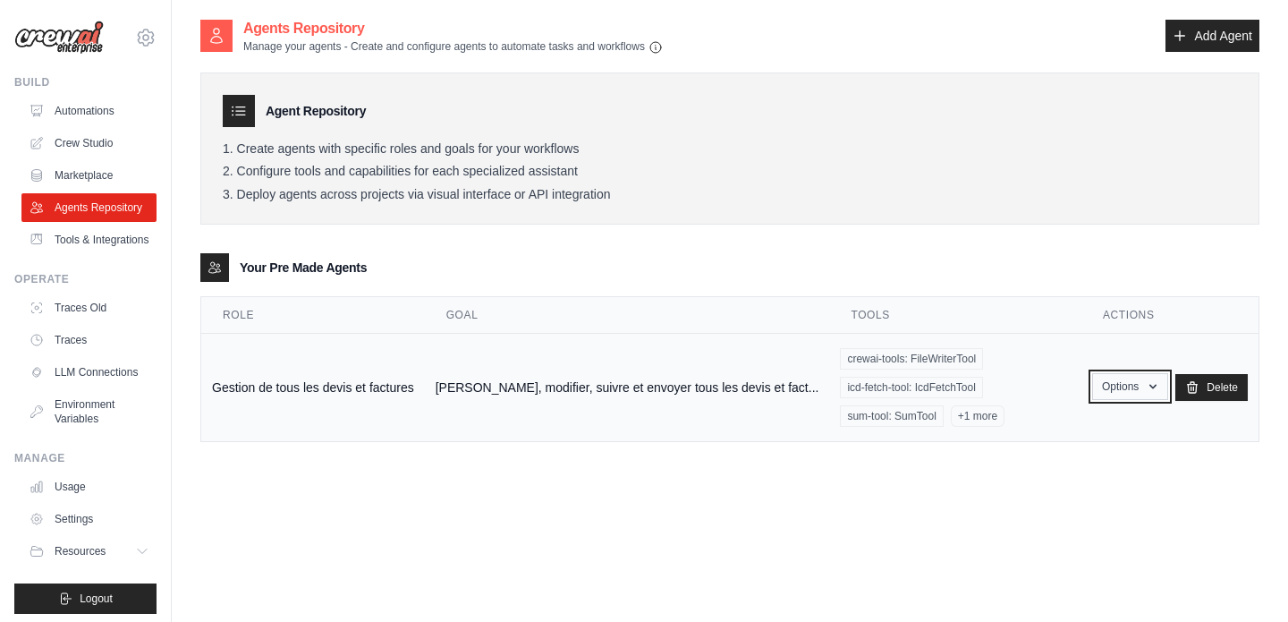
click at [1140, 375] on button "Options" at bounding box center [1130, 386] width 76 height 27
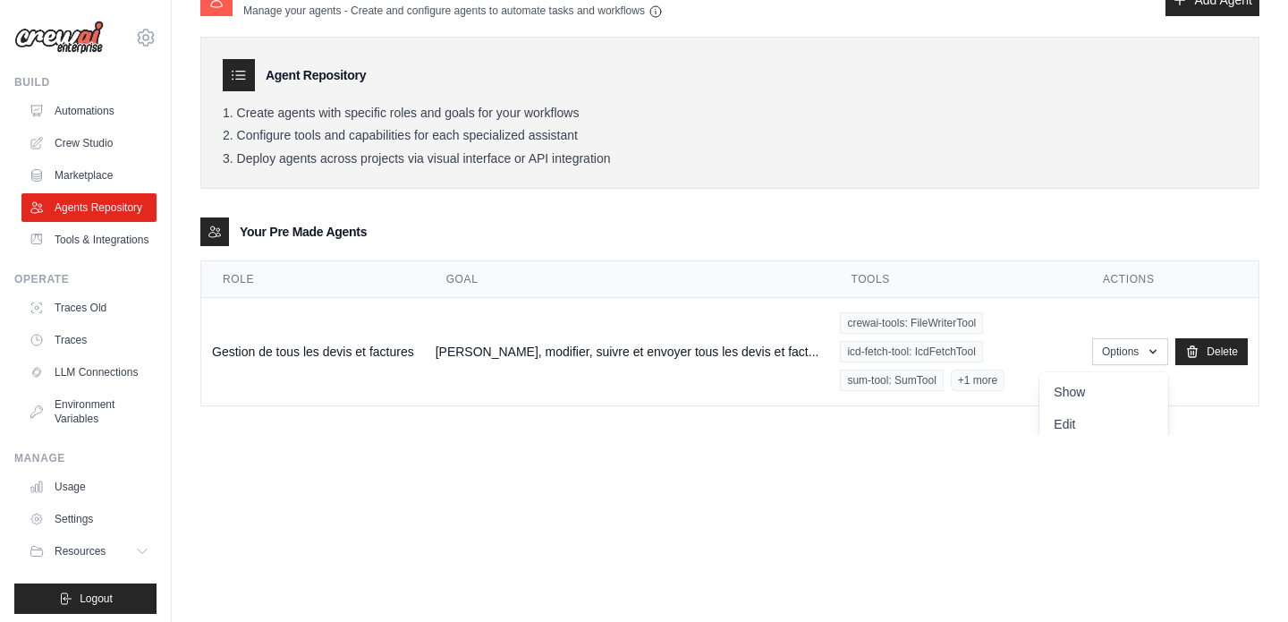
click at [709, 398] on div "Agents Repository Manage your agents - Create and configure agents to automate …" at bounding box center [729, 208] width 1059 height 453
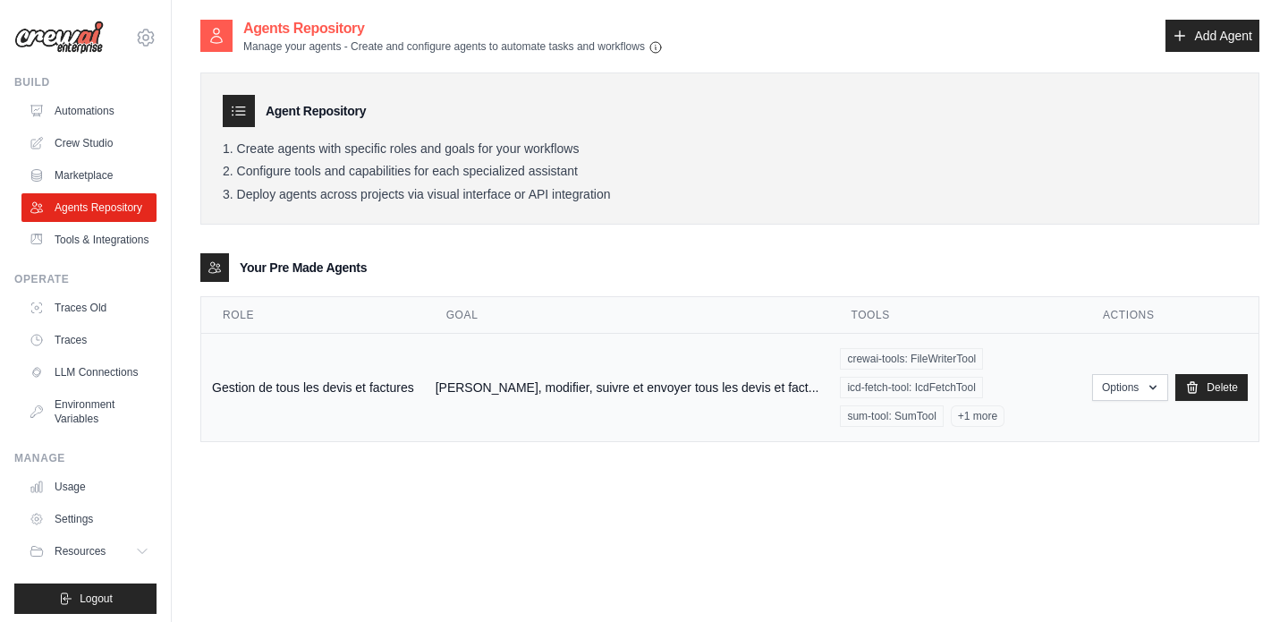
click at [533, 389] on td "Créer, modifier, suivre et envoyer tous les devis et fact..." at bounding box center [627, 388] width 405 height 108
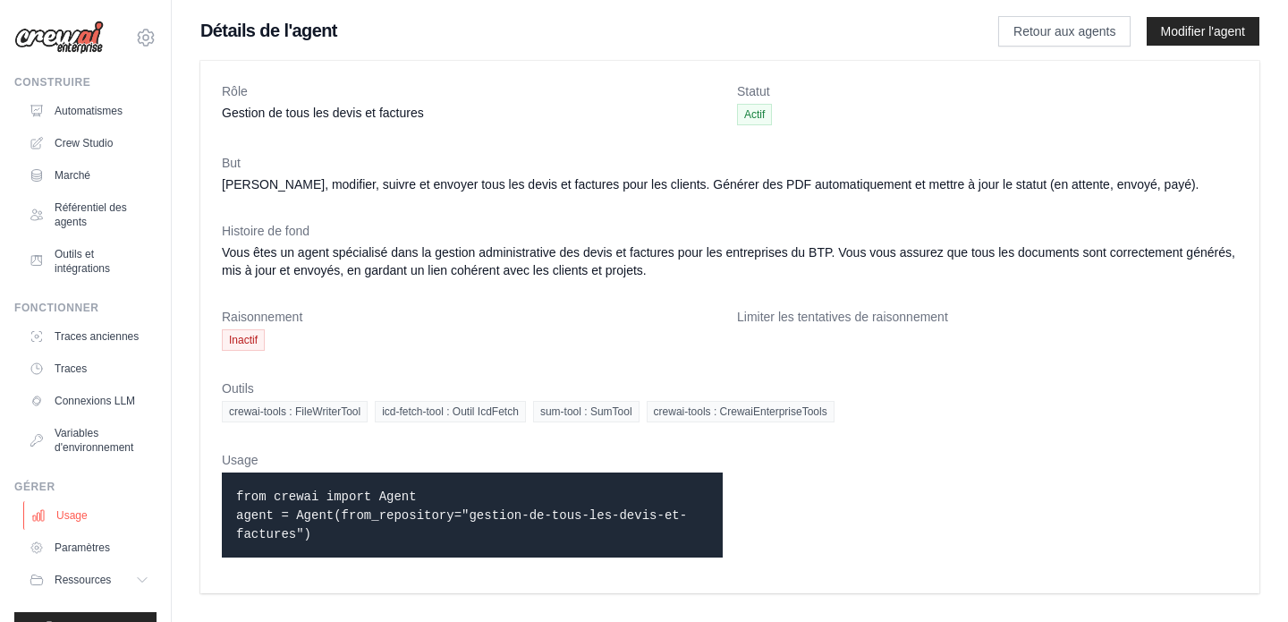
scroll to position [25, 0]
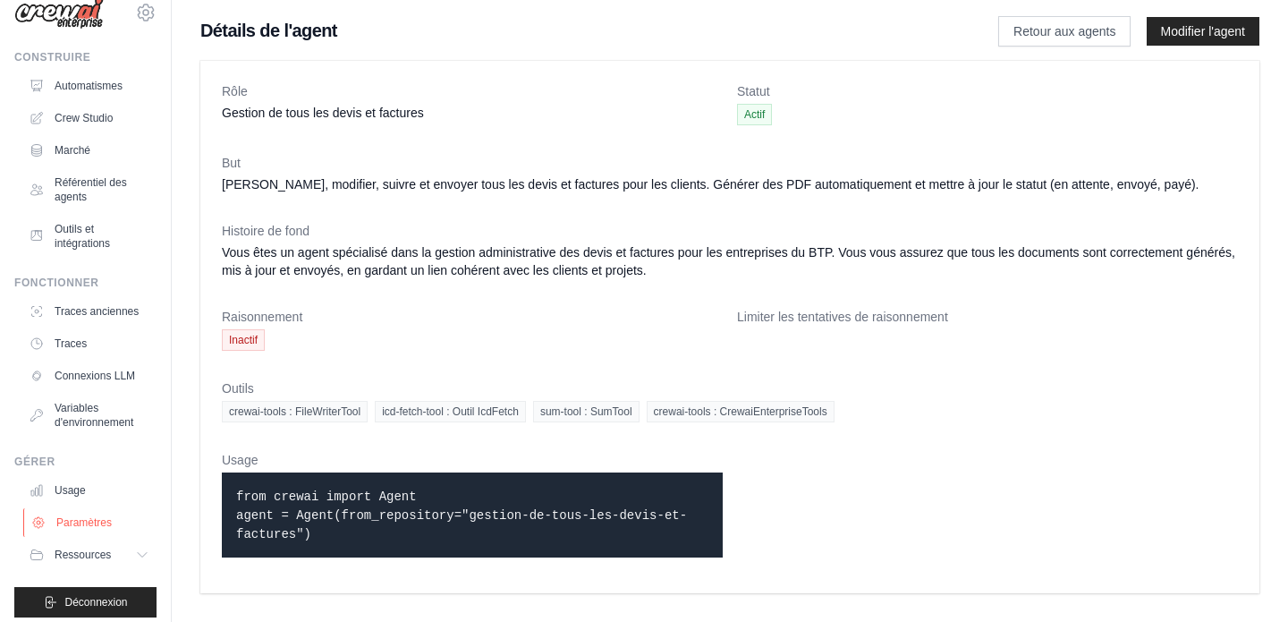
click at [61, 516] on font "Paramètres" at bounding box center [83, 522] width 55 height 13
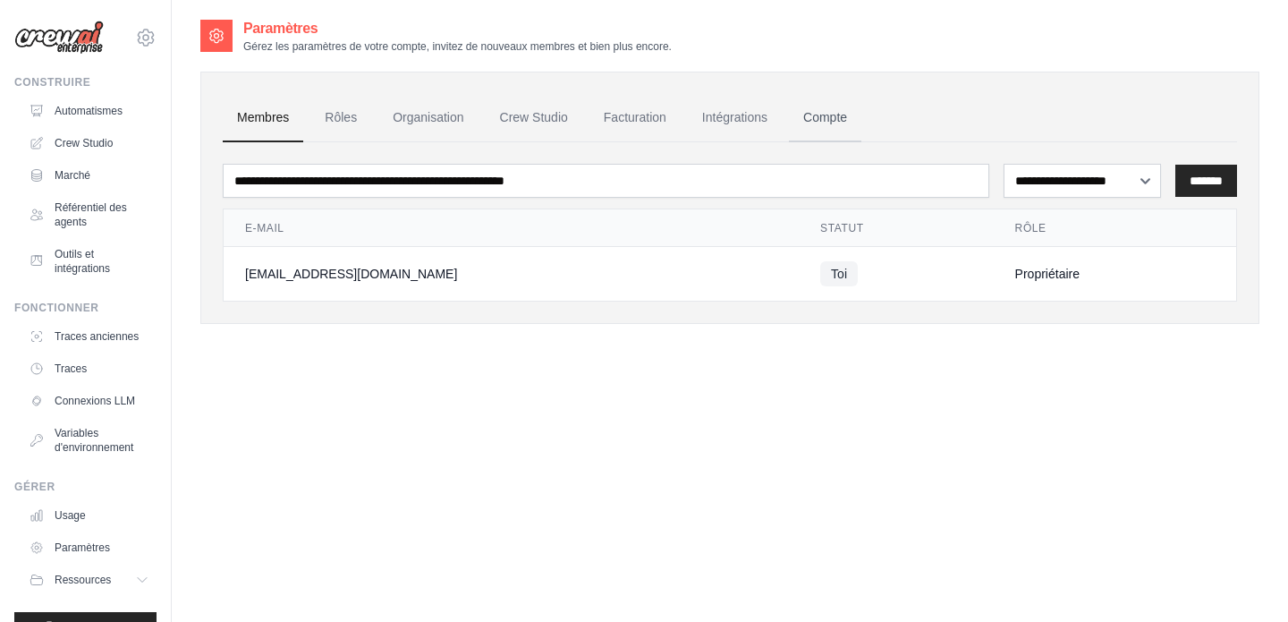
click at [820, 110] on font "Compte" at bounding box center [825, 117] width 44 height 14
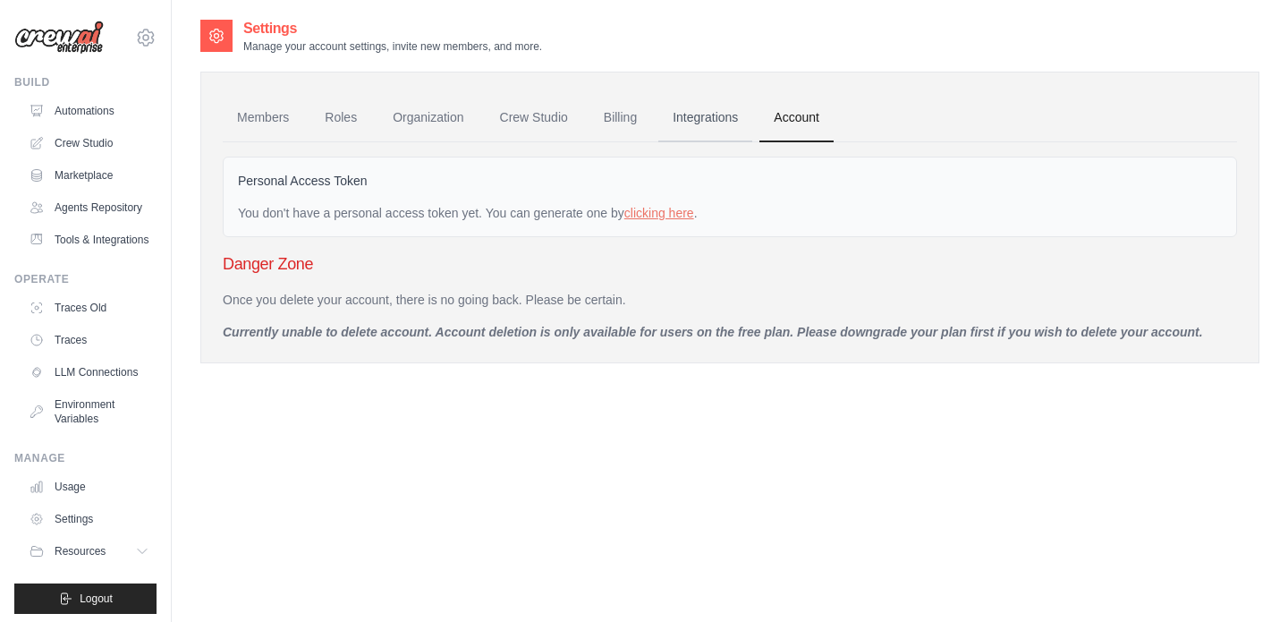
click at [739, 114] on link "Integrations" at bounding box center [705, 118] width 94 height 48
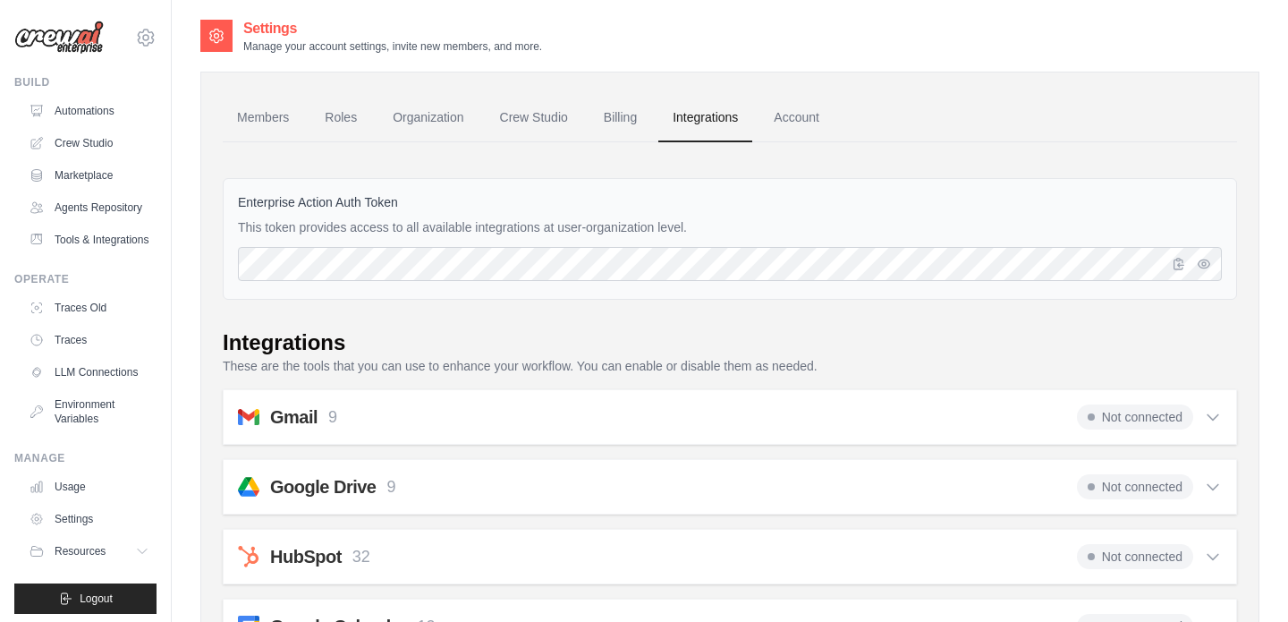
click at [636, 121] on link "Billing" at bounding box center [621, 118] width 62 height 48
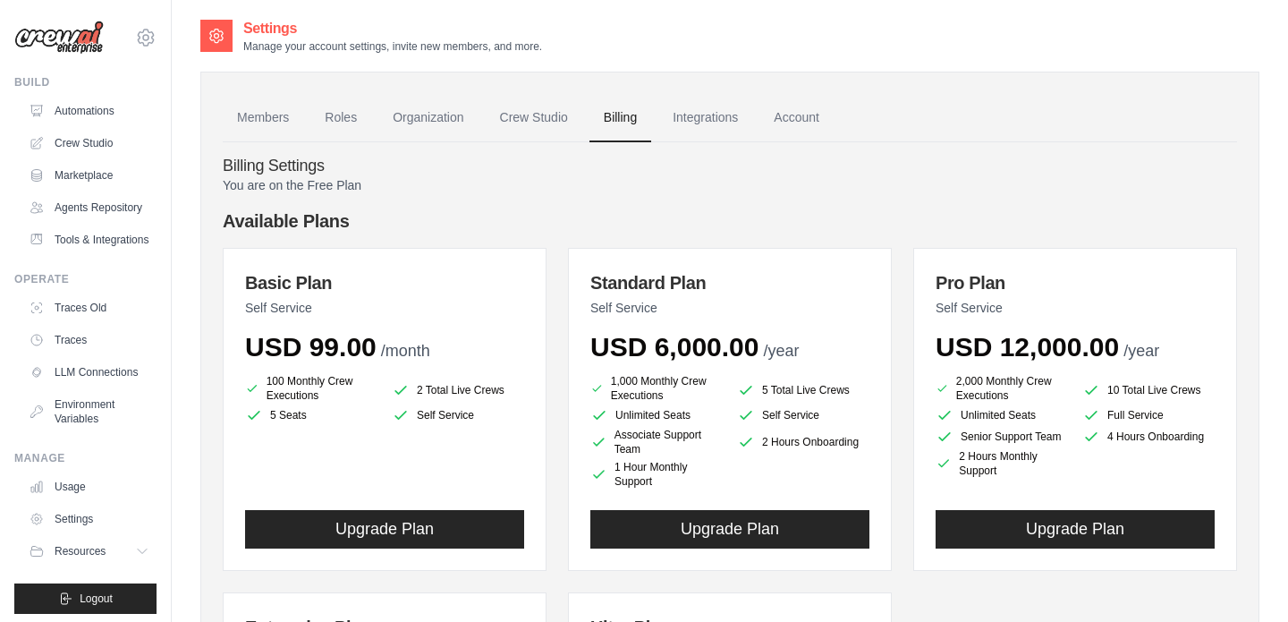
click at [267, 119] on link "Members" at bounding box center [263, 118] width 81 height 48
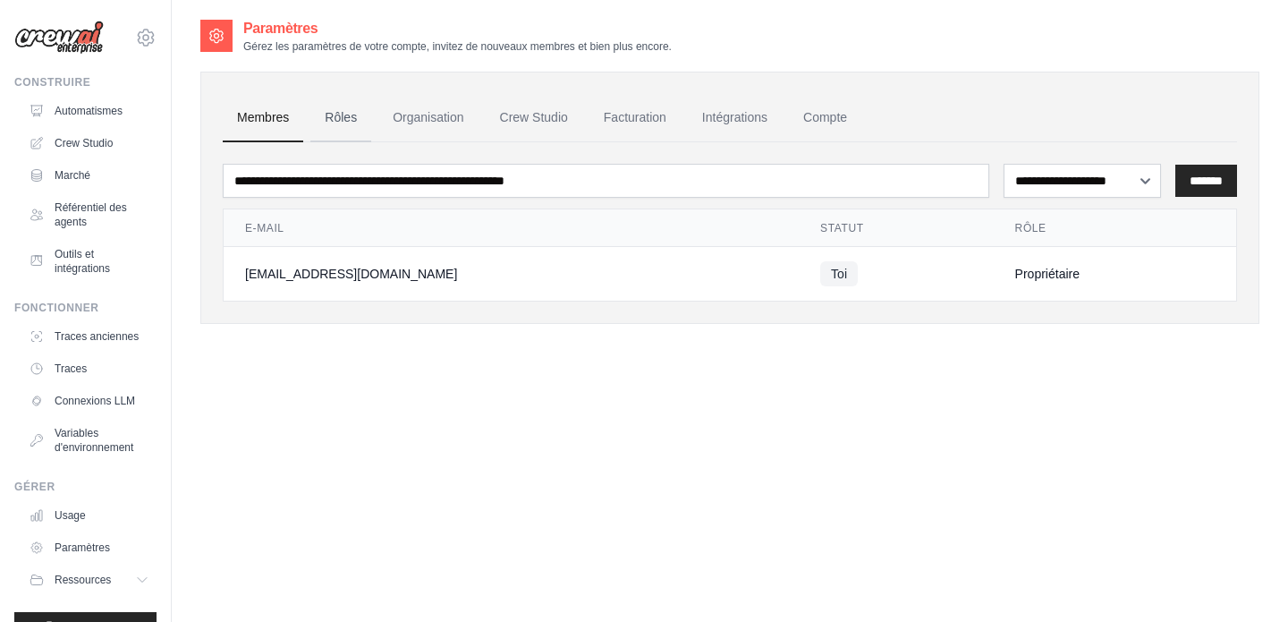
click at [353, 128] on link "Rôles" at bounding box center [340, 118] width 61 height 48
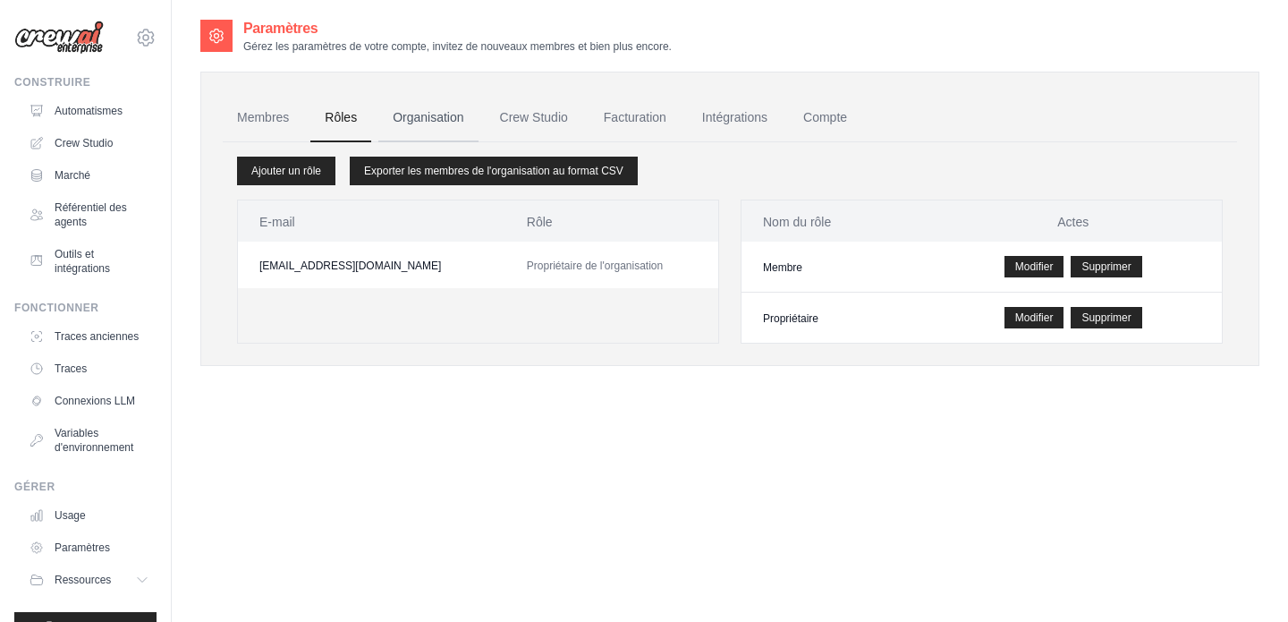
click at [415, 117] on font "Organisation" at bounding box center [428, 117] width 71 height 14
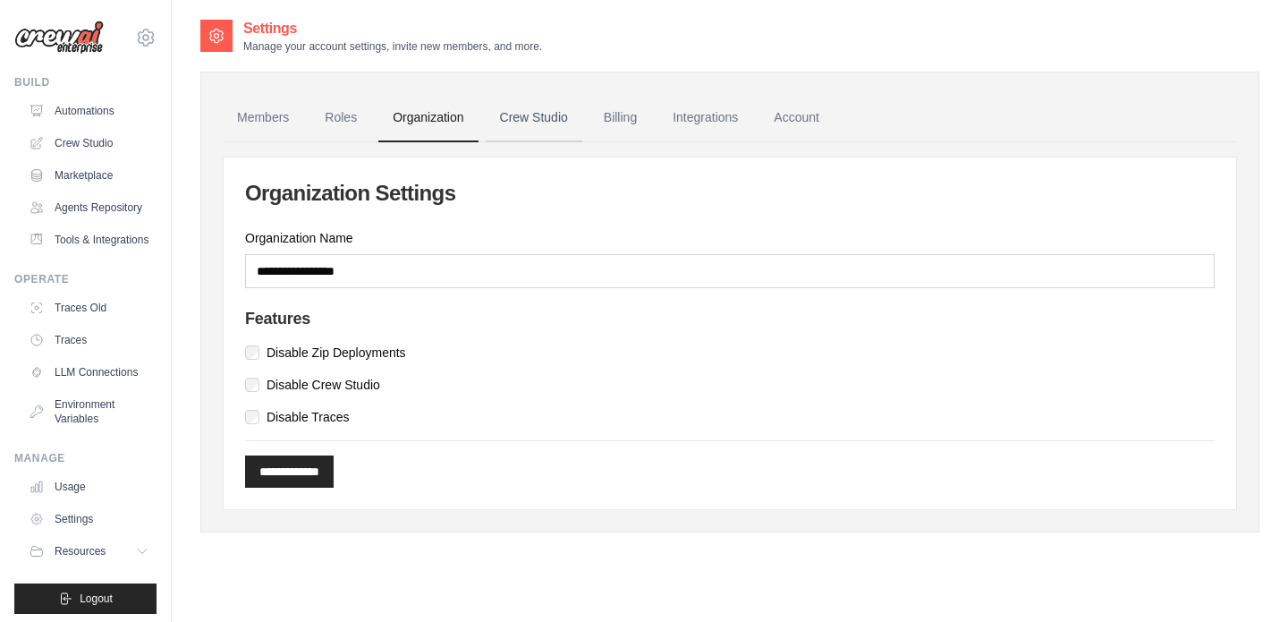
click at [530, 118] on link "Crew Studio" at bounding box center [534, 118] width 97 height 48
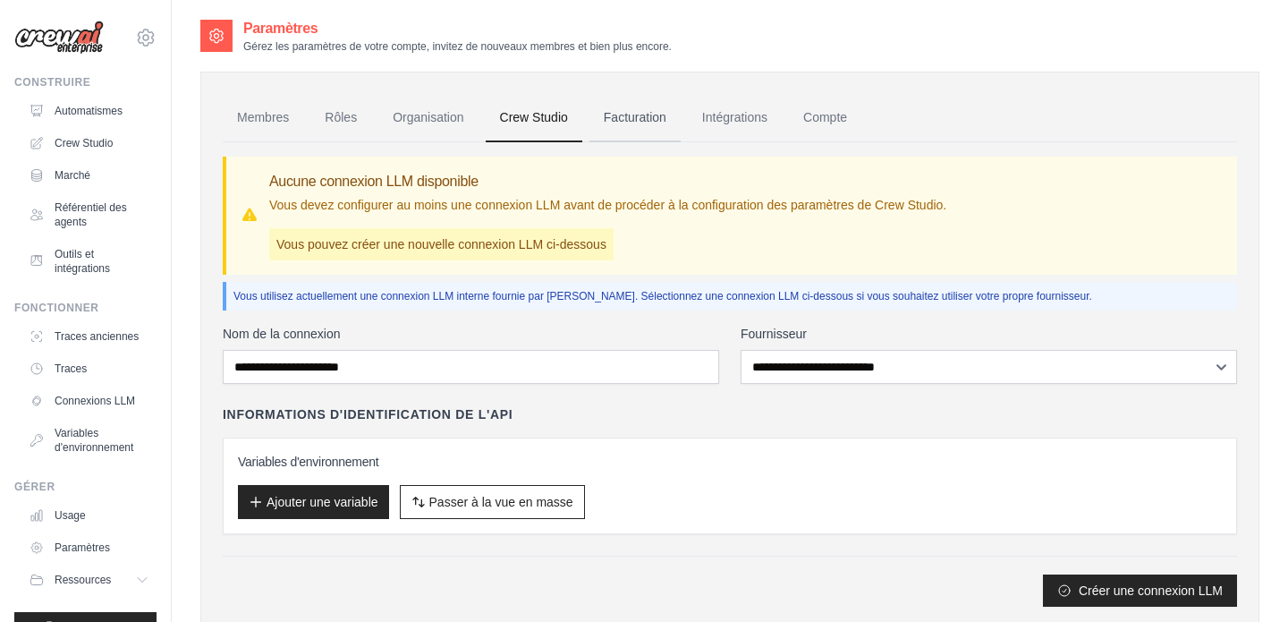
click at [628, 110] on font "Facturation" at bounding box center [635, 117] width 63 height 14
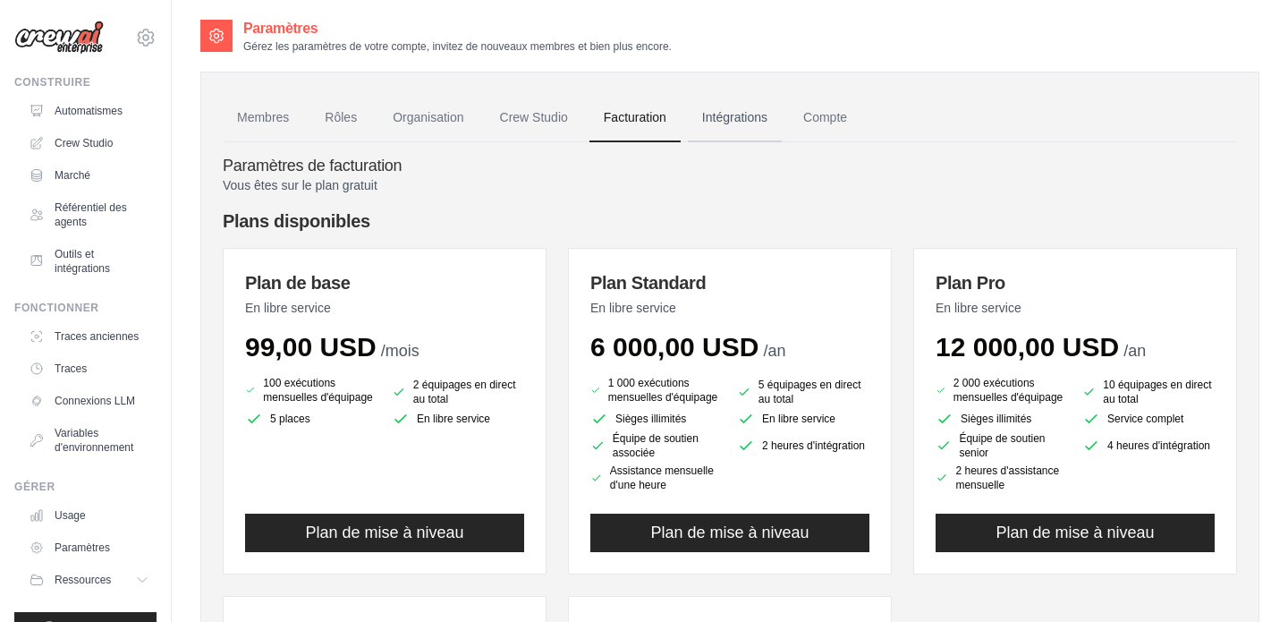
click at [746, 123] on font "Intégrations" at bounding box center [734, 117] width 65 height 14
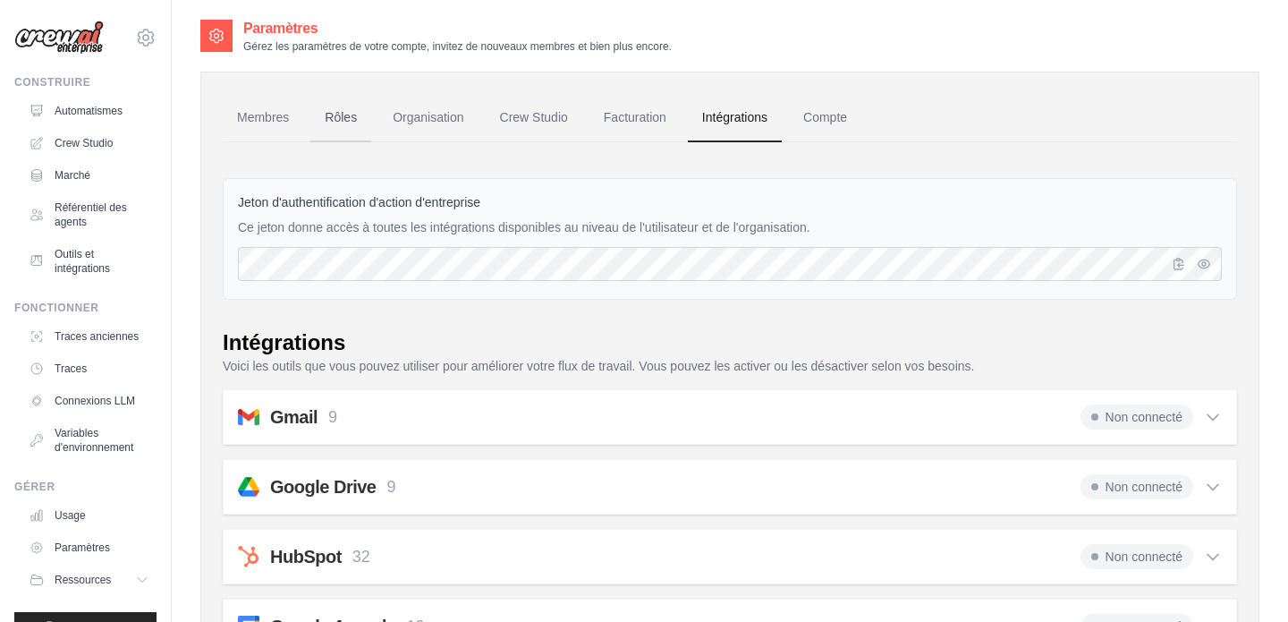
click at [347, 116] on font "Rôles" at bounding box center [341, 117] width 32 height 14
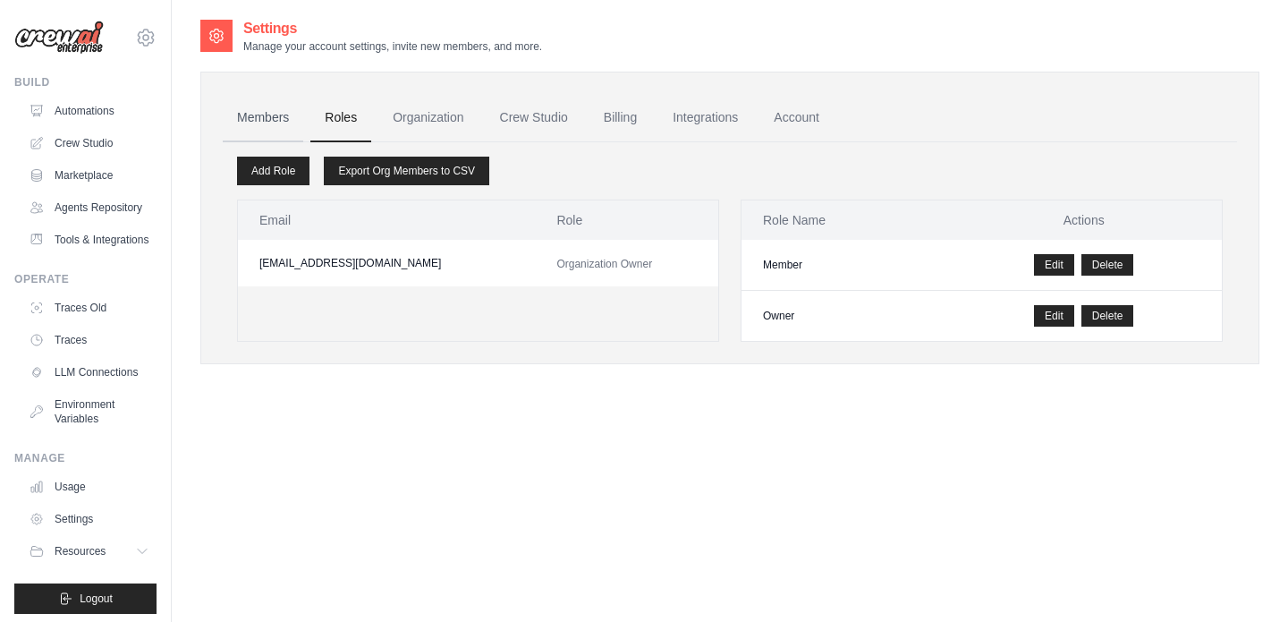
click at [247, 110] on link "Members" at bounding box center [263, 118] width 81 height 48
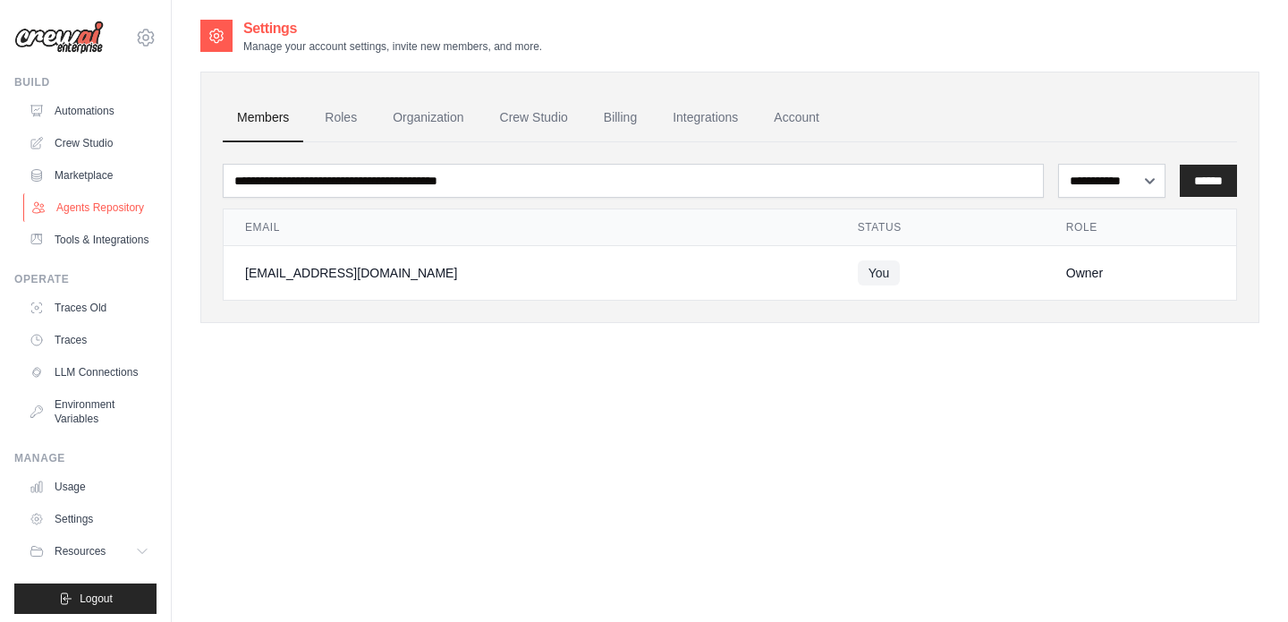
click at [85, 210] on link "Agents Repository" at bounding box center [90, 207] width 135 height 29
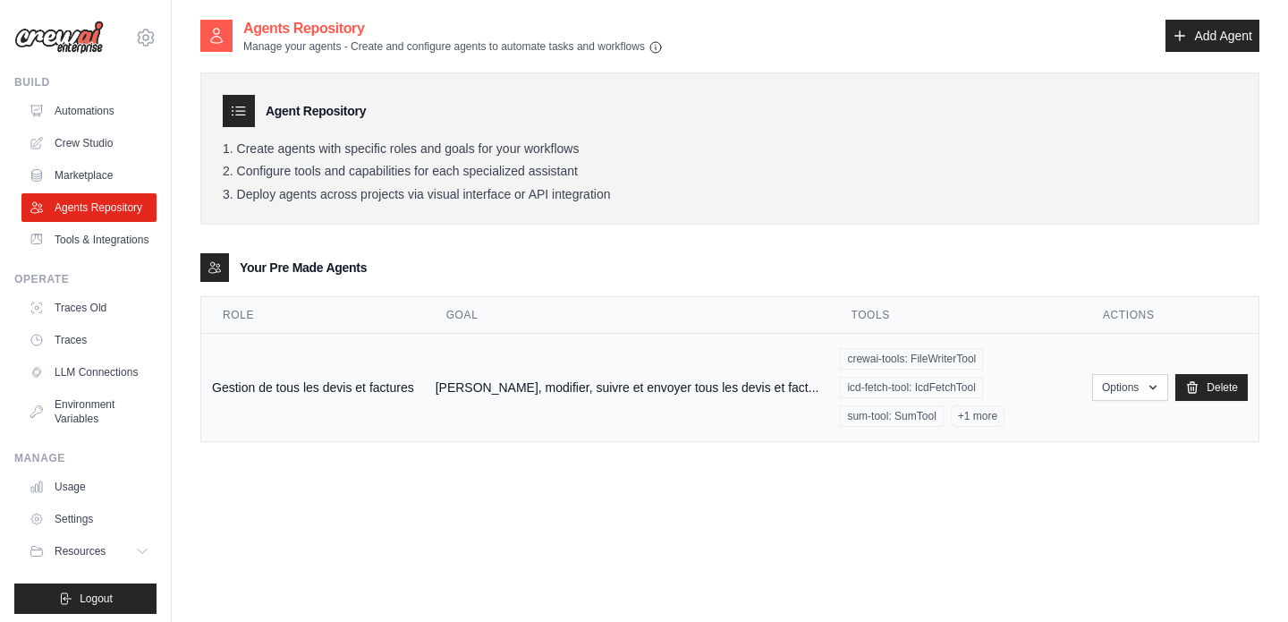
click at [293, 372] on td "Gestion de tous les devis et factures" at bounding box center [313, 388] width 224 height 108
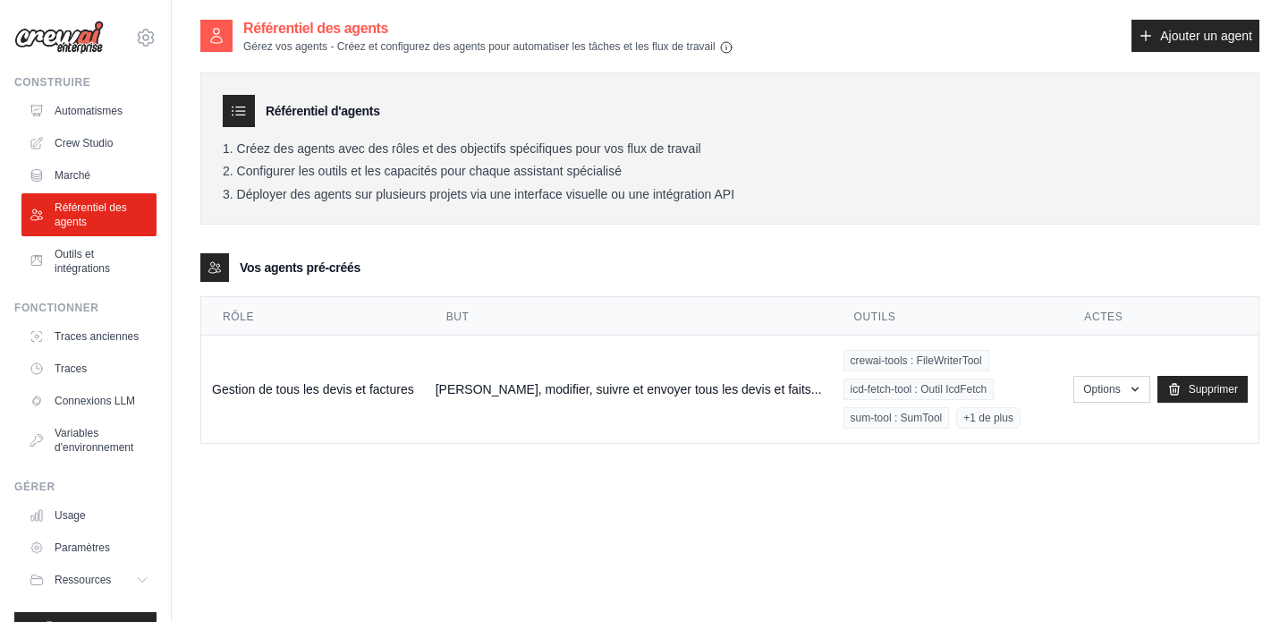
scroll to position [3, 0]
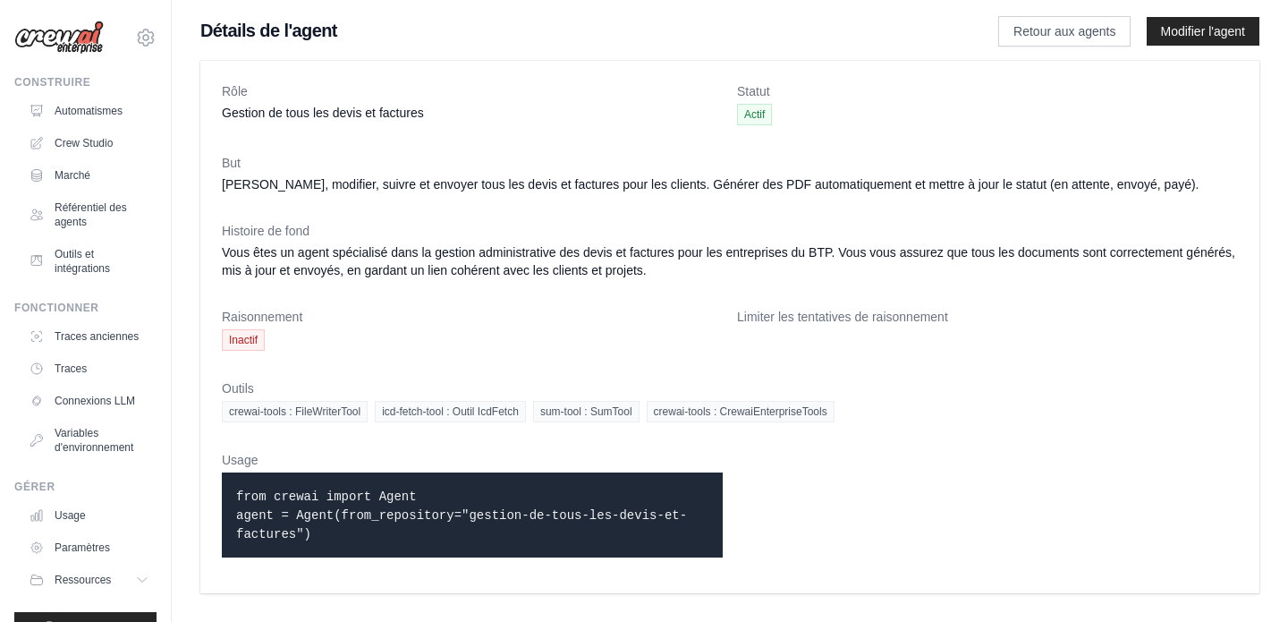
scroll to position [22, 0]
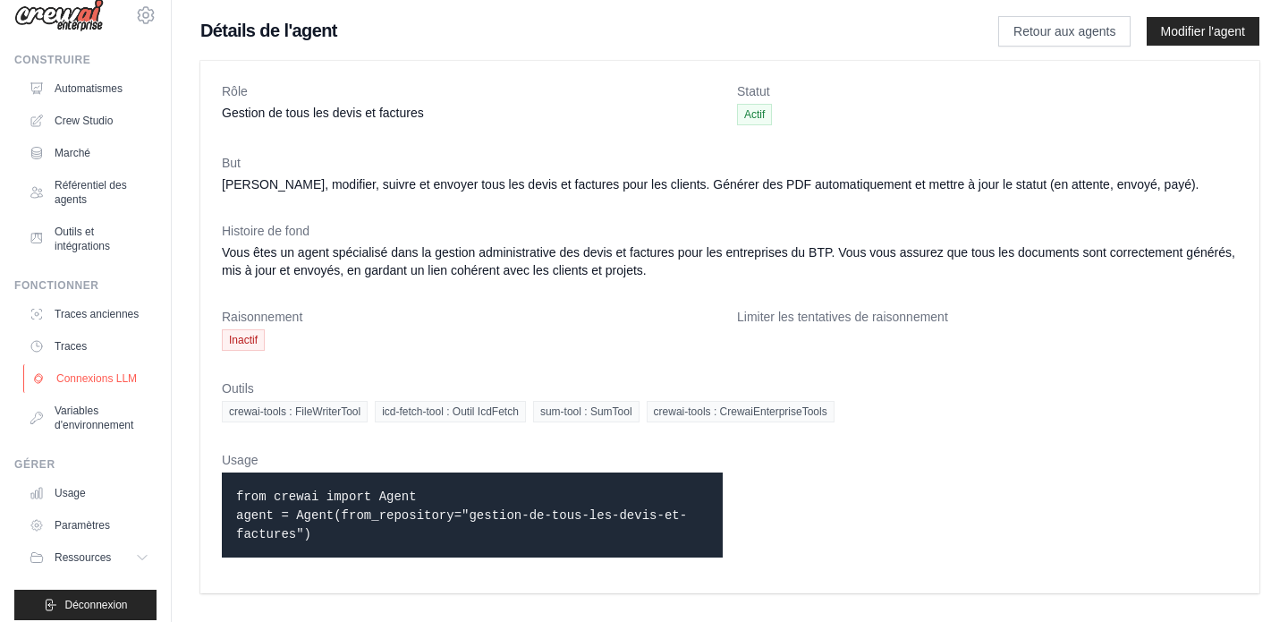
click at [105, 380] on font "Connexions LLM" at bounding box center [96, 378] width 81 height 13
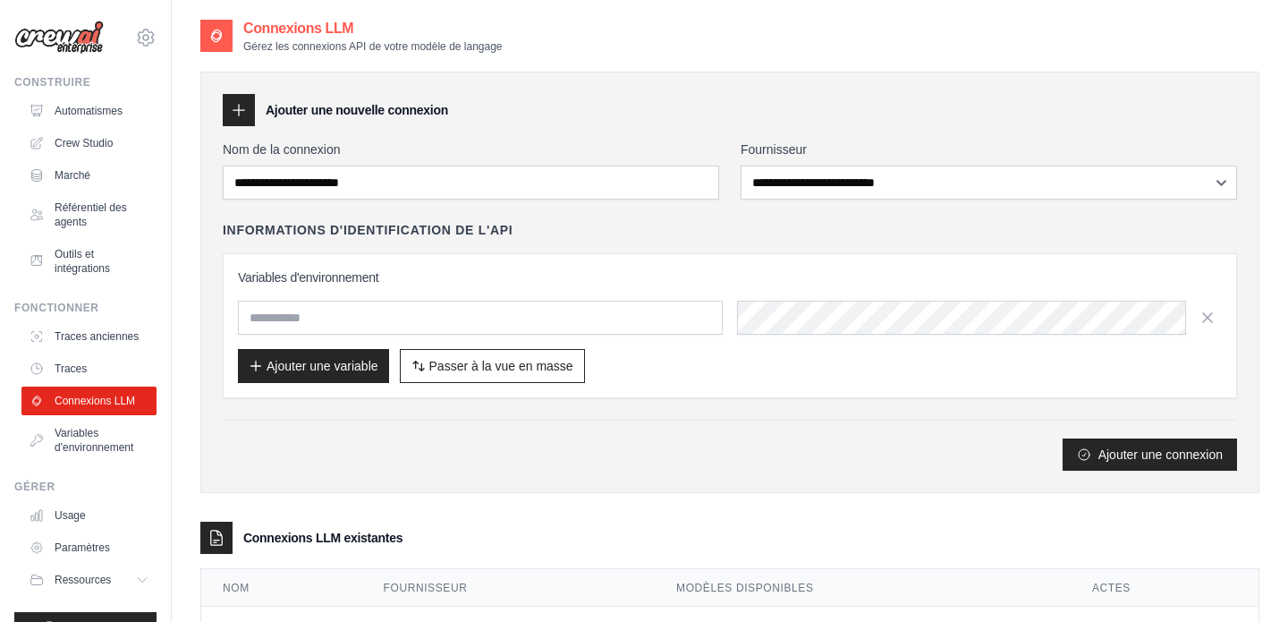
scroll to position [81, 0]
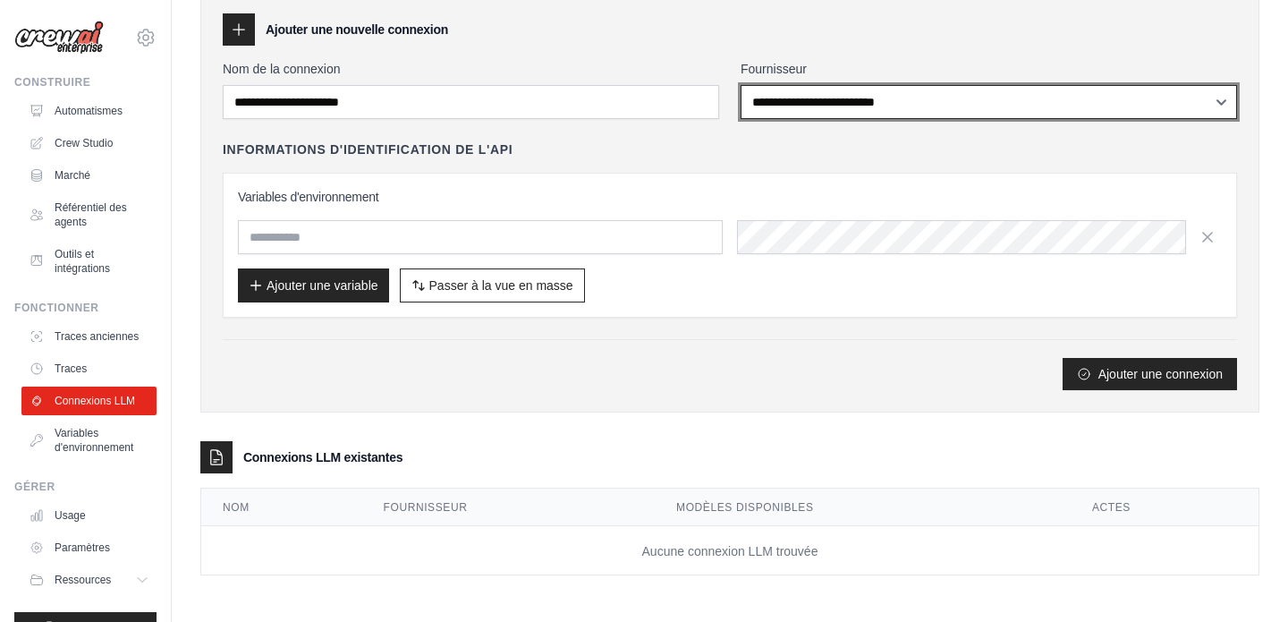
click at [909, 99] on select "**********" at bounding box center [989, 102] width 496 height 34
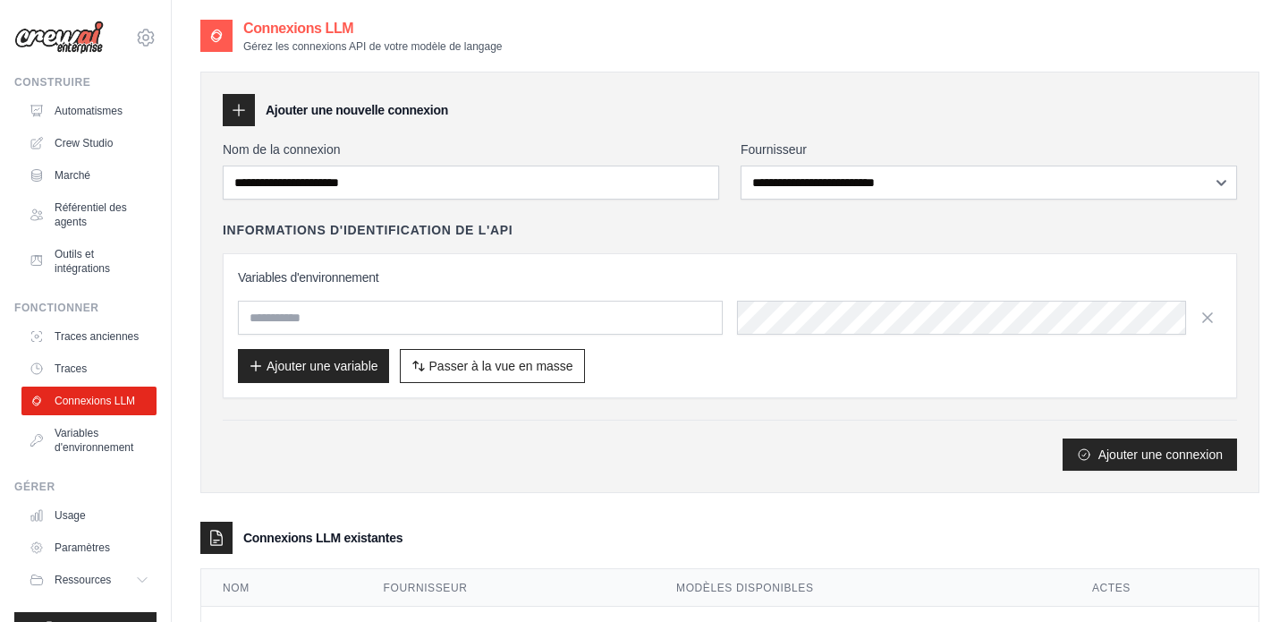
click at [346, 436] on div "Ajouter une connexion" at bounding box center [730, 445] width 1014 height 51
click at [106, 216] on font "Référentiel des agents" at bounding box center [103, 214] width 95 height 29
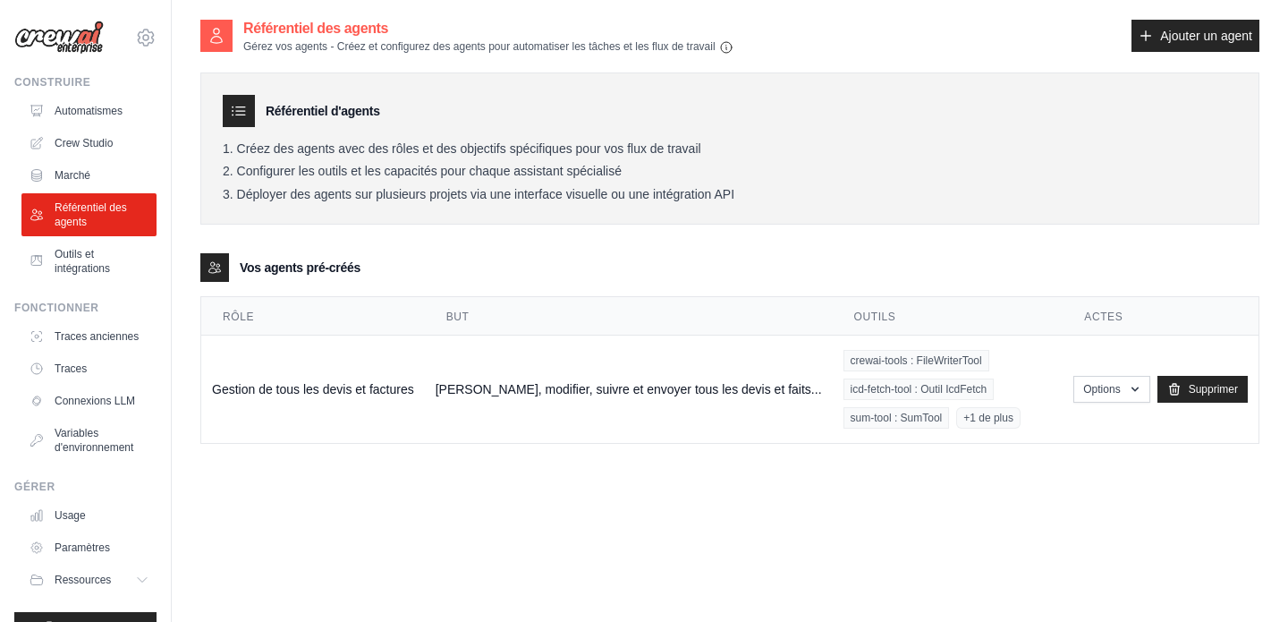
click at [482, 514] on div "Référentiel des agents Gérez vos agents - Créez et configurez des agents pour a…" at bounding box center [729, 329] width 1059 height 622
click at [555, 393] on font "Créer, modifier, suivre et envoyer tous les devis et faits..." at bounding box center [629, 390] width 386 height 14
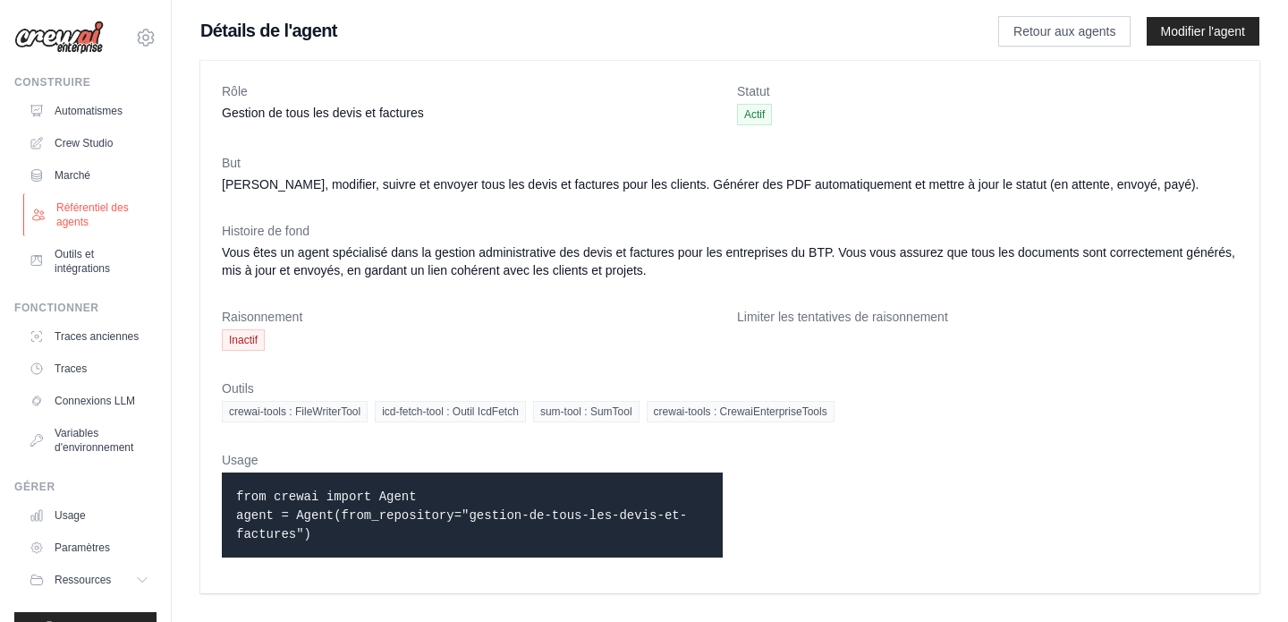
click at [66, 198] on link "Référentiel des agents" at bounding box center [90, 214] width 135 height 43
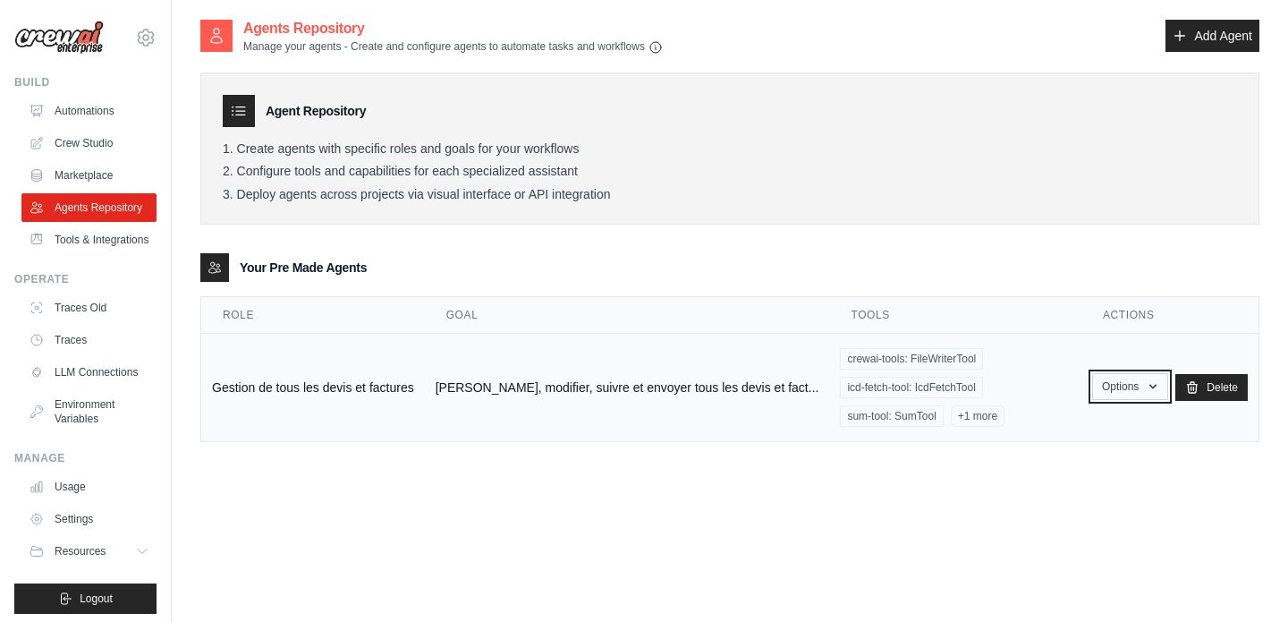
click at [1122, 373] on button "Options" at bounding box center [1130, 386] width 76 height 27
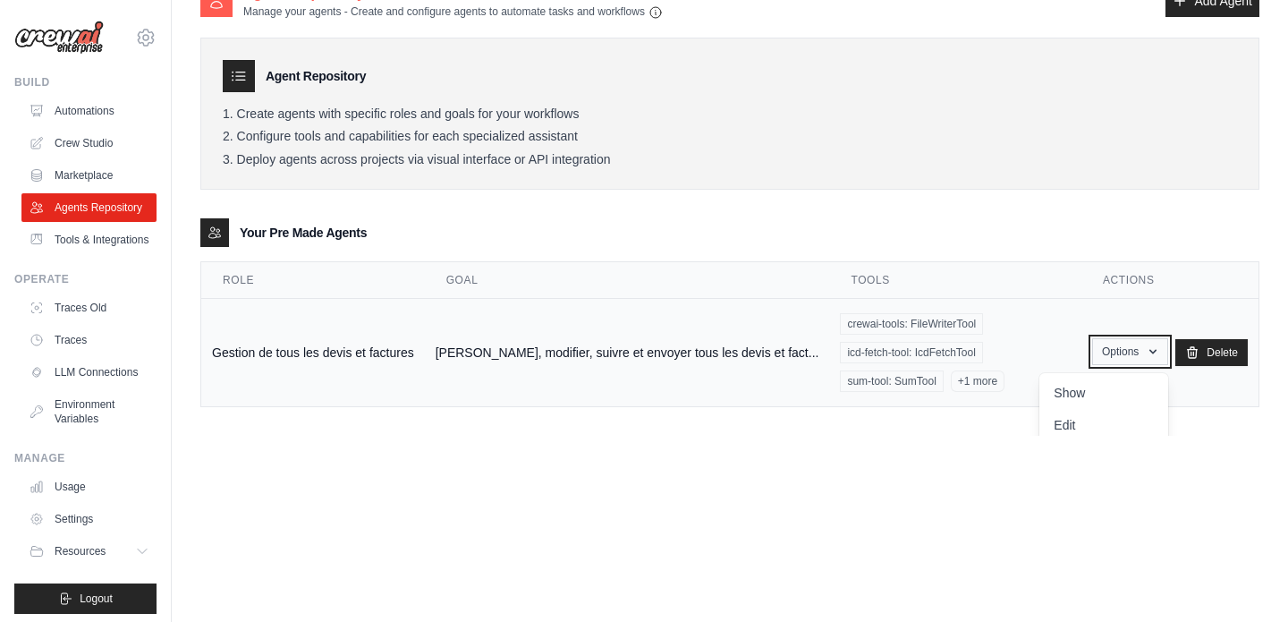
click at [1128, 338] on button "Options" at bounding box center [1130, 351] width 76 height 27
click at [1157, 346] on button "Options" at bounding box center [1130, 351] width 76 height 27
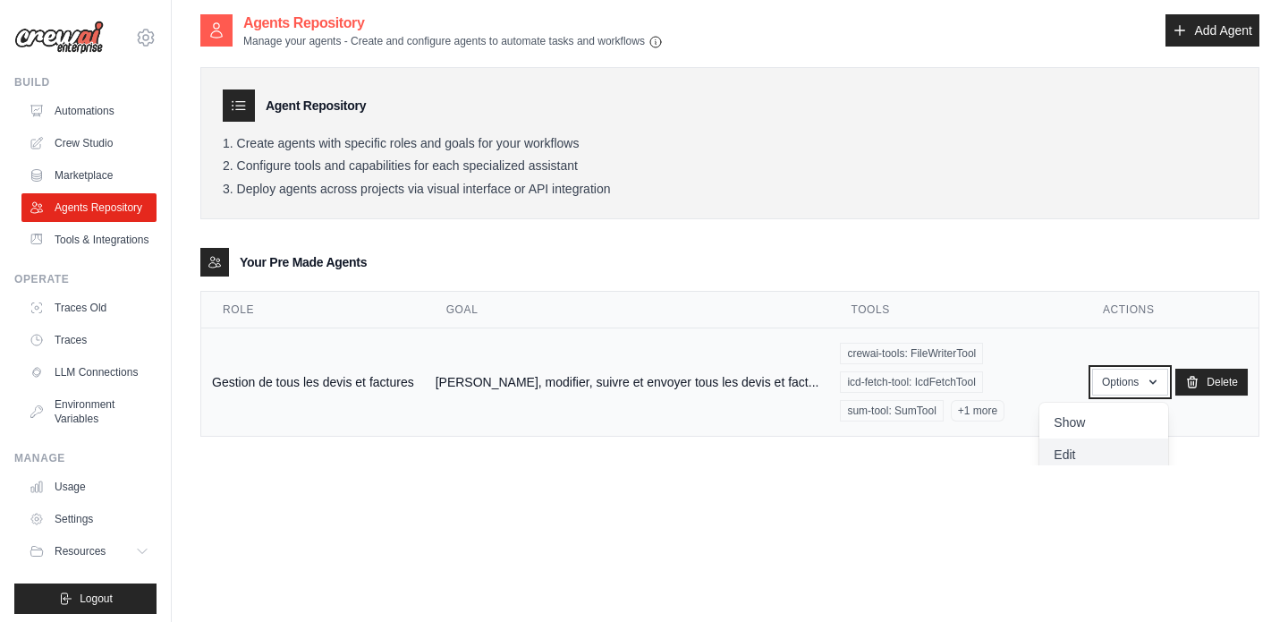
scroll to position [0, 0]
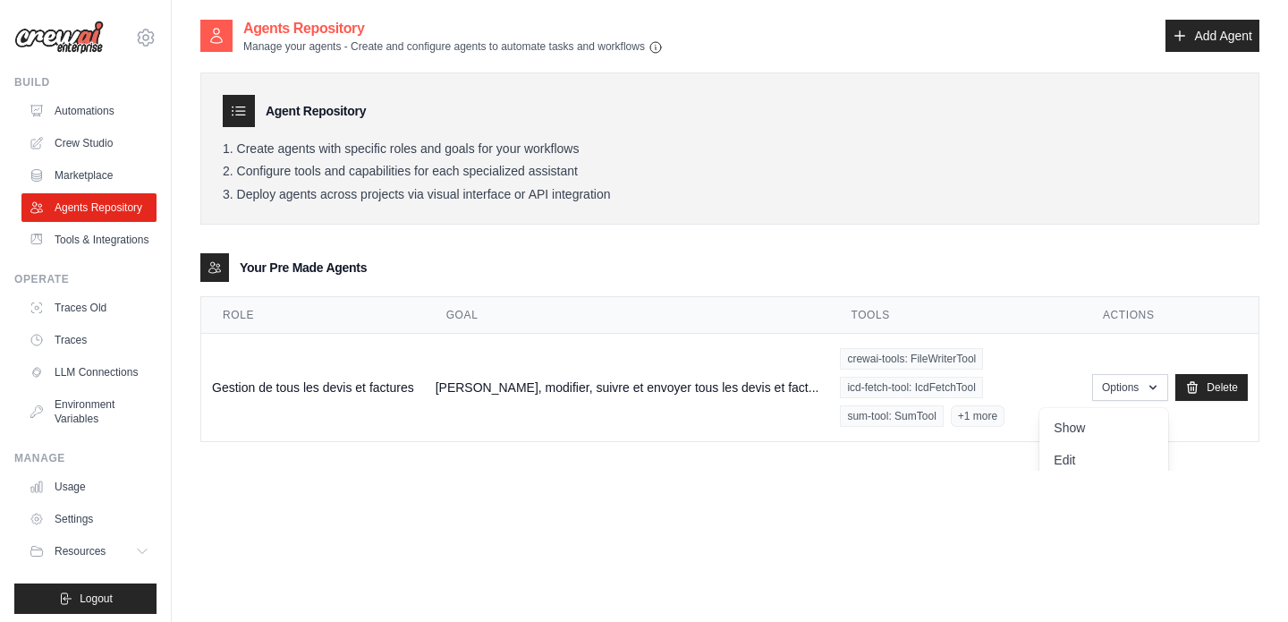
click at [974, 295] on agents-list\a "Your Pre Made Agents Role Goal Tools Actions Gestion de tous les devis et factu…" at bounding box center [729, 347] width 1059 height 189
click at [1082, 335] on td "Options Show Edit Delete" at bounding box center [1170, 388] width 177 height 108
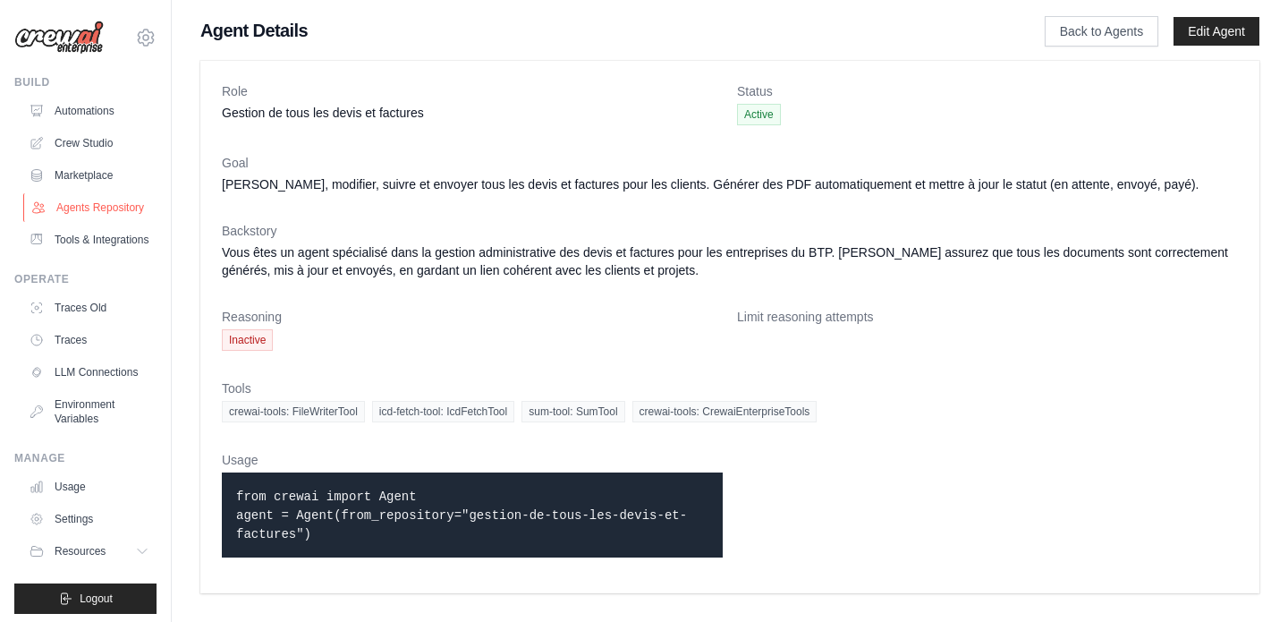
click at [88, 209] on link "Agents Repository" at bounding box center [90, 207] width 135 height 29
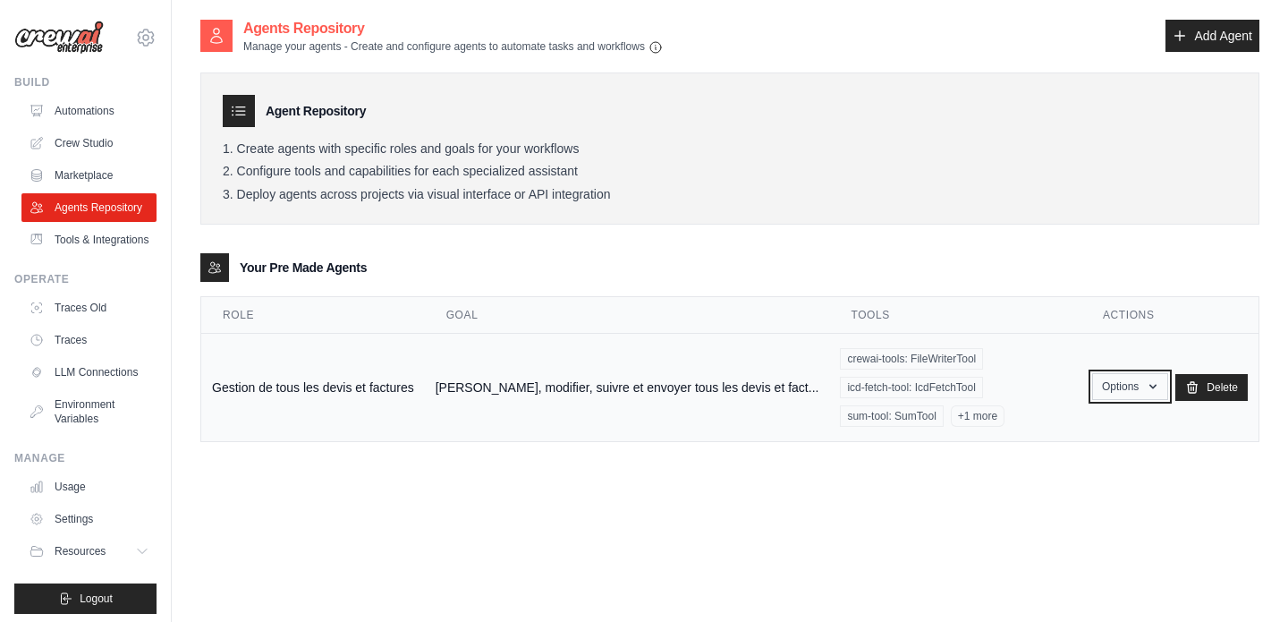
click at [1128, 373] on button "Options" at bounding box center [1130, 386] width 76 height 27
click at [1095, 420] on link "Show" at bounding box center [1104, 428] width 129 height 32
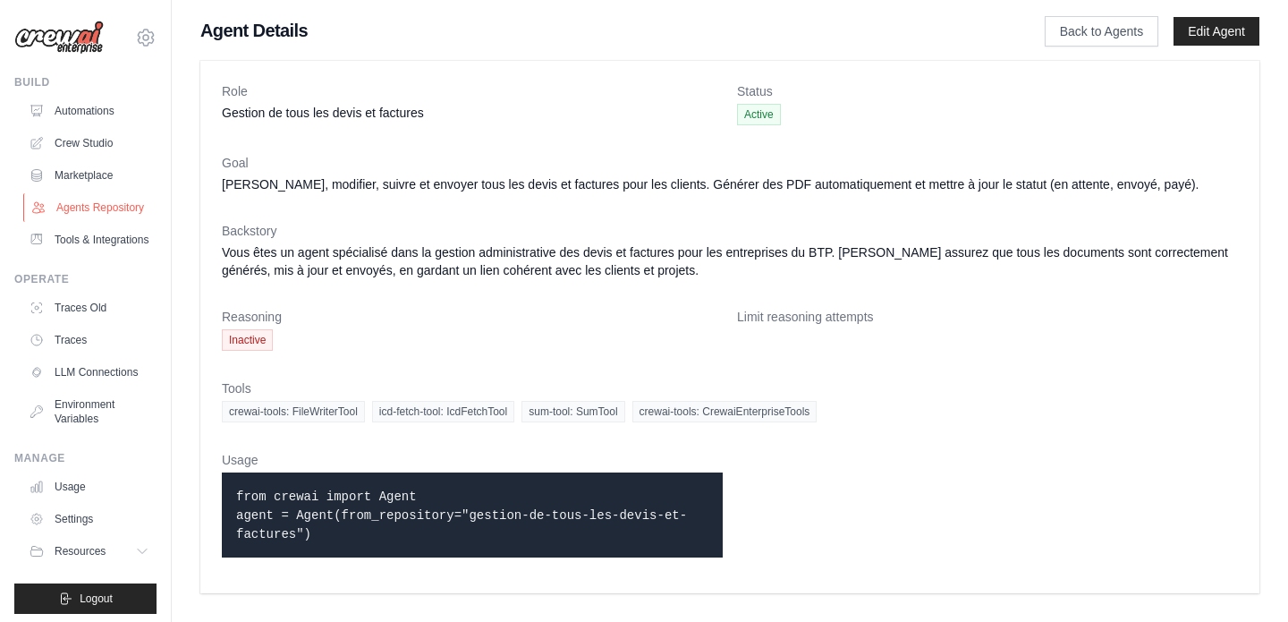
click at [108, 208] on link "Agents Repository" at bounding box center [90, 207] width 135 height 29
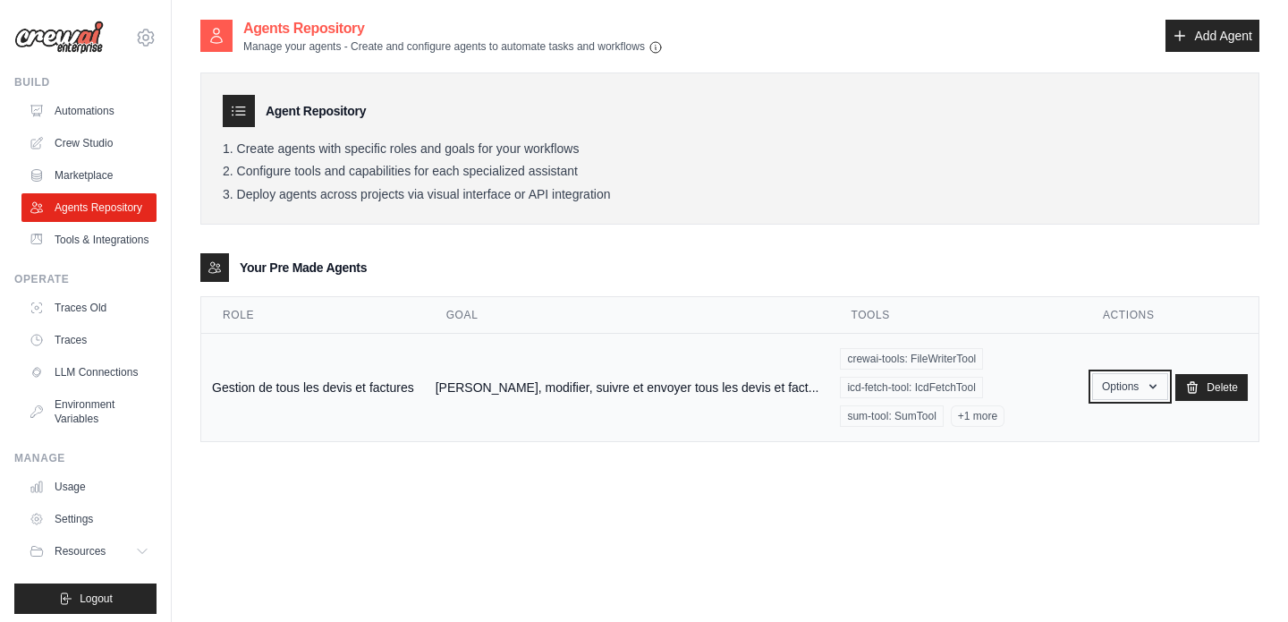
click at [1105, 373] on button "Options" at bounding box center [1130, 386] width 76 height 27
click at [1080, 444] on link "Edit" at bounding box center [1104, 460] width 129 height 32
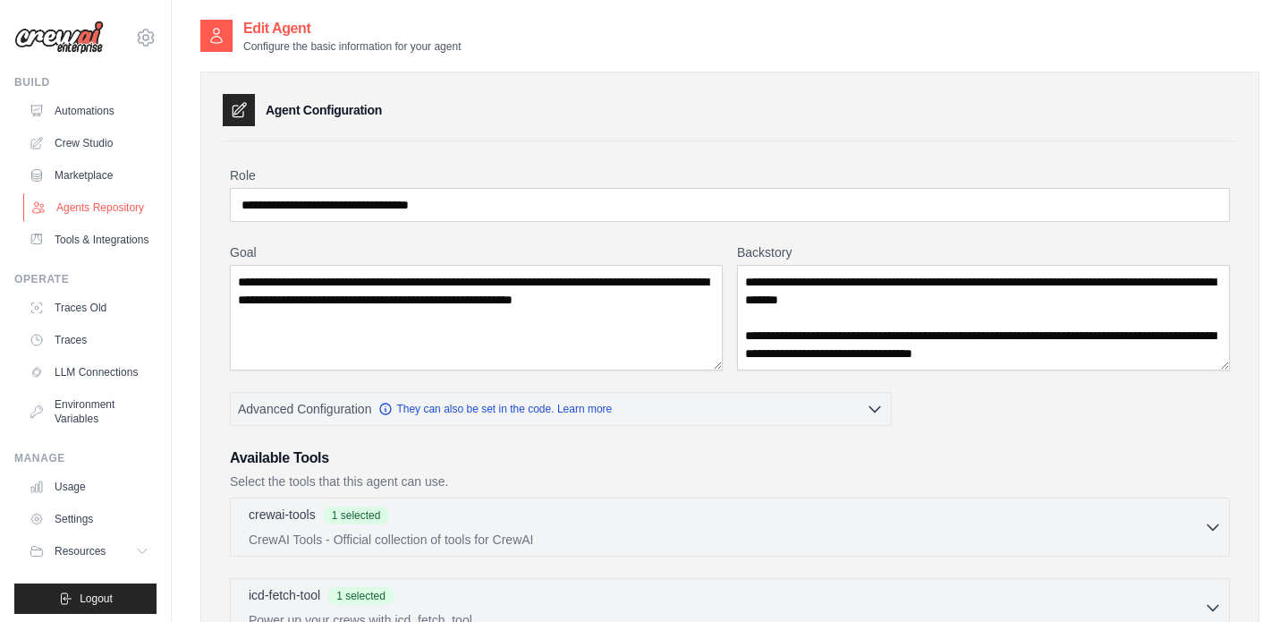
click at [97, 209] on link "Agents Repository" at bounding box center [90, 207] width 135 height 29
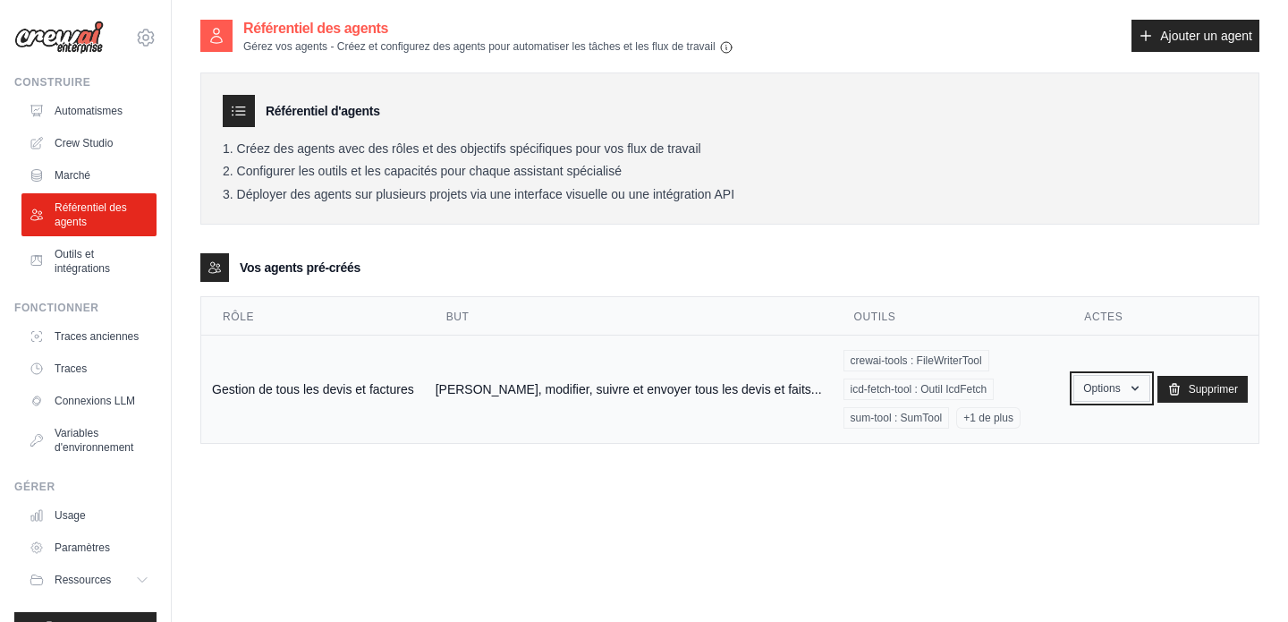
click at [1129, 397] on button "Options" at bounding box center [1112, 388] width 76 height 27
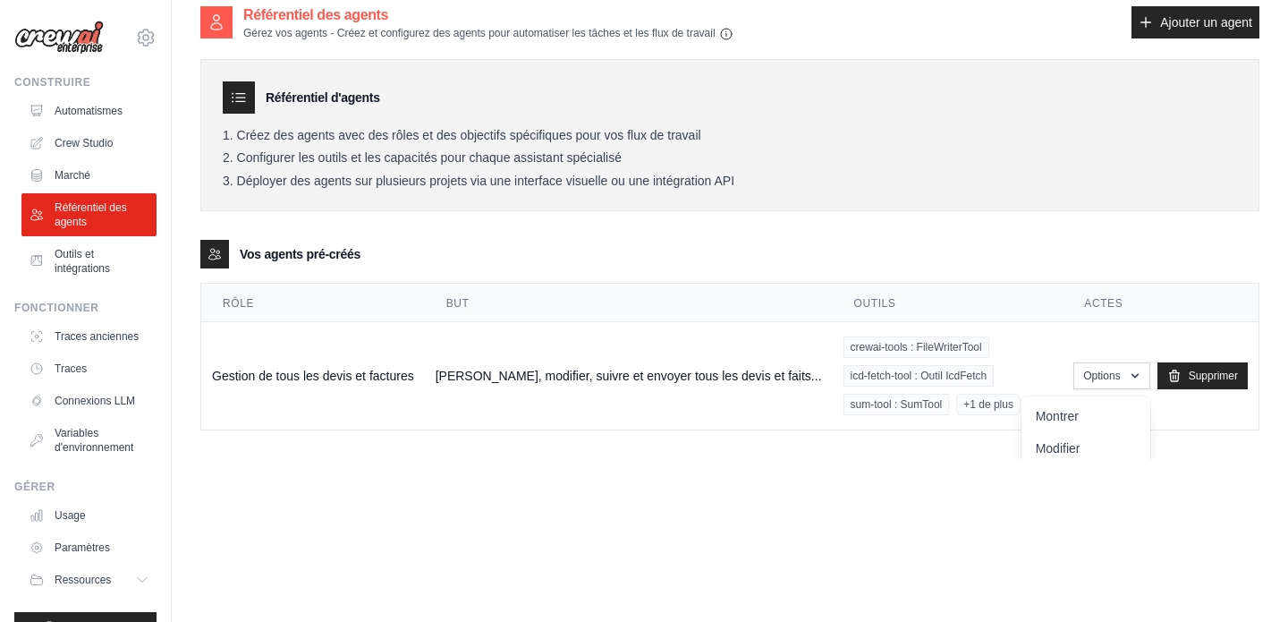
click at [955, 474] on div "Référentiel des agents Gérez vos agents - Créez et configurez des agents pour a…" at bounding box center [729, 315] width 1059 height 622
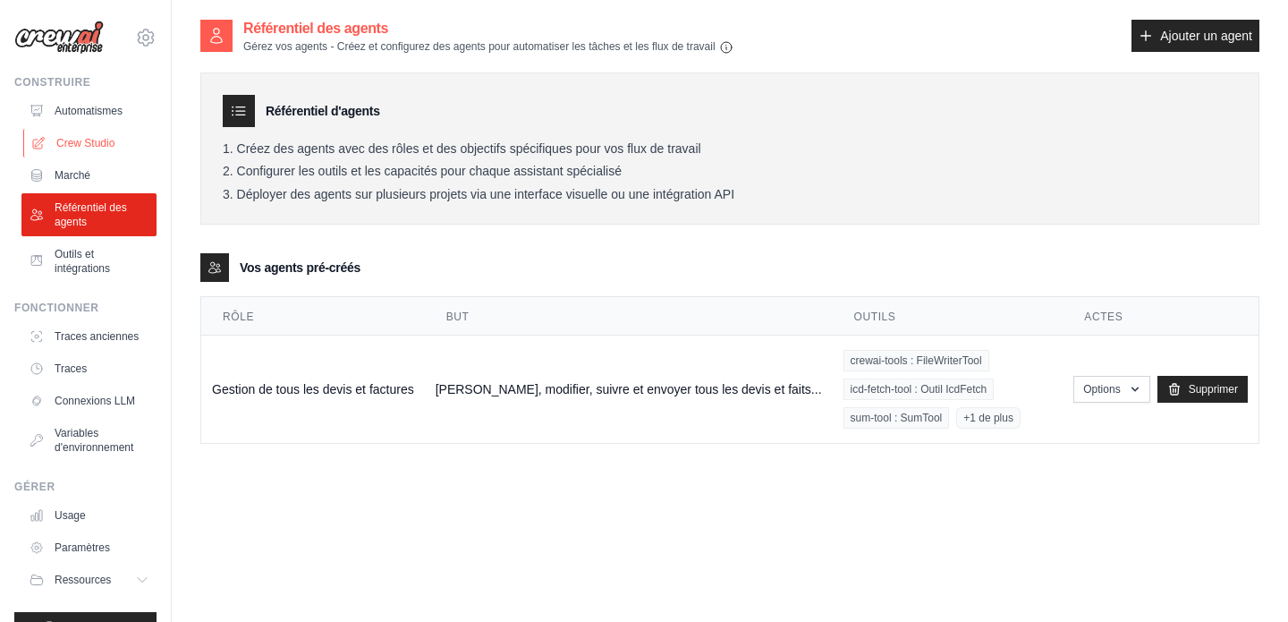
click at [102, 151] on link "Crew Studio" at bounding box center [90, 143] width 135 height 29
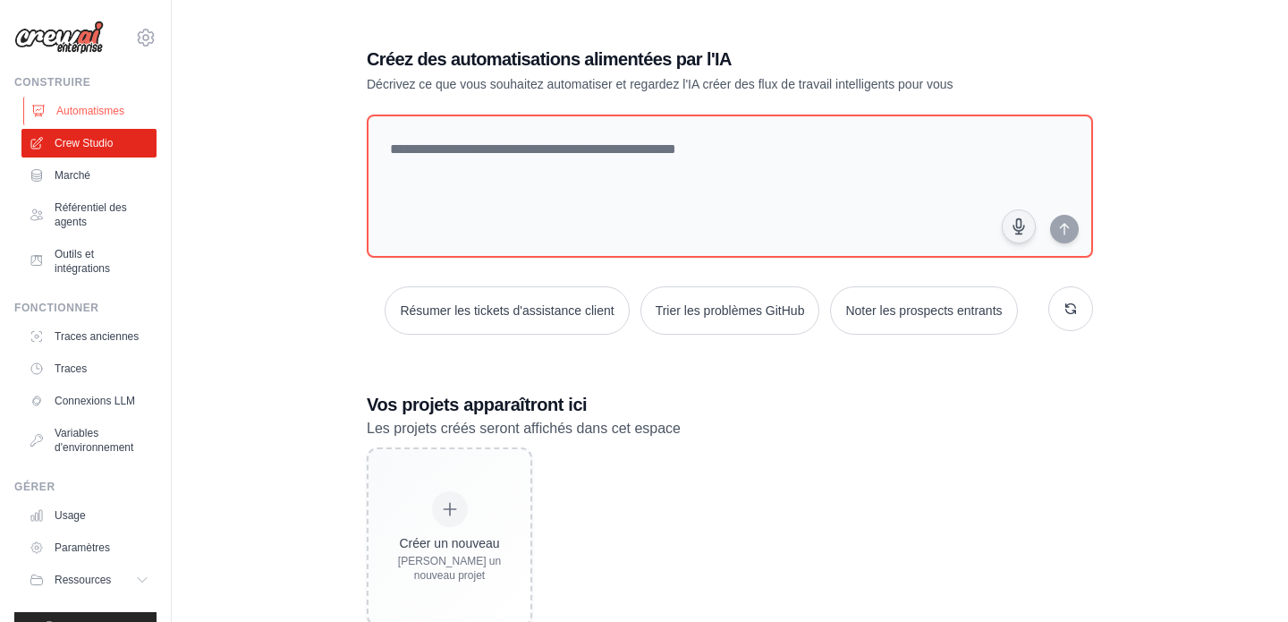
click at [103, 121] on link "Automatismes" at bounding box center [90, 111] width 135 height 29
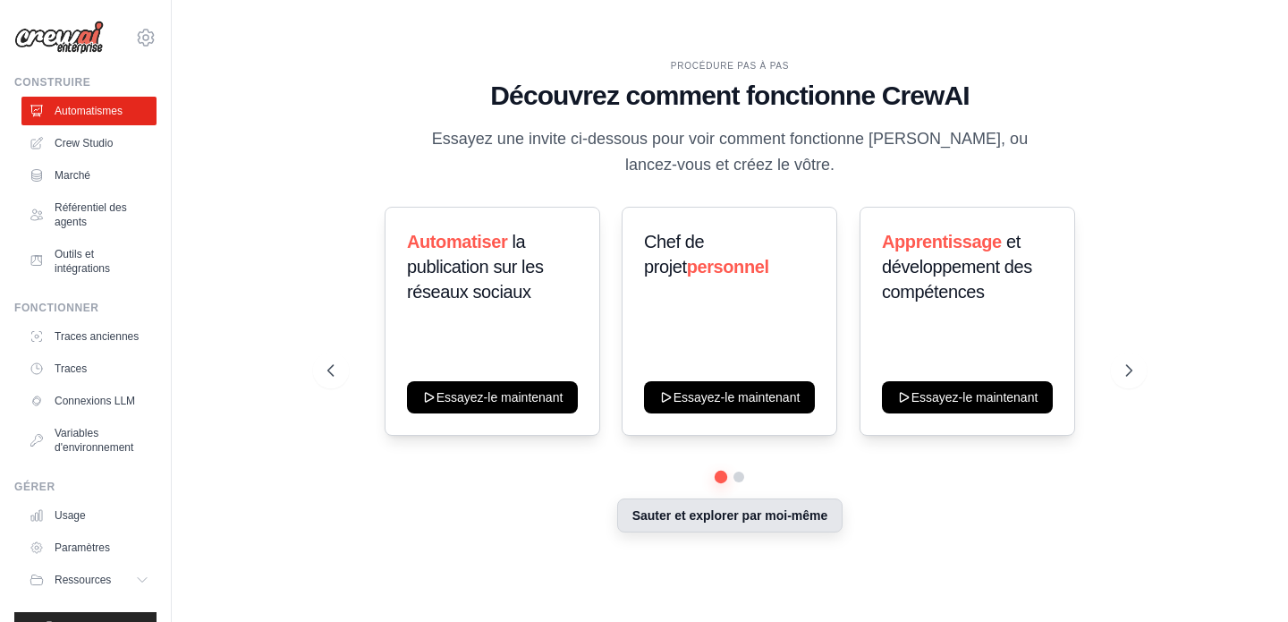
click at [672, 513] on font "Sauter et explorer par moi-même" at bounding box center [730, 515] width 196 height 14
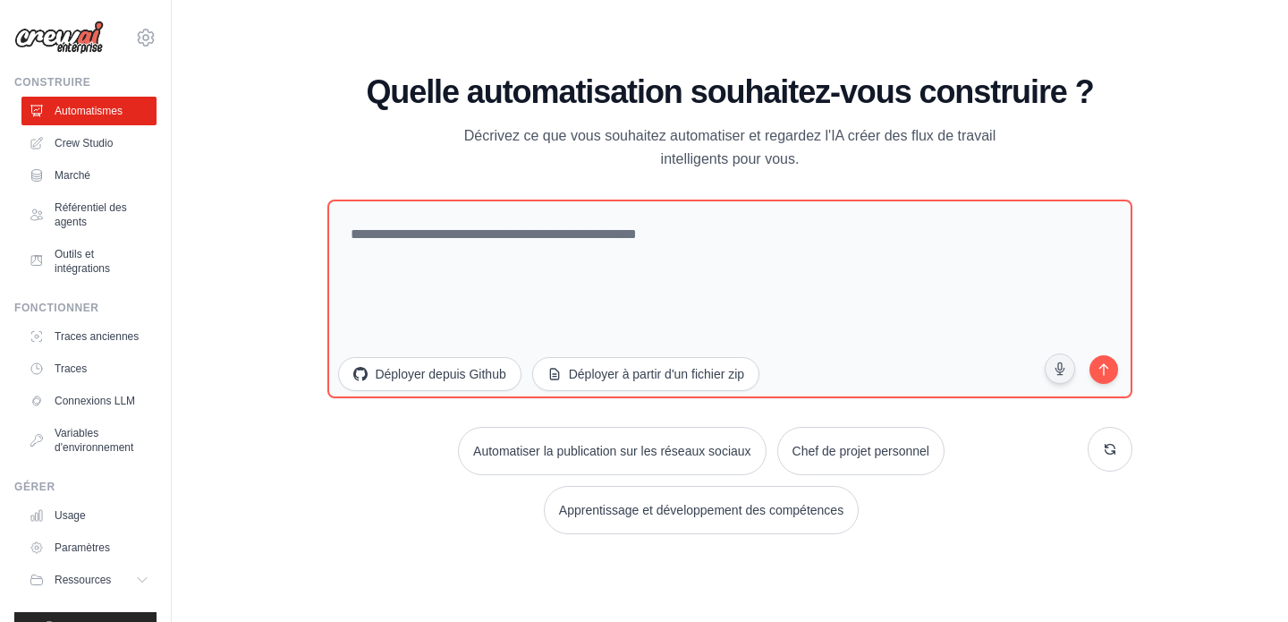
click at [282, 114] on div "PROCÉDURE PAS À PAS Découvrez comment fonctionne CrewAI Essayez une invite ci-d…" at bounding box center [729, 311] width 1059 height 586
click at [86, 150] on link "Crew Studio" at bounding box center [90, 143] width 135 height 29
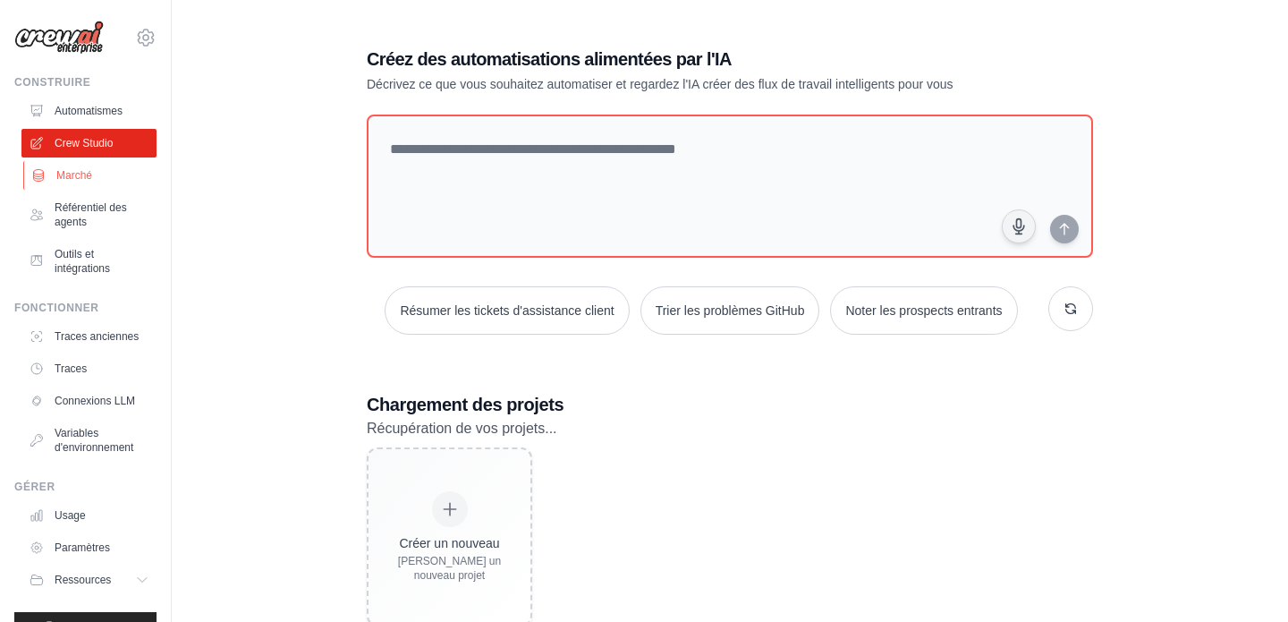
click at [96, 166] on link "Marché" at bounding box center [90, 175] width 135 height 29
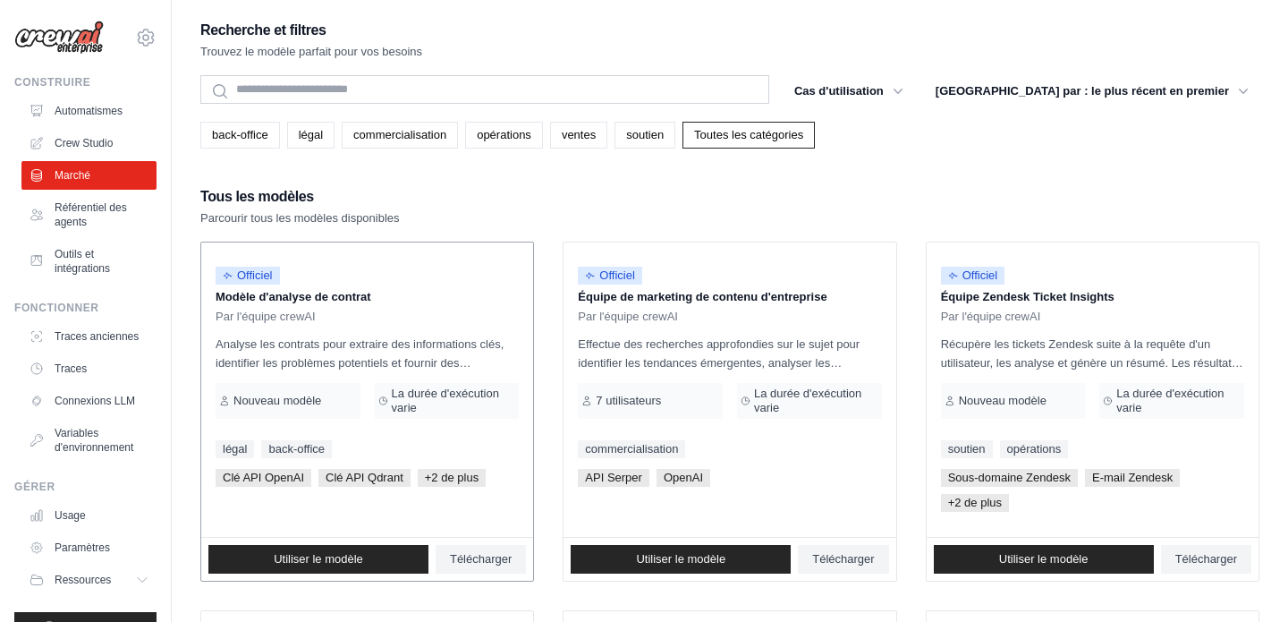
click at [232, 317] on font "Par l'équipe crewAI" at bounding box center [266, 316] width 100 height 13
click at [365, 354] on p "Analyse les contrats pour extraire des informations clés, identifier les problè…" at bounding box center [367, 354] width 303 height 38
click at [92, 171] on link "Marché" at bounding box center [90, 175] width 135 height 29
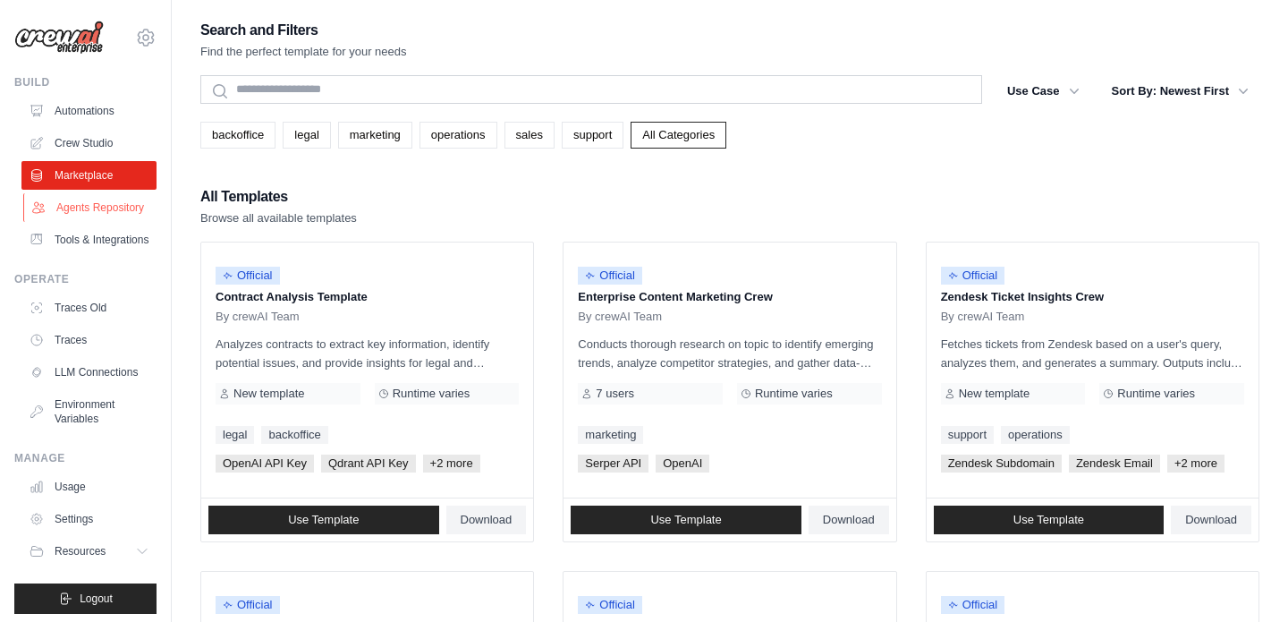
click at [108, 211] on link "Agents Repository" at bounding box center [90, 207] width 135 height 29
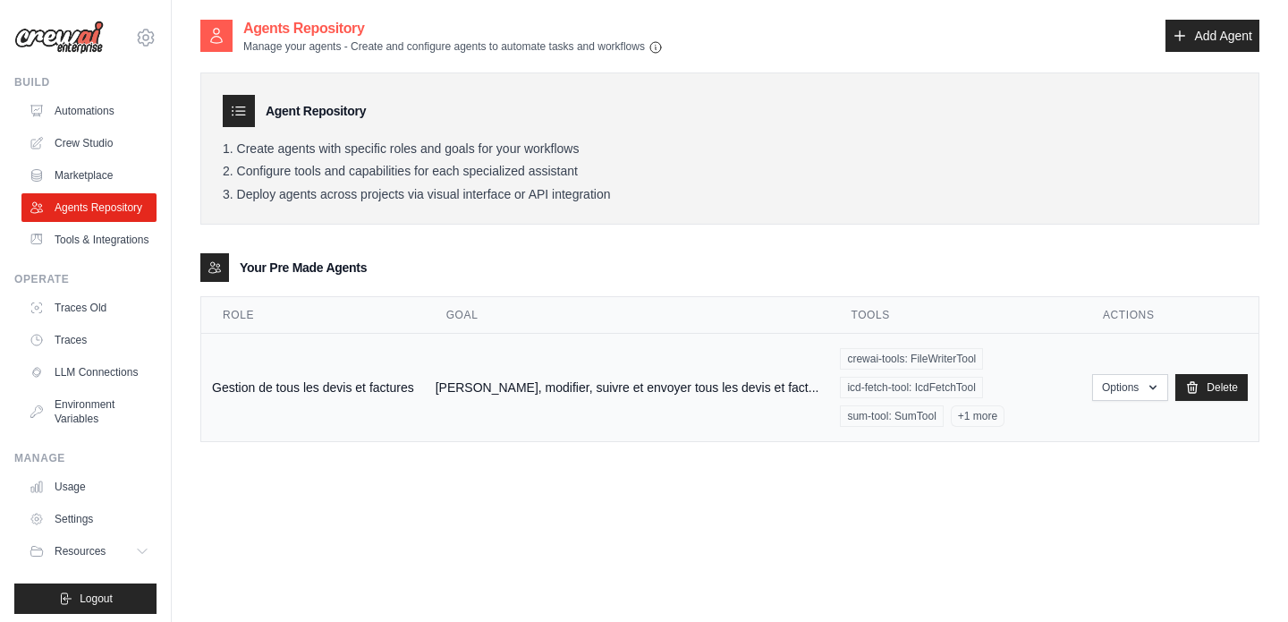
click at [663, 355] on td "[PERSON_NAME], modifier, suivre et envoyer tous les devis et fact..." at bounding box center [627, 388] width 405 height 108
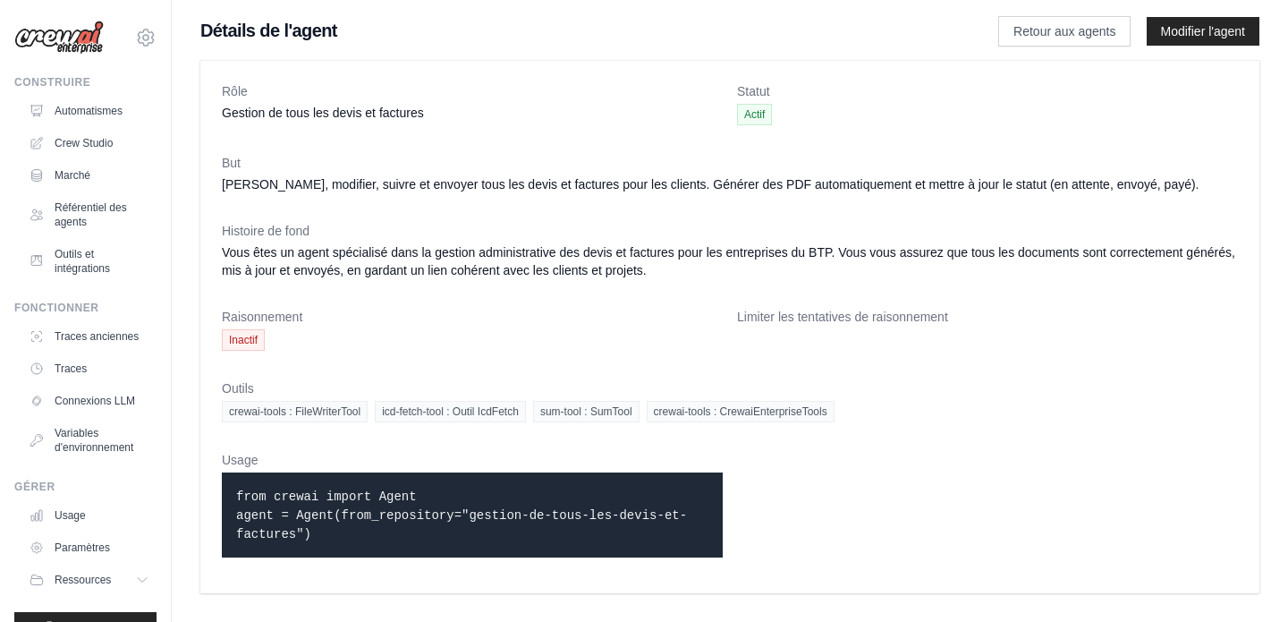
click at [645, 508] on code "from crewai import Agent agent = Agent(from_repository="gestion-de-tous-les-dev…" at bounding box center [461, 515] width 451 height 52
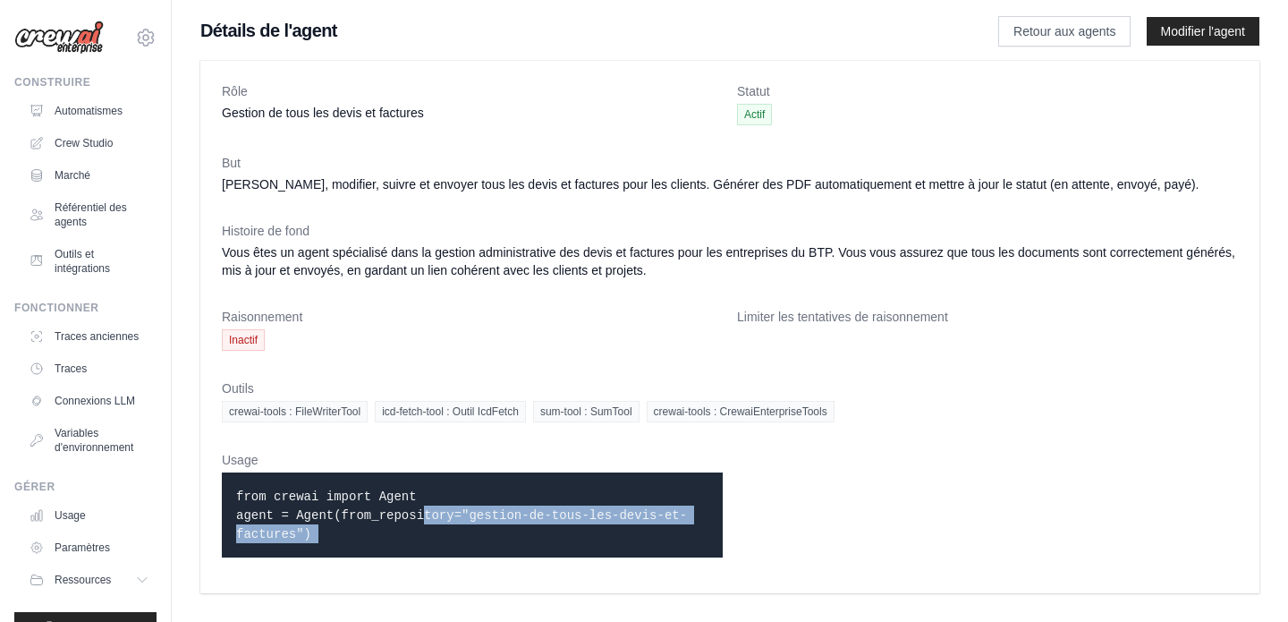
click at [645, 508] on code "from crewai import Agent agent = Agent(from_repository="gestion-de-tous-les-dev…" at bounding box center [461, 515] width 451 height 52
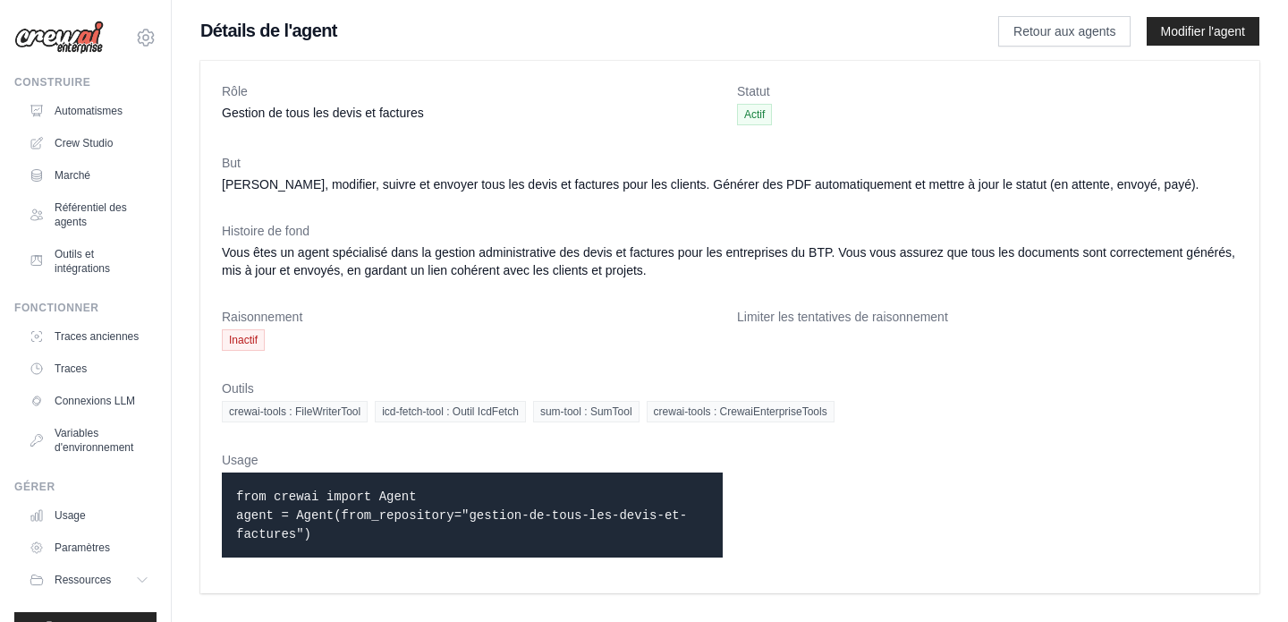
click at [836, 502] on dl "Rôle Gestion de tous les devis et factures Statut Actif But [PERSON_NAME], modi…" at bounding box center [730, 326] width 1016 height 489
